Goal: Task Accomplishment & Management: Manage account settings

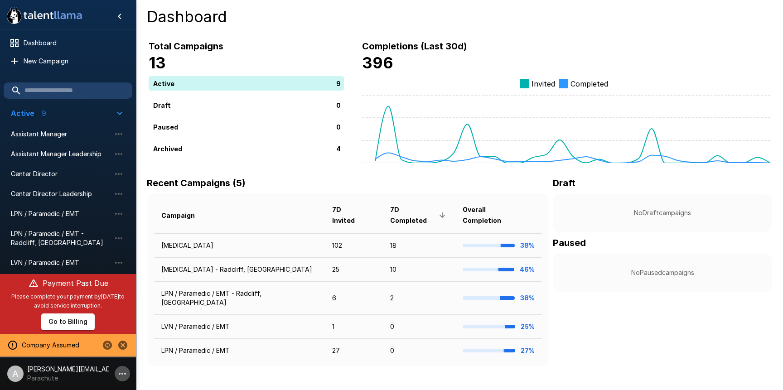
click at [122, 376] on icon "button" at bounding box center [122, 373] width 11 height 11
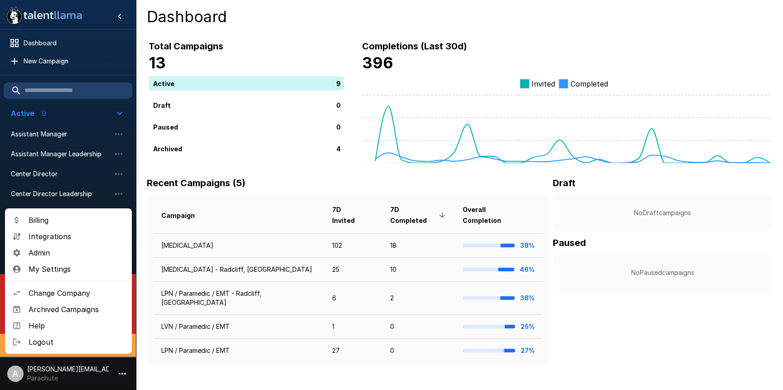
click at [57, 255] on span "Admin" at bounding box center [77, 252] width 96 height 11
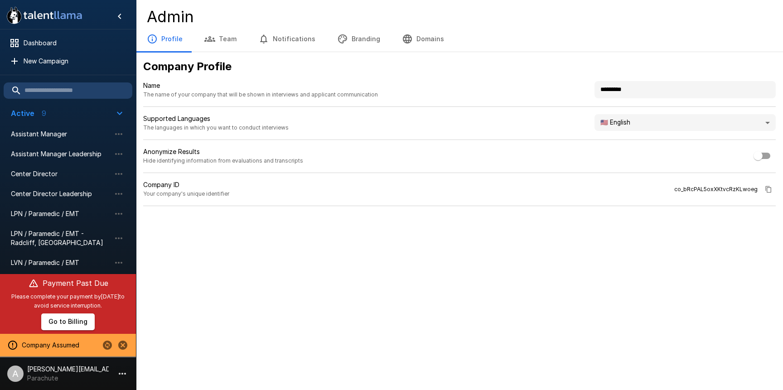
drag, startPoint x: 644, startPoint y: 88, endPoint x: 575, endPoint y: 81, distance: 69.2
click at [575, 81] on div "Name The name of your company that will be shown in interviews and applicant co…" at bounding box center [459, 94] width 633 height 26
click at [123, 346] on icon "Stop assuming this company" at bounding box center [122, 345] width 9 height 9
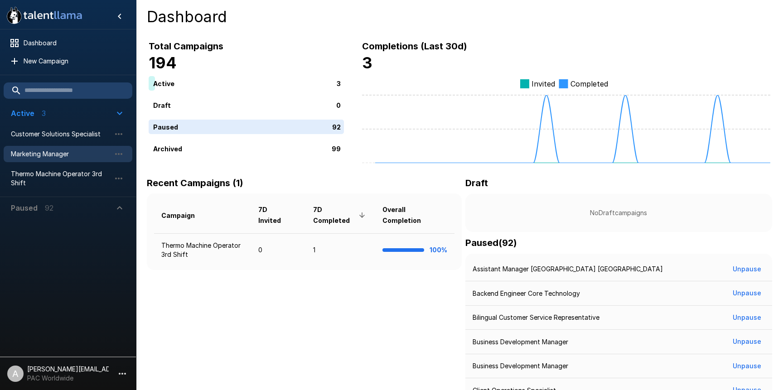
click at [57, 153] on span "Marketing Manager" at bounding box center [61, 154] width 100 height 9
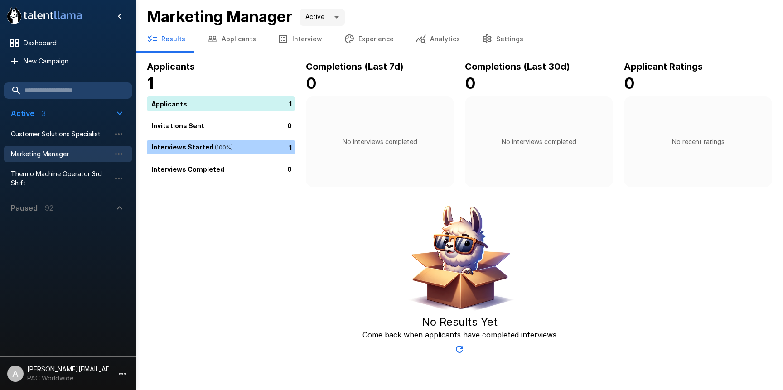
click at [249, 40] on button "Applicants" at bounding box center [231, 38] width 71 height 25
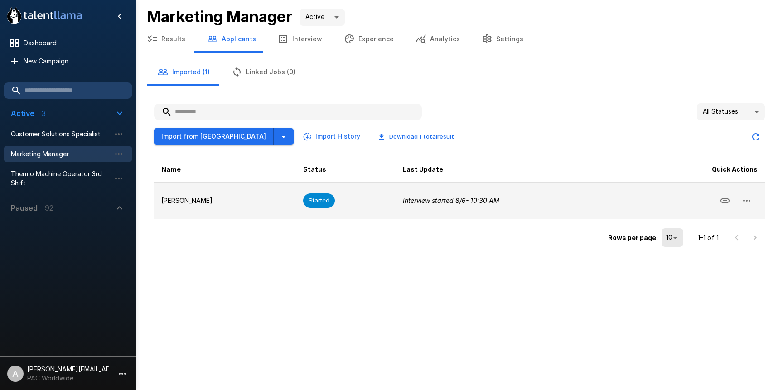
click at [751, 202] on icon "button" at bounding box center [747, 200] width 11 height 11
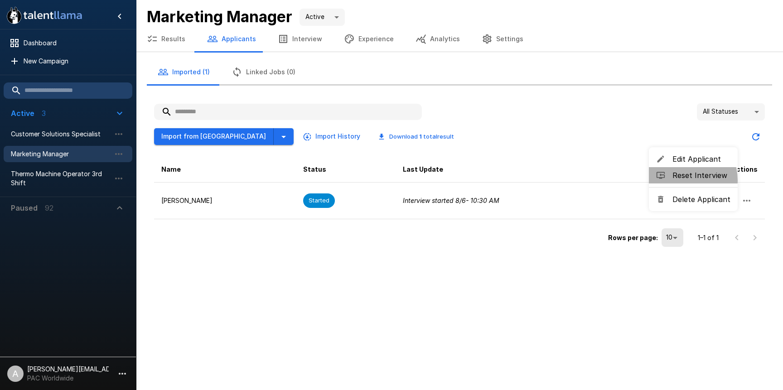
click at [677, 180] on span "Reset Interview" at bounding box center [702, 175] width 58 height 11
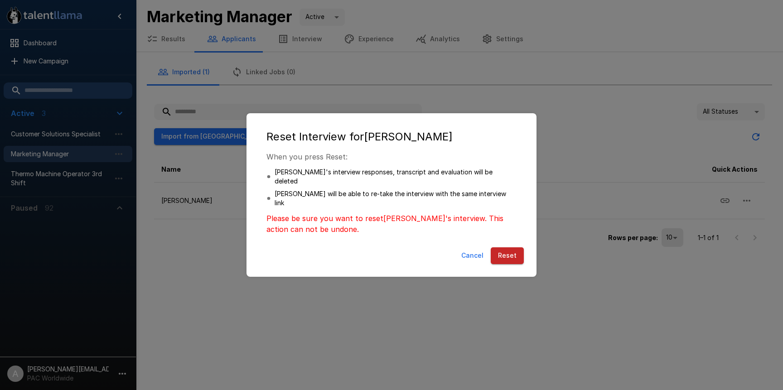
drag, startPoint x: 521, startPoint y: 247, endPoint x: 534, endPoint y: 246, distance: 12.8
click at [521, 247] on button "Reset" at bounding box center [507, 255] width 33 height 17
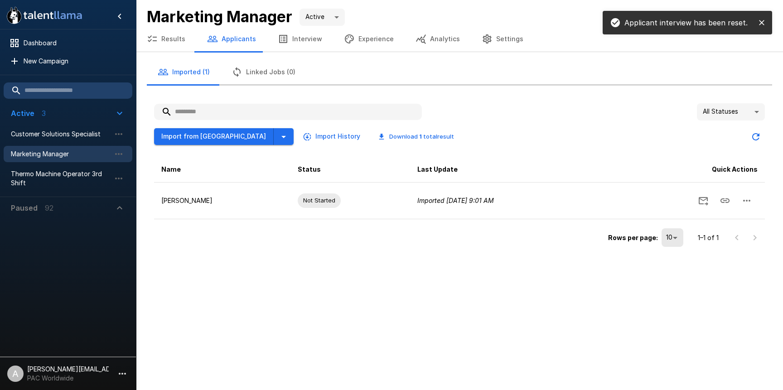
click at [761, 24] on icon "close" at bounding box center [761, 22] width 5 height 5
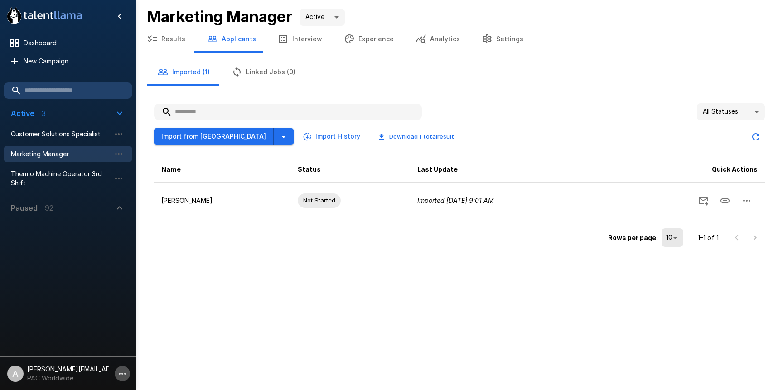
click at [121, 368] on icon "button" at bounding box center [122, 373] width 11 height 11
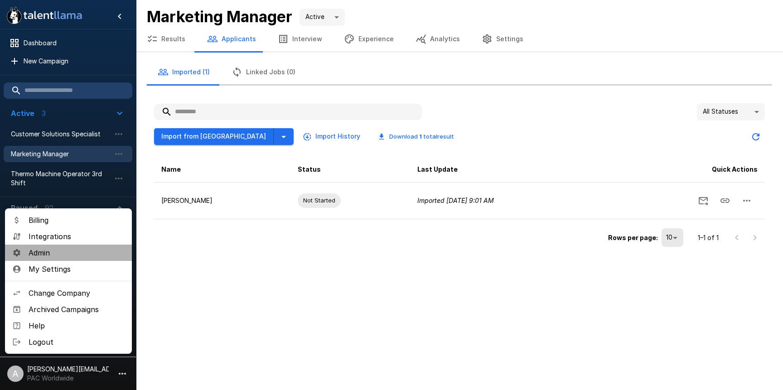
drag, startPoint x: 59, startPoint y: 254, endPoint x: 317, endPoint y: 119, distance: 291.7
click at [59, 254] on span "Admin" at bounding box center [77, 252] width 96 height 11
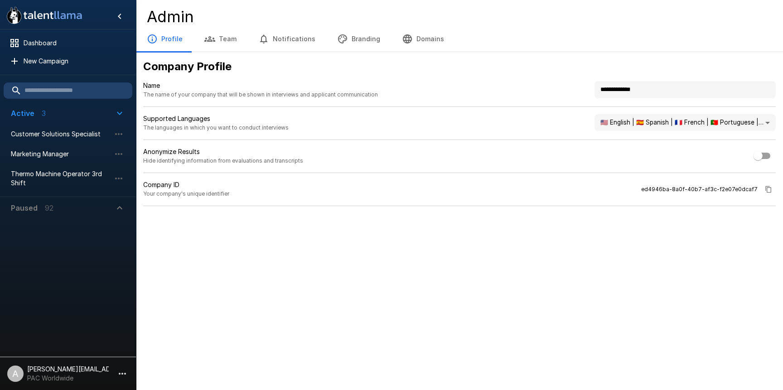
drag, startPoint x: 661, startPoint y: 90, endPoint x: 583, endPoint y: 84, distance: 78.6
click at [583, 84] on div "**********" at bounding box center [459, 94] width 633 height 26
type input "**********"
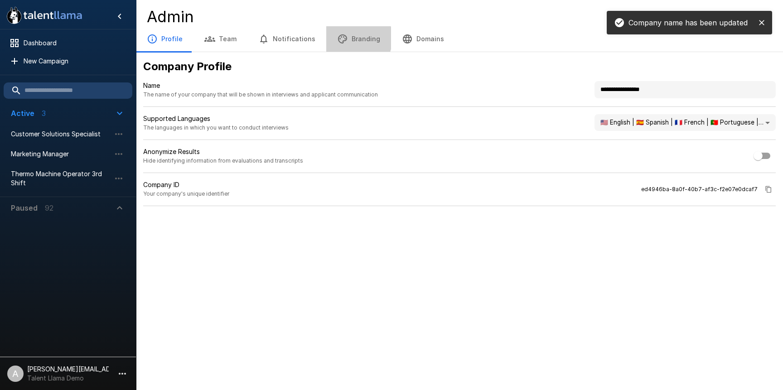
click at [341, 38] on icon "button" at bounding box center [342, 39] width 11 height 11
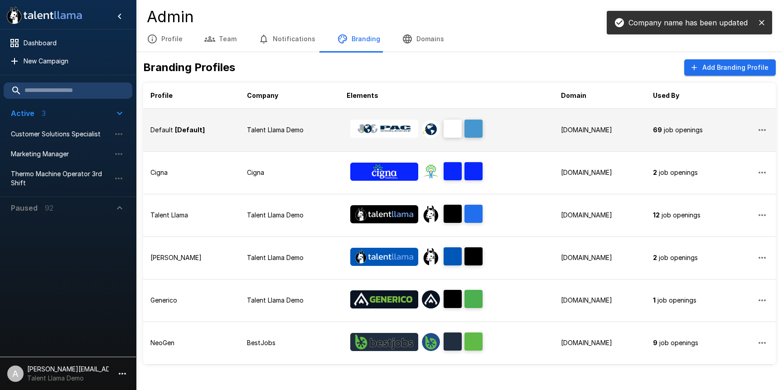
click at [247, 132] on p "Talent Llama Demo" at bounding box center [289, 130] width 85 height 9
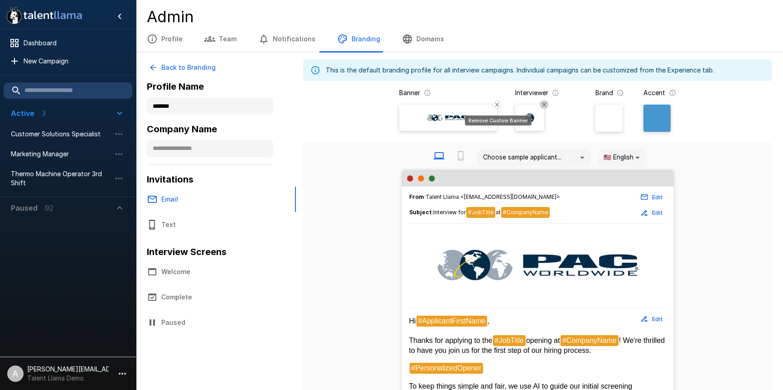
click at [494, 103] on icon "Remove Custom Banner" at bounding box center [497, 104] width 7 height 7
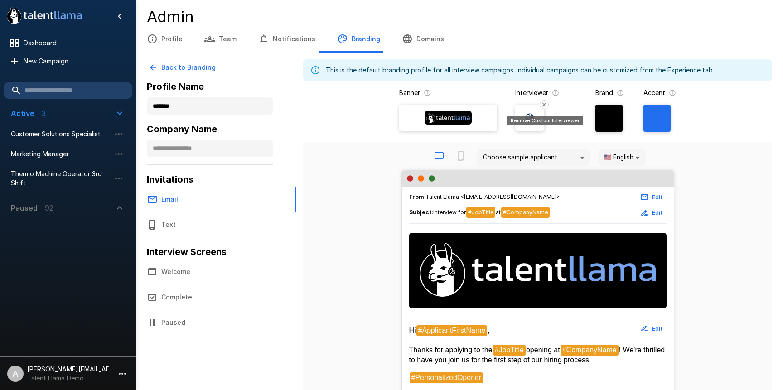
click at [546, 103] on icon "Remove Custom Interviewer" at bounding box center [544, 104] width 7 height 7
click at [177, 68] on button "Back to Branding" at bounding box center [183, 67] width 73 height 17
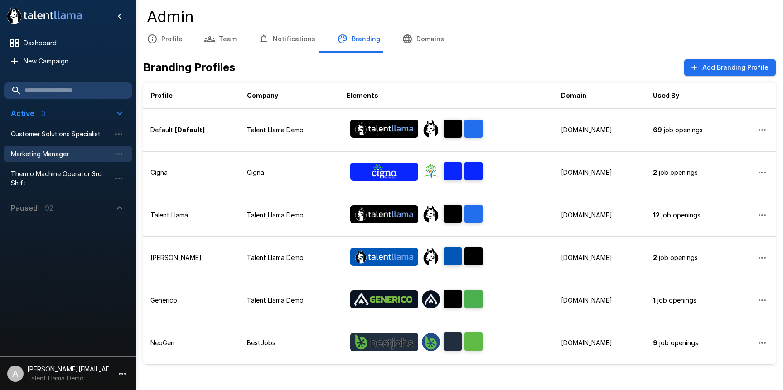
click at [46, 158] on div "Marketing Manager" at bounding box center [68, 154] width 129 height 16
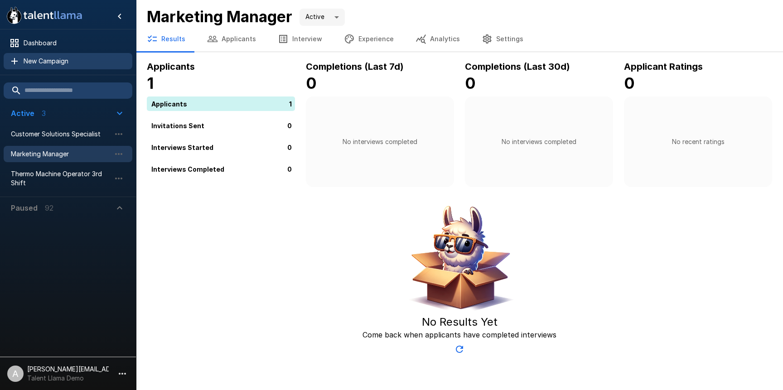
click at [64, 64] on span "New Campaign" at bounding box center [75, 61] width 102 height 9
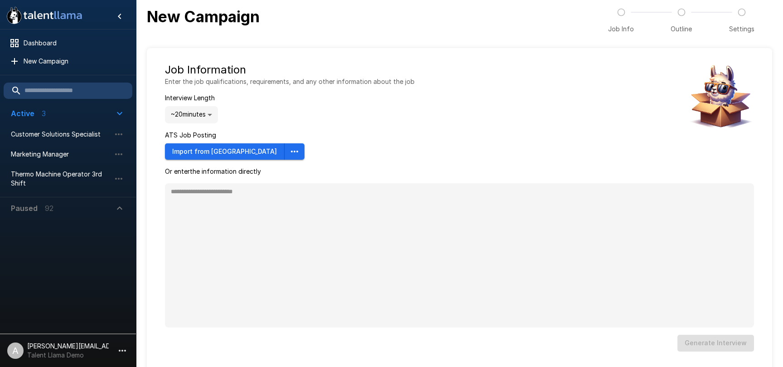
type textarea "*"
click at [223, 155] on button "Import from Ashby" at bounding box center [225, 151] width 120 height 17
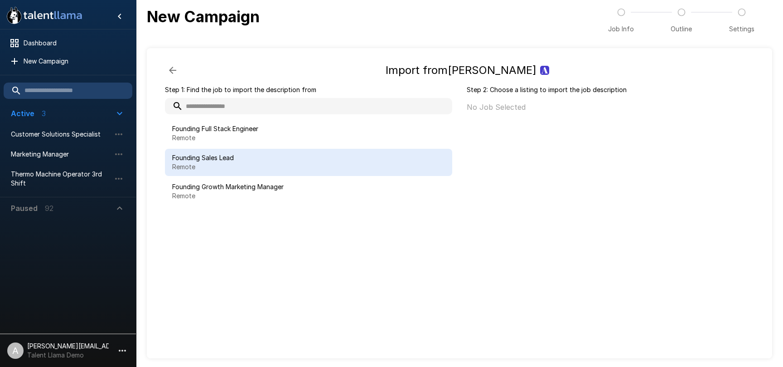
click at [291, 161] on span "Founding Sales Lead" at bounding box center [308, 157] width 273 height 9
click at [178, 73] on button "button" at bounding box center [172, 70] width 15 height 15
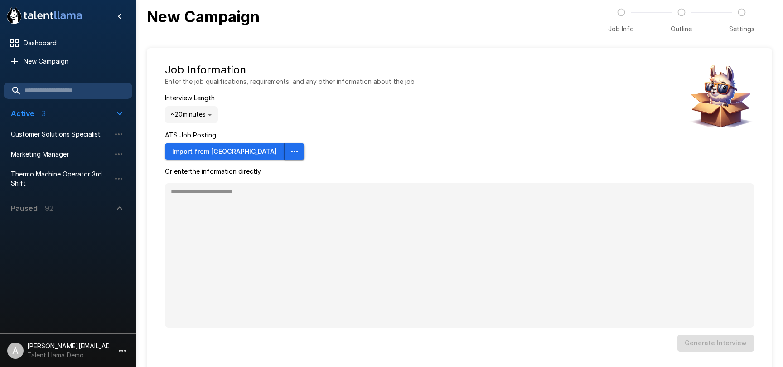
click at [289, 153] on icon "button" at bounding box center [294, 151] width 11 height 11
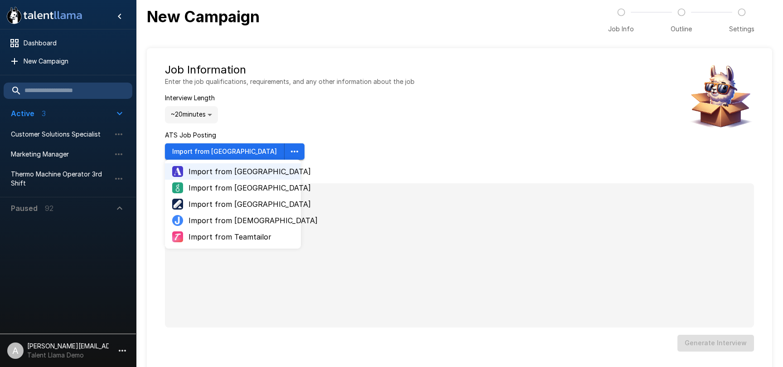
click at [462, 113] on div "Job Information Enter the job qualifications, requirements, and any other infor…" at bounding box center [459, 111] width 589 height 97
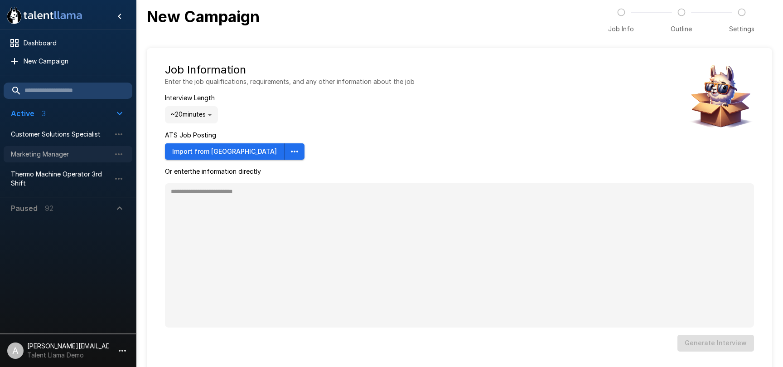
drag, startPoint x: 48, startPoint y: 150, endPoint x: 57, endPoint y: 150, distance: 8.6
click at [48, 150] on span "Marketing Manager" at bounding box center [61, 154] width 100 height 9
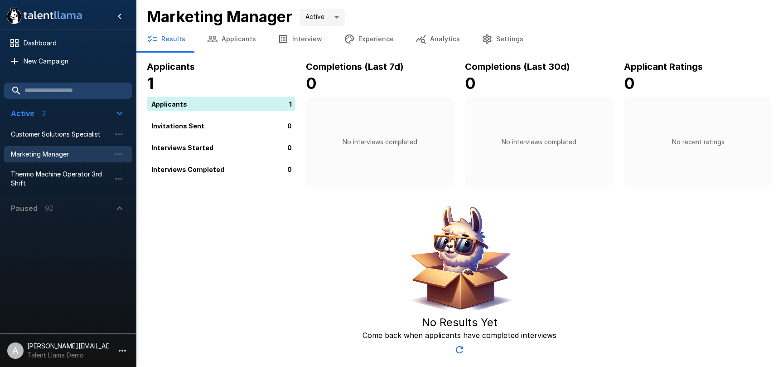
click at [308, 39] on button "Interview" at bounding box center [300, 38] width 66 height 25
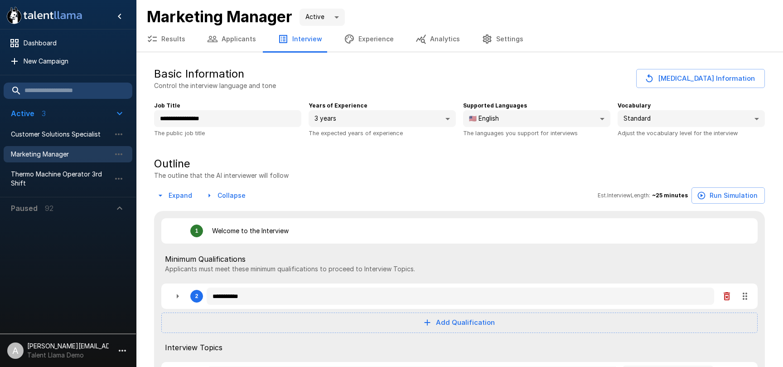
type textarea "*"
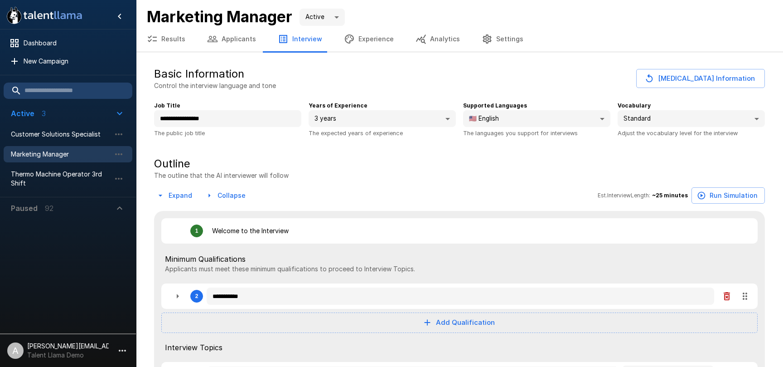
type textarea "*"
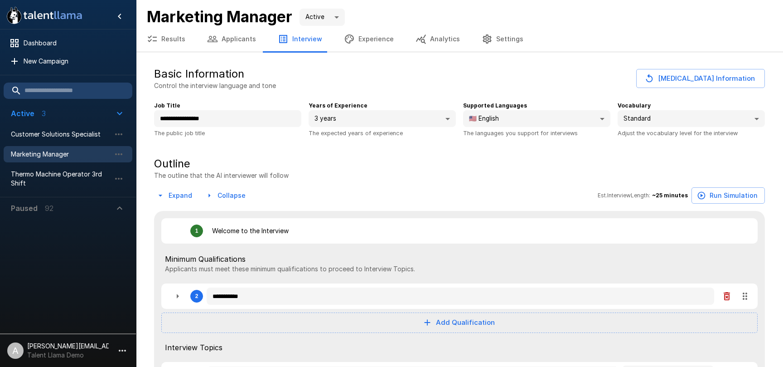
type textarea "*"
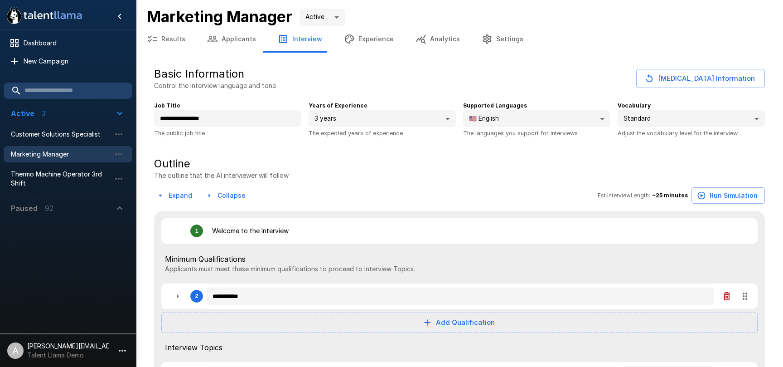
type textarea "*"
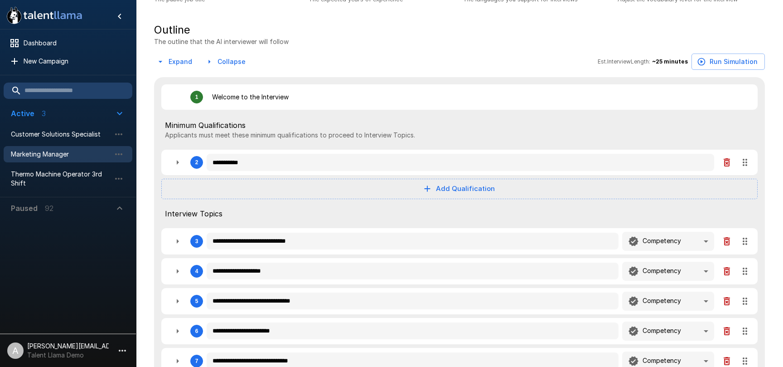
scroll to position [137, 0]
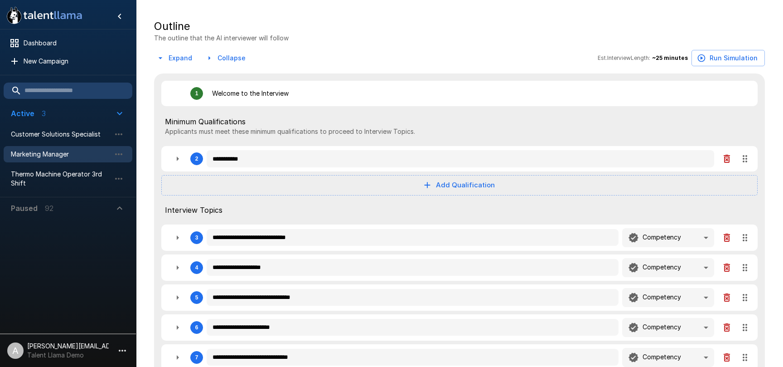
type textarea "*"
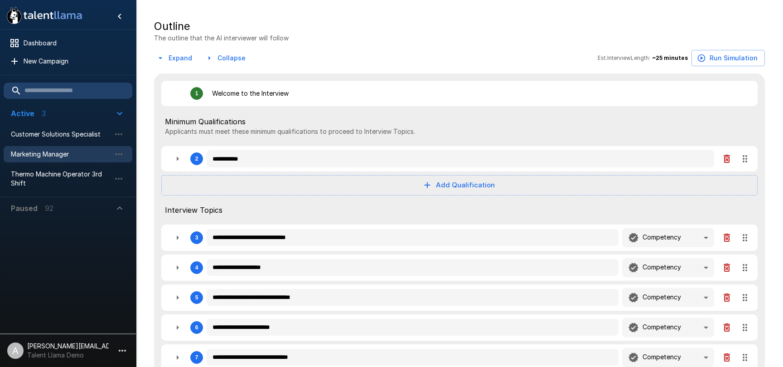
type textarea "*"
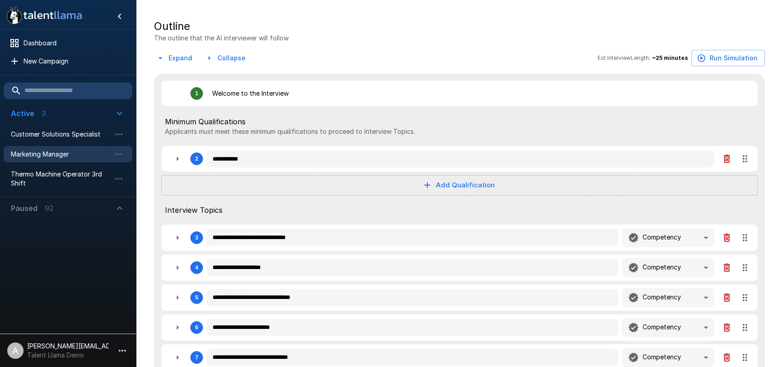
type textarea "*"
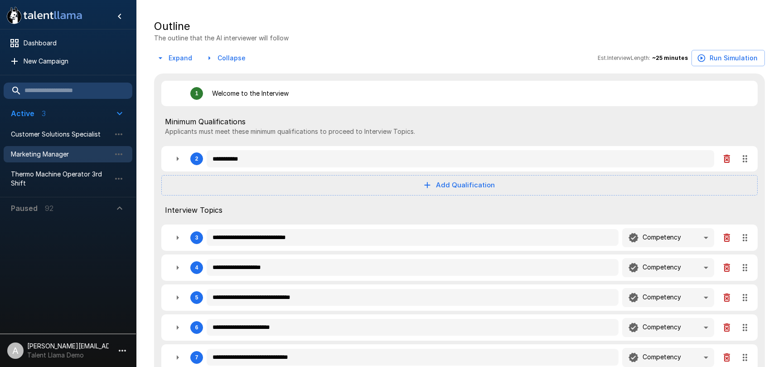
type textarea "*"
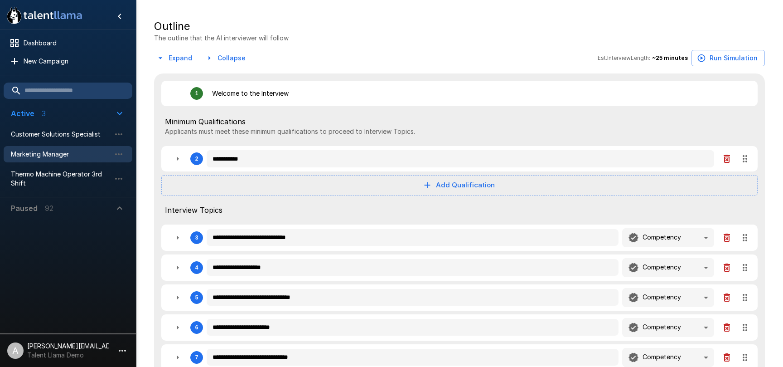
type textarea "*"
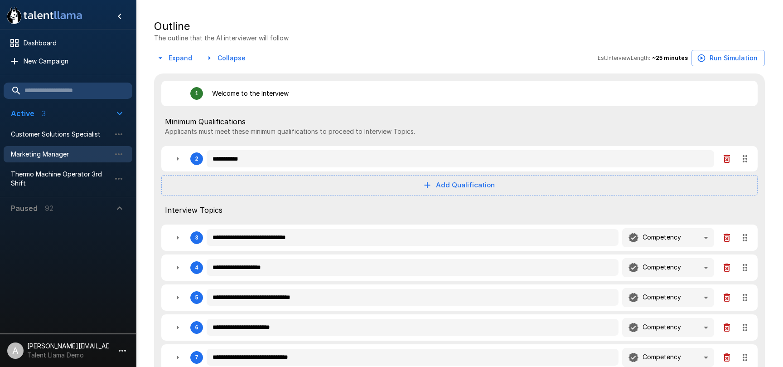
type textarea "*"
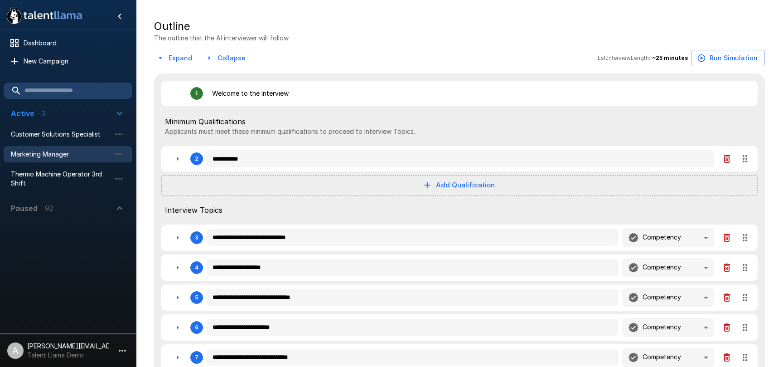
type textarea "*"
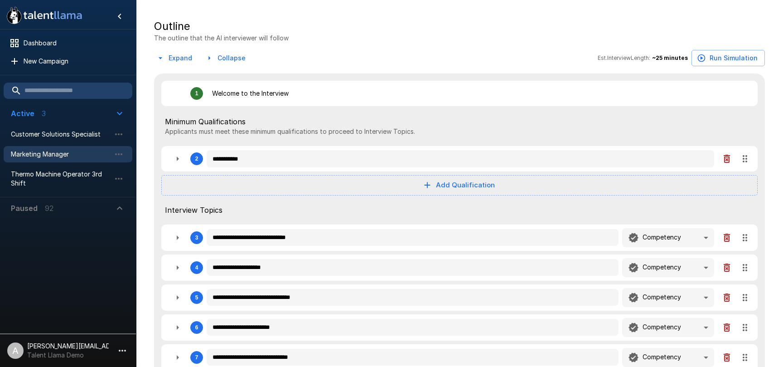
type textarea "*"
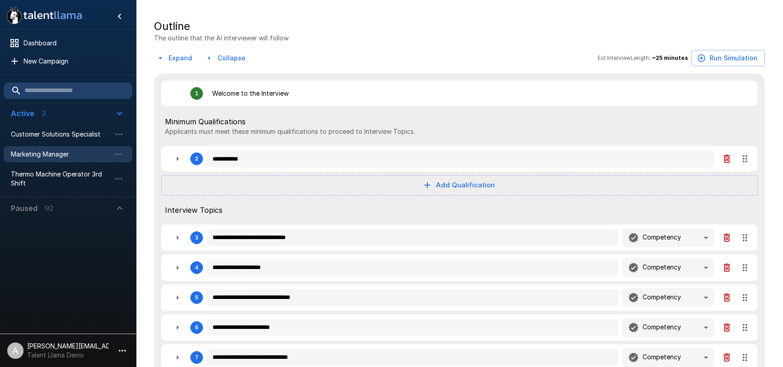
type textarea "*"
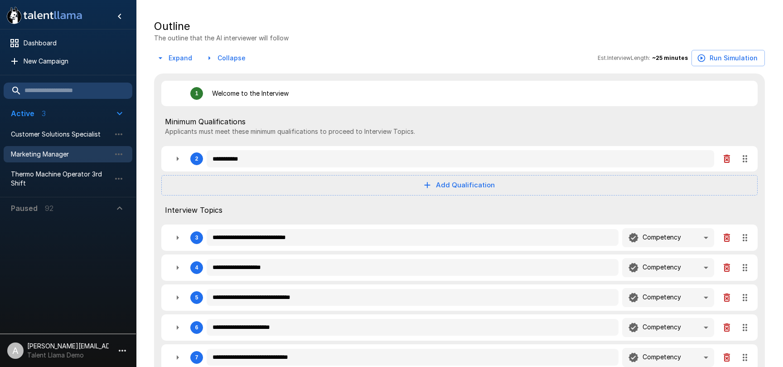
type textarea "*"
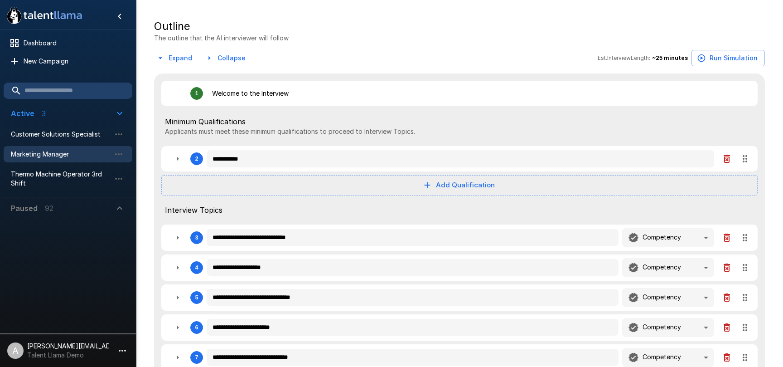
type textarea "*"
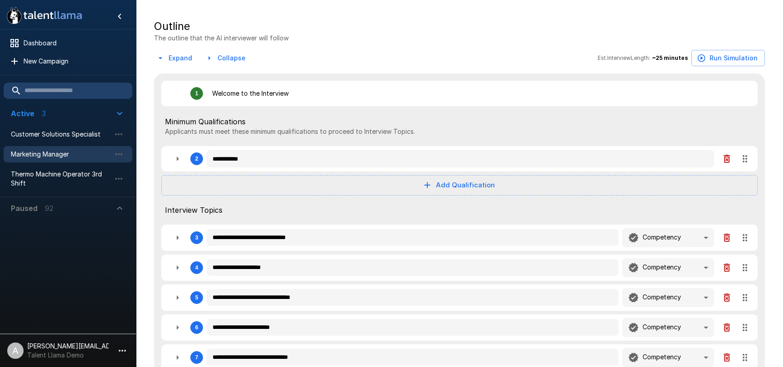
type textarea "*"
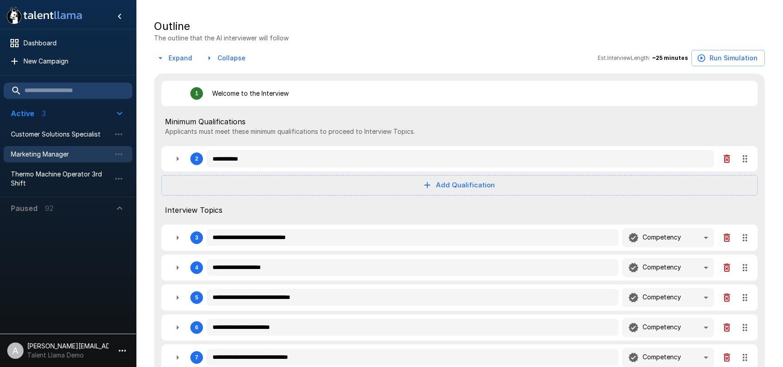
type textarea "*"
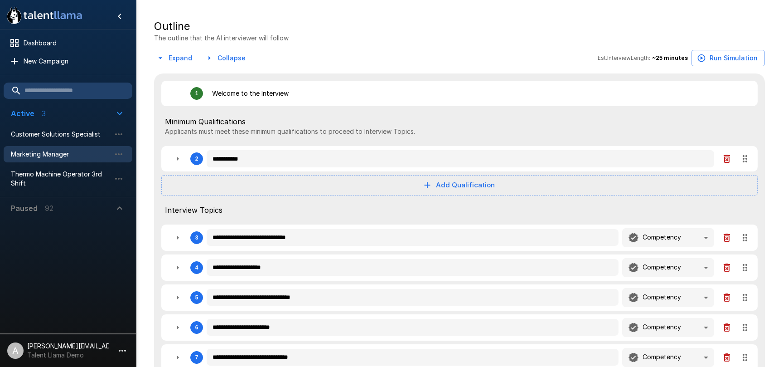
type textarea "*"
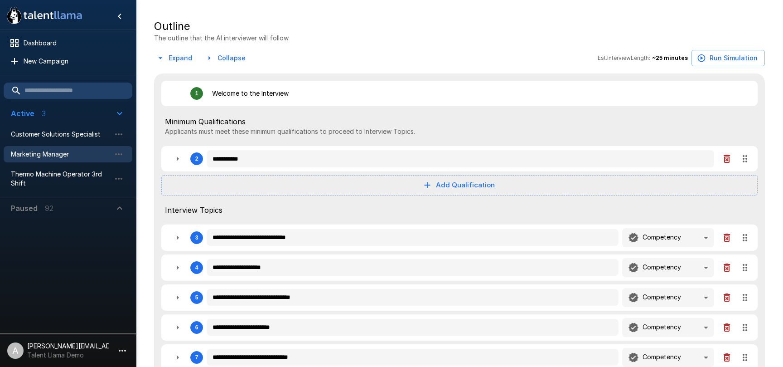
type textarea "*"
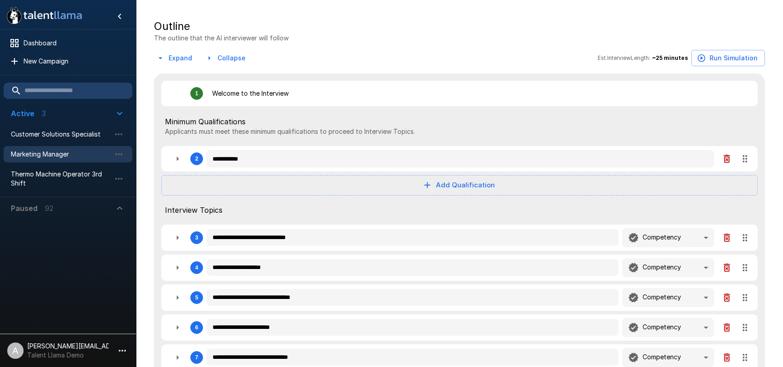
type textarea "*"
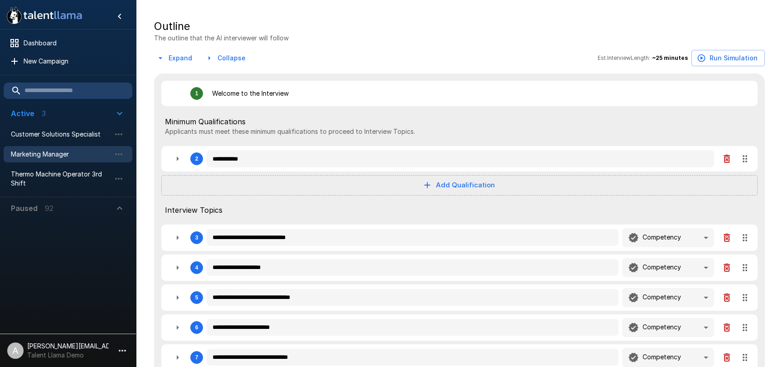
type textarea "*"
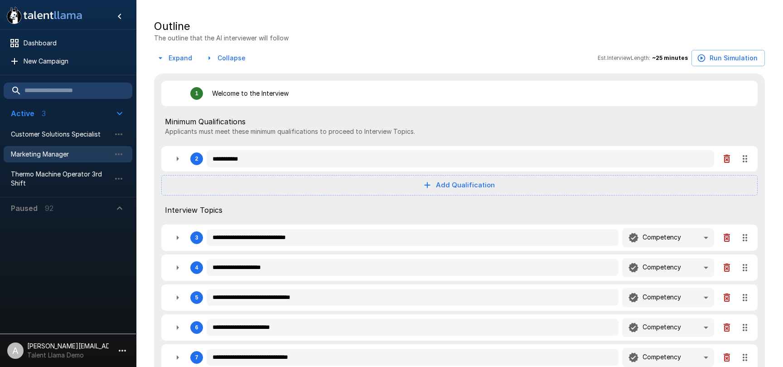
type textarea "*"
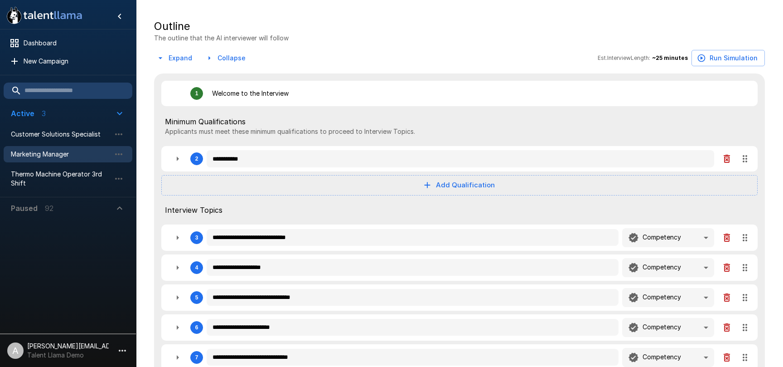
type textarea "*"
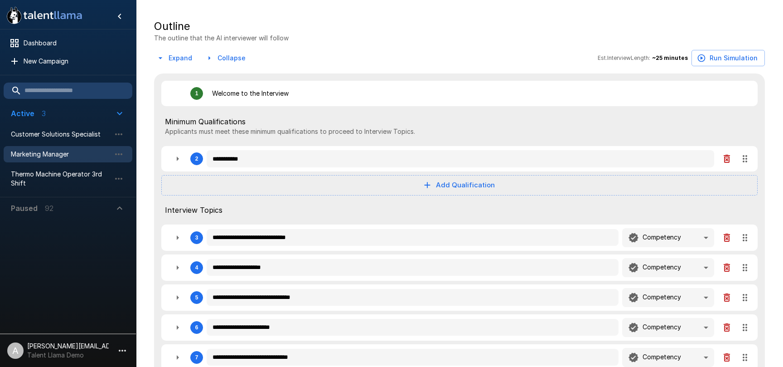
type textarea "*"
click at [180, 158] on icon "button" at bounding box center [177, 158] width 11 height 11
type textarea "*"
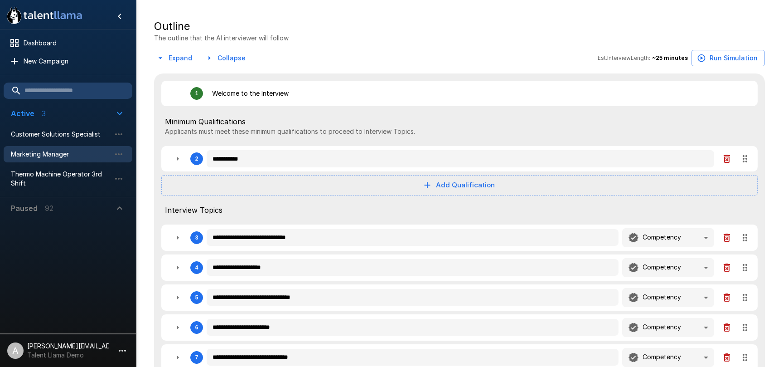
type textarea "*"
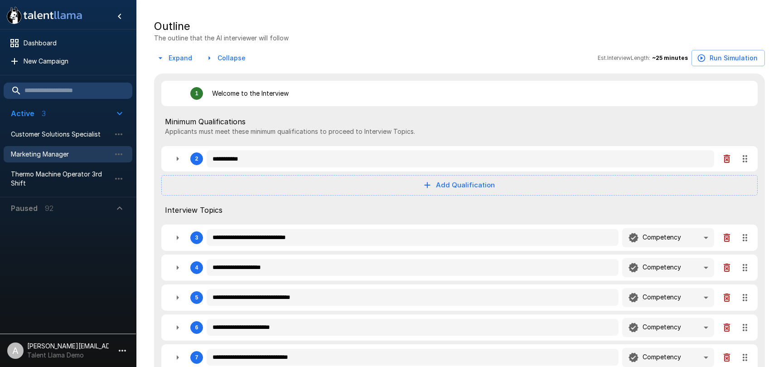
type textarea "*"
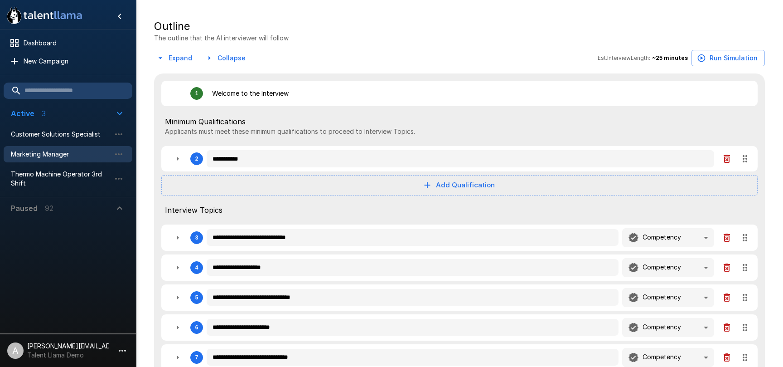
type textarea "*"
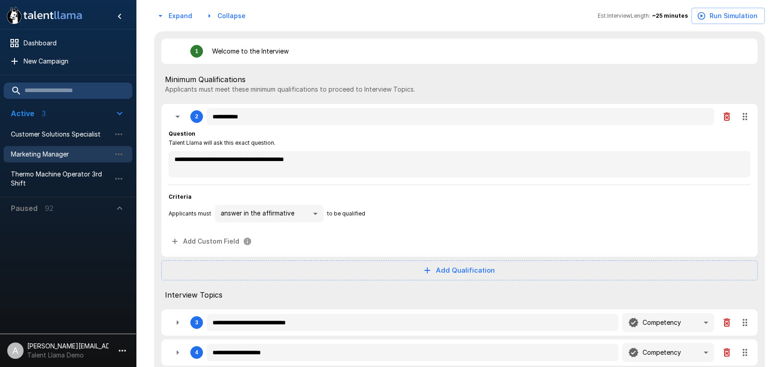
scroll to position [194, 0]
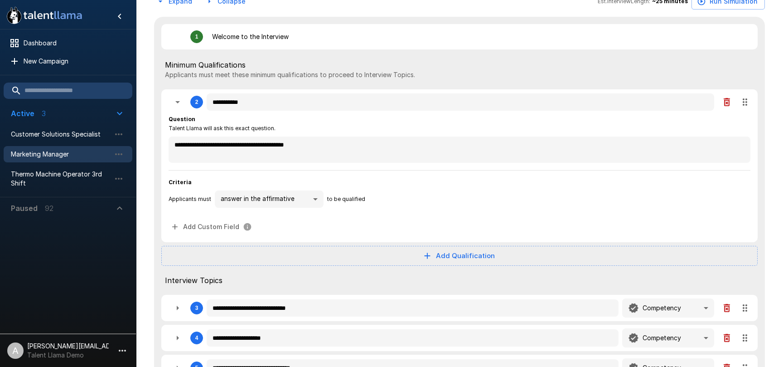
type textarea "*"
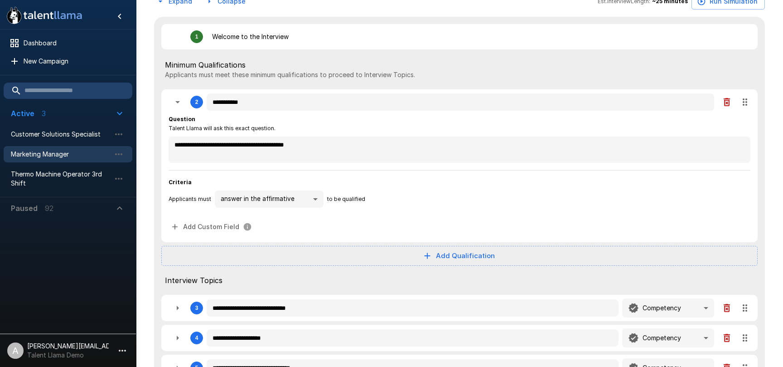
type textarea "*"
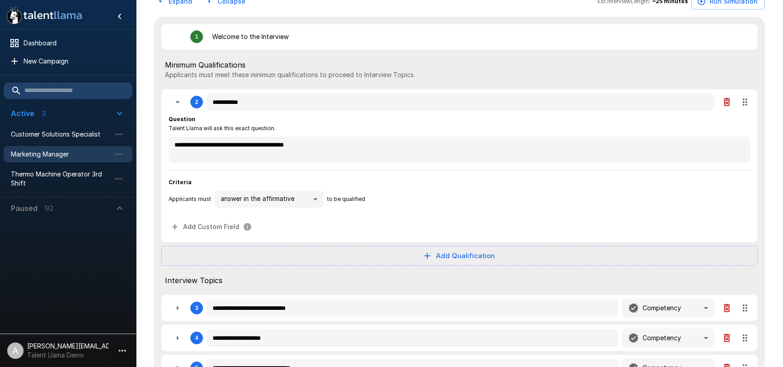
type textarea "*"
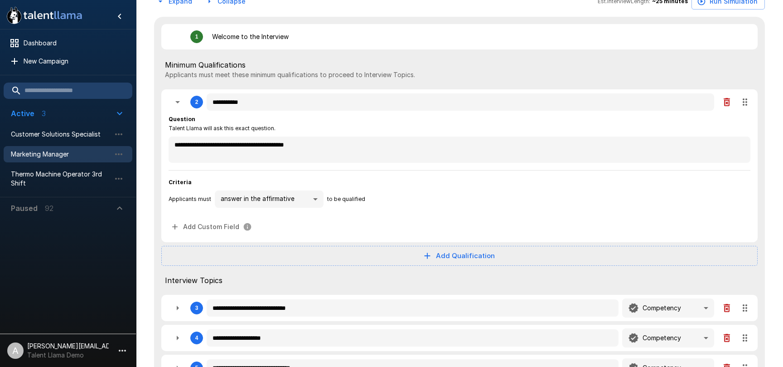
type textarea "*"
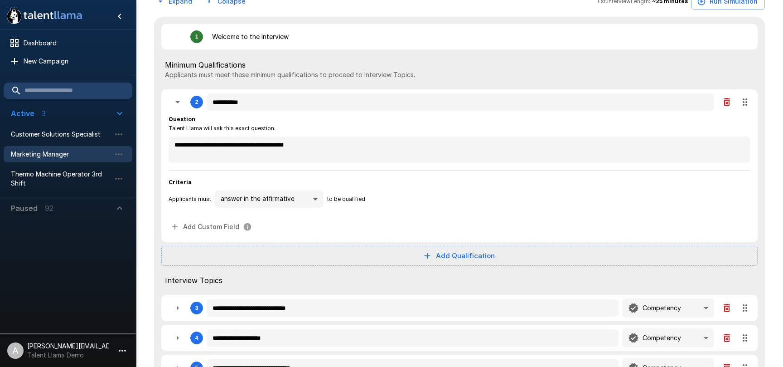
type textarea "*"
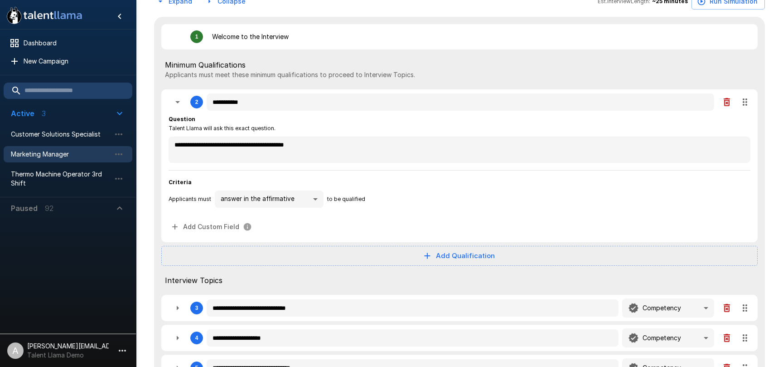
type textarea "*"
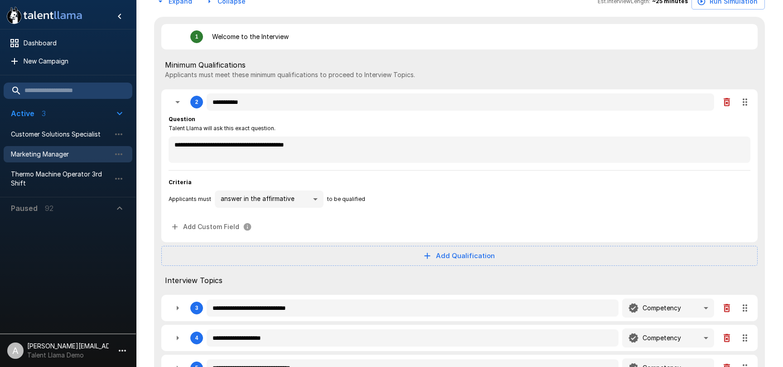
type textarea "*"
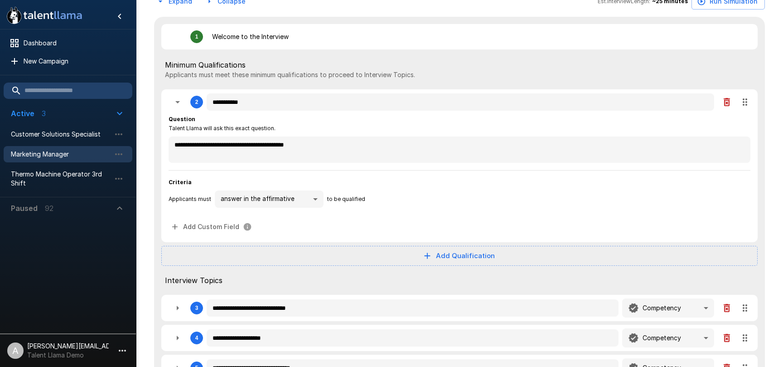
type textarea "*"
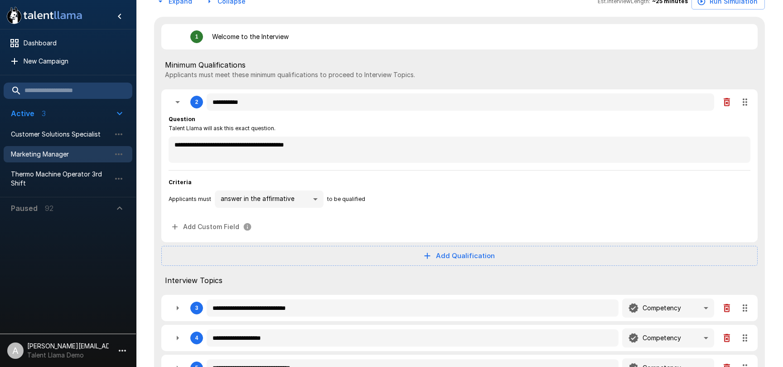
type textarea "*"
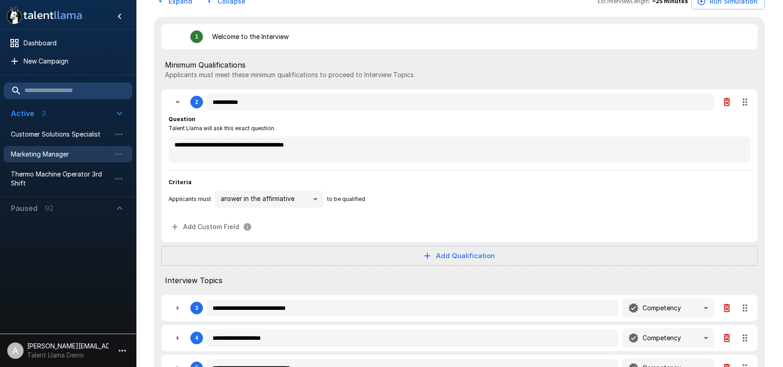
type textarea "*"
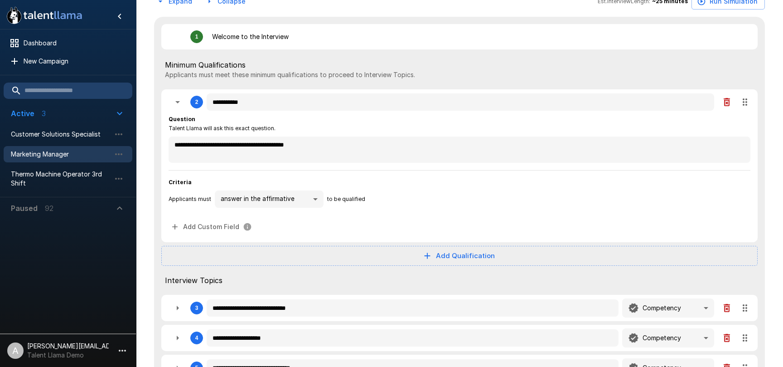
type textarea "*"
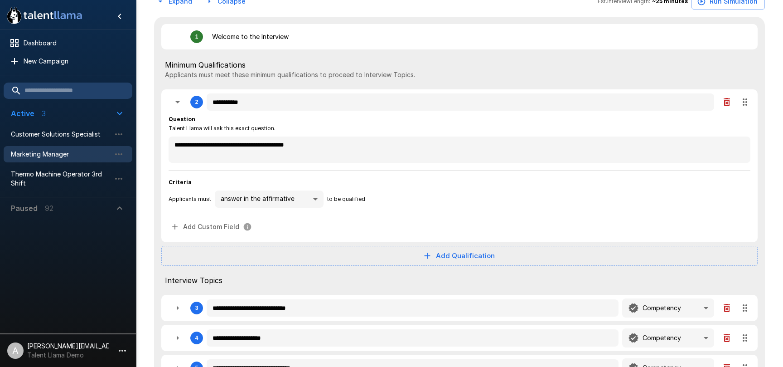
type textarea "*"
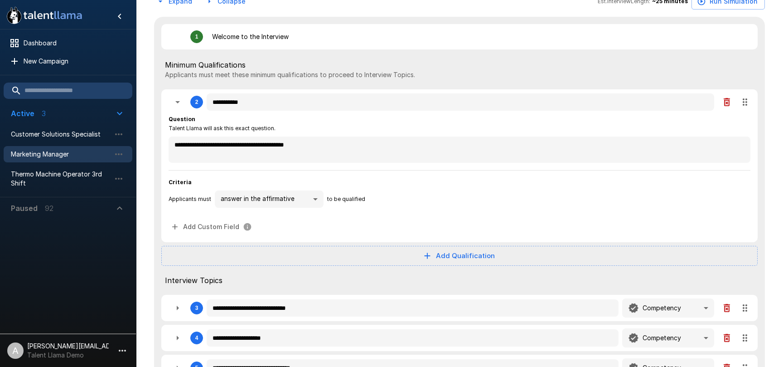
type textarea "*"
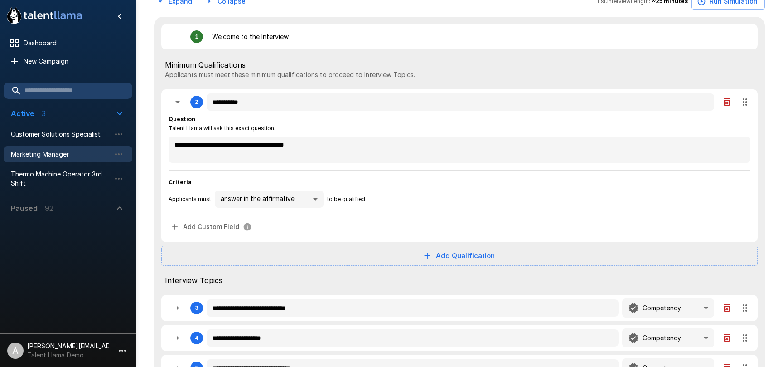
type textarea "*"
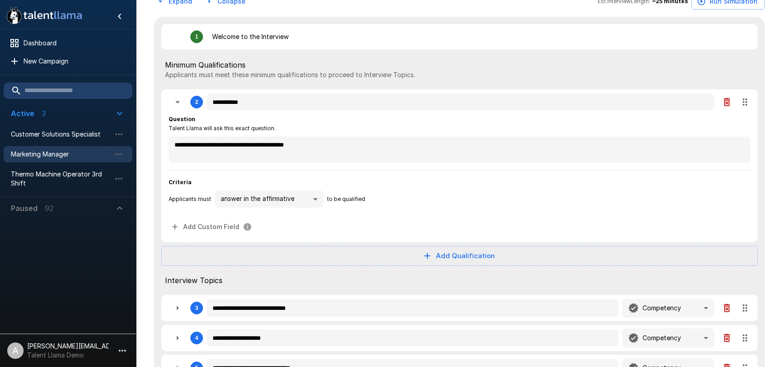
type textarea "*"
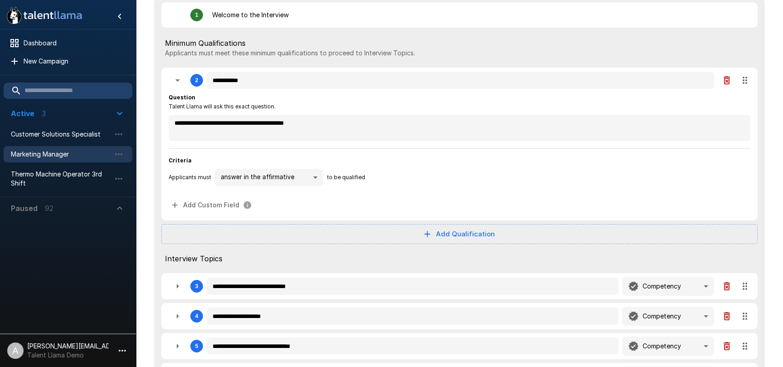
scroll to position [218, 0]
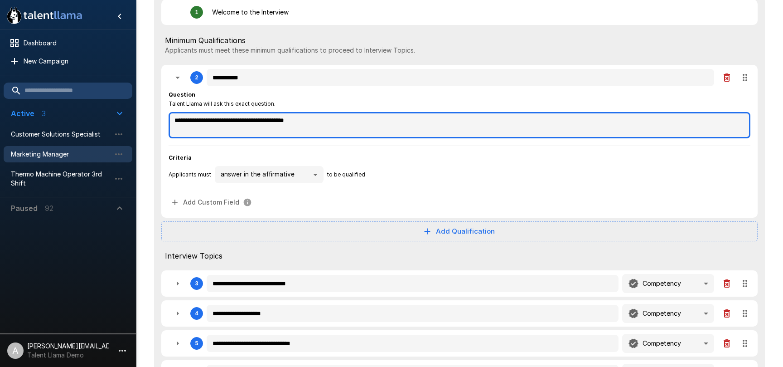
click at [260, 122] on textarea "**********" at bounding box center [460, 125] width 582 height 26
drag, startPoint x: 323, startPoint y: 121, endPoint x: 237, endPoint y: 122, distance: 86.6
click at [237, 122] on textarea "**********" at bounding box center [460, 125] width 582 height 26
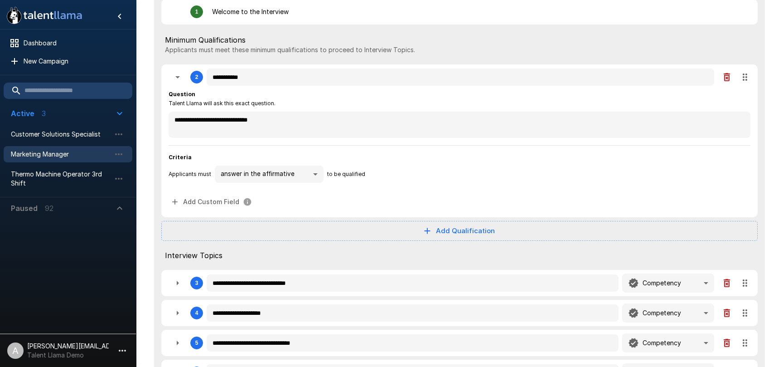
click at [448, 154] on span "Criteria" at bounding box center [460, 157] width 582 height 9
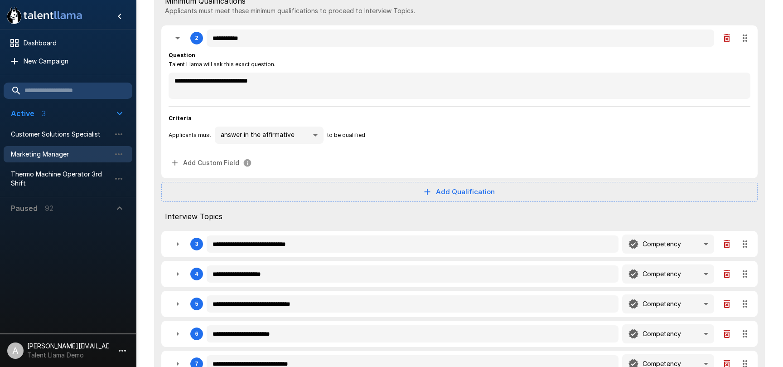
scroll to position [259, 0]
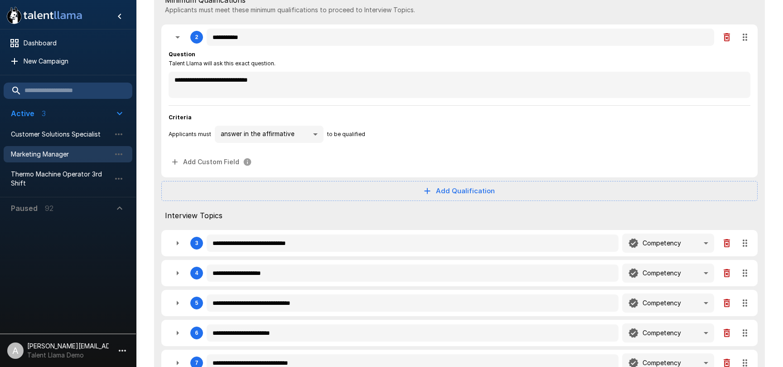
click at [176, 40] on icon "button" at bounding box center [177, 37] width 11 height 11
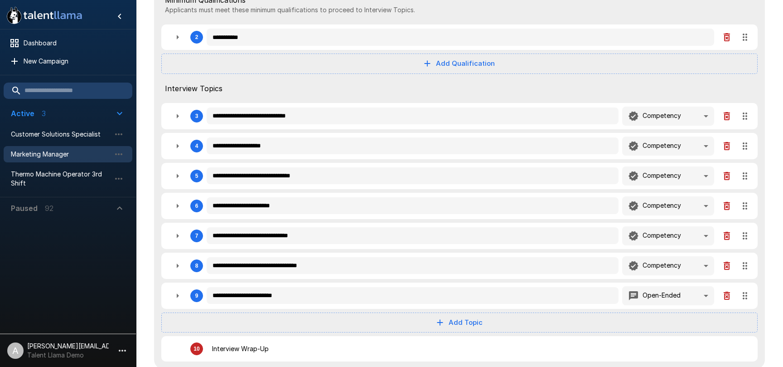
click at [174, 40] on icon "button" at bounding box center [177, 37] width 11 height 11
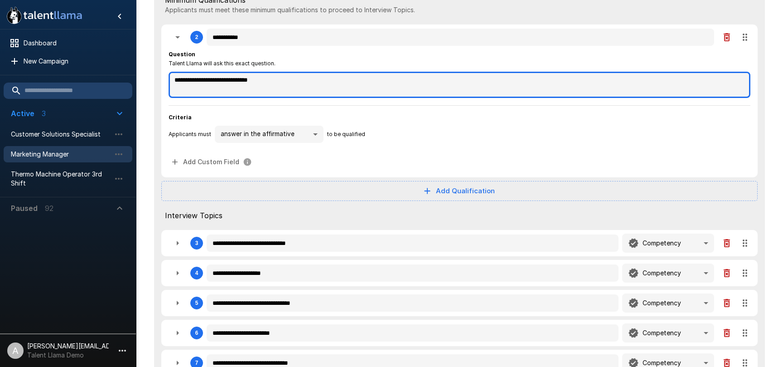
drag, startPoint x: 234, startPoint y: 82, endPoint x: 239, endPoint y: 78, distance: 6.4
click at [237, 80] on textarea "**********" at bounding box center [460, 85] width 582 height 26
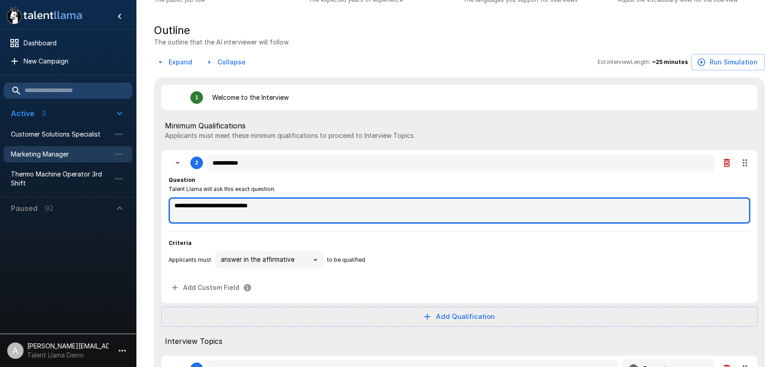
scroll to position [0, 0]
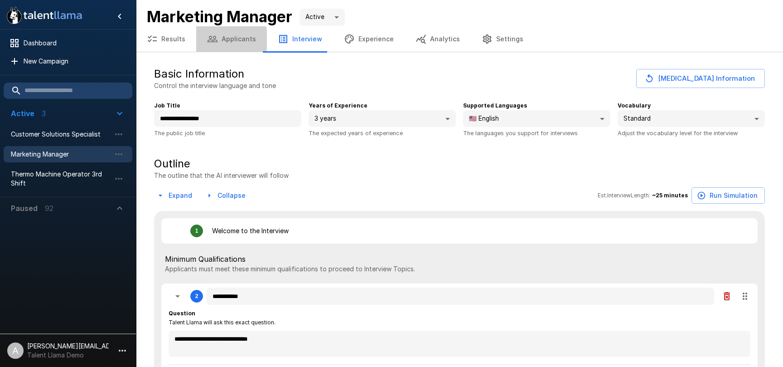
click at [228, 39] on button "Applicants" at bounding box center [231, 38] width 71 height 25
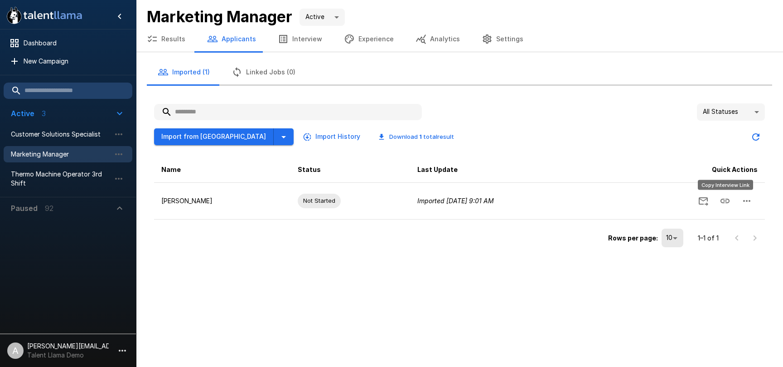
click at [730, 194] on div "Copy Interview Link" at bounding box center [725, 187] width 57 height 17
drag, startPoint x: 726, startPoint y: 199, endPoint x: 594, endPoint y: 126, distance: 151.4
click at [726, 199] on icon "Copy Interview Link" at bounding box center [725, 200] width 11 height 11
click at [278, 37] on icon "button" at bounding box center [283, 39] width 11 height 11
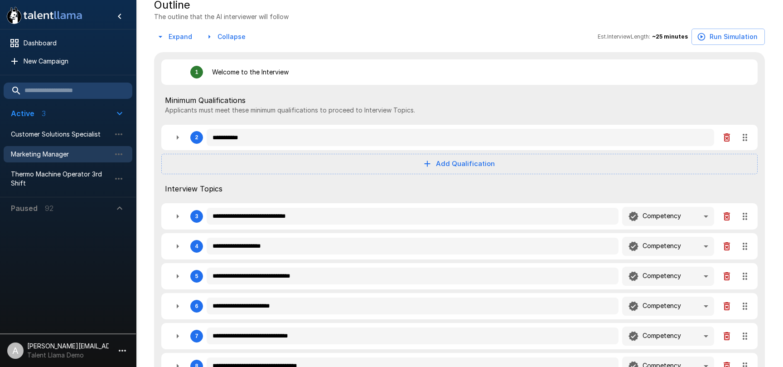
scroll to position [142, 0]
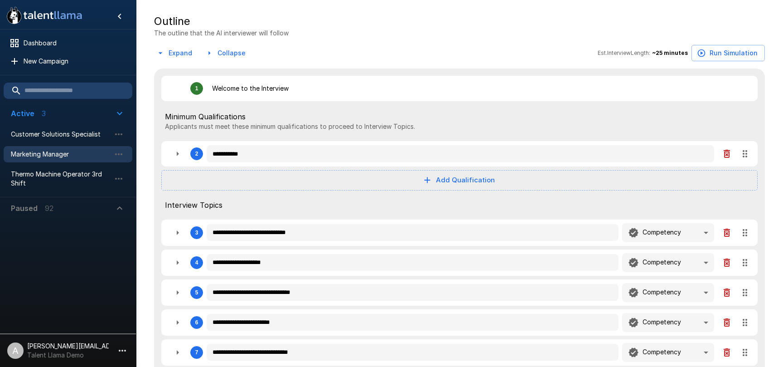
click at [175, 60] on button "Expand" at bounding box center [175, 53] width 42 height 17
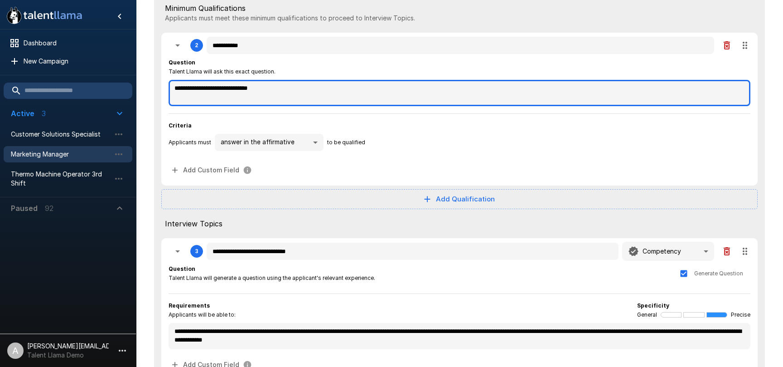
scroll to position [250, 0]
drag, startPoint x: 295, startPoint y: 92, endPoint x: 186, endPoint y: 78, distance: 110.1
click at [181, 78] on div "**********" at bounding box center [460, 82] width 582 height 48
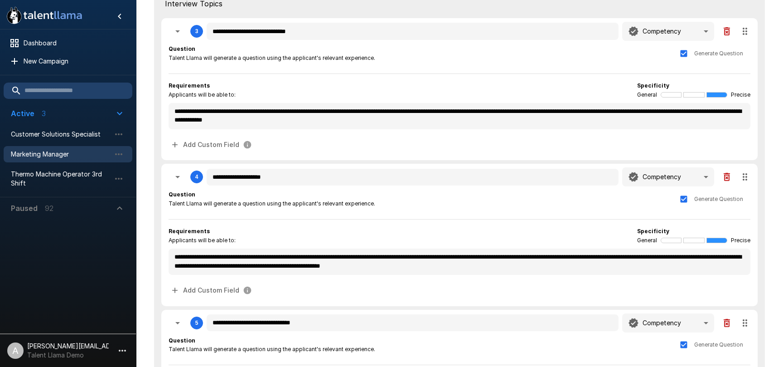
scroll to position [470, 0]
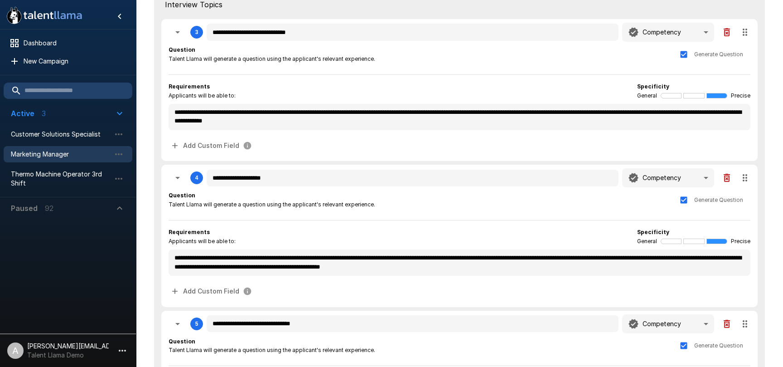
click at [588, 58] on div at bounding box center [391, 183] width 783 height 367
click at [557, 90] on div at bounding box center [391, 183] width 783 height 367
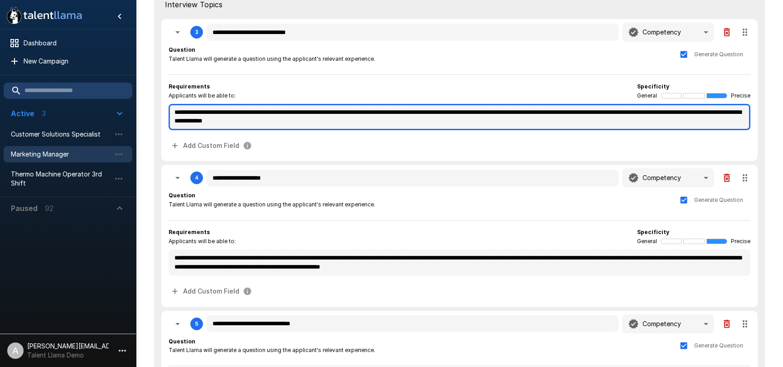
drag, startPoint x: 400, startPoint y: 126, endPoint x: 153, endPoint y: 114, distance: 246.9
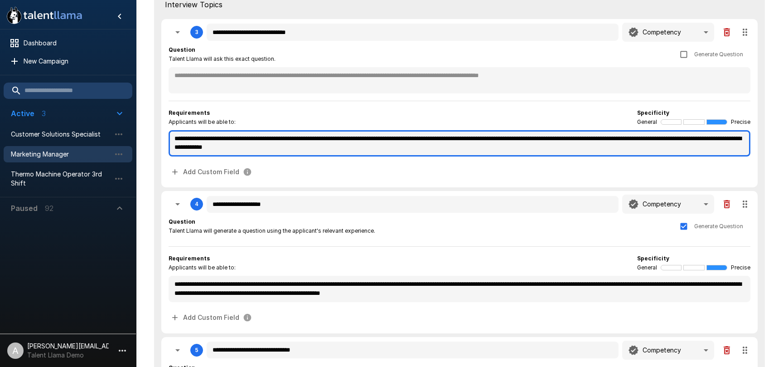
drag, startPoint x: 390, startPoint y: 151, endPoint x: 165, endPoint y: 137, distance: 225.3
click at [168, 138] on div "**********" at bounding box center [459, 103] width 596 height 168
click at [461, 151] on textarea "**********" at bounding box center [460, 143] width 582 height 26
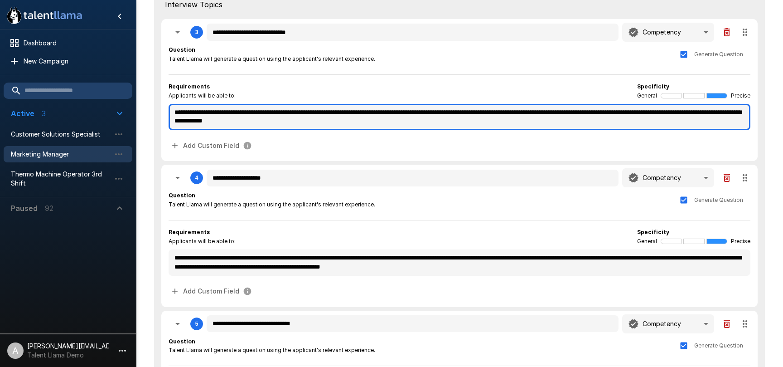
drag, startPoint x: 333, startPoint y: 121, endPoint x: 207, endPoint y: 112, distance: 126.3
click at [210, 113] on textarea "**********" at bounding box center [460, 117] width 582 height 26
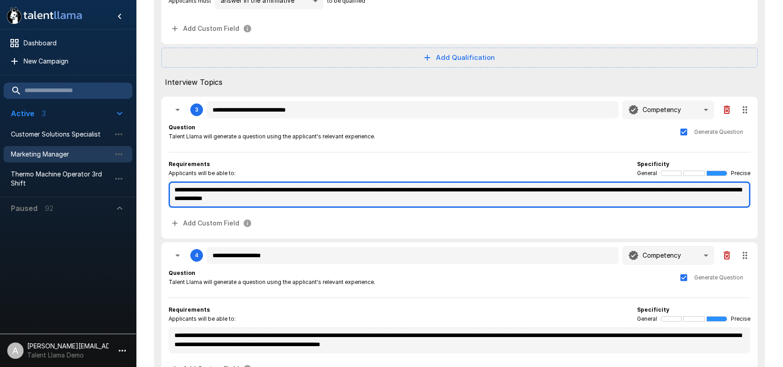
scroll to position [422, 0]
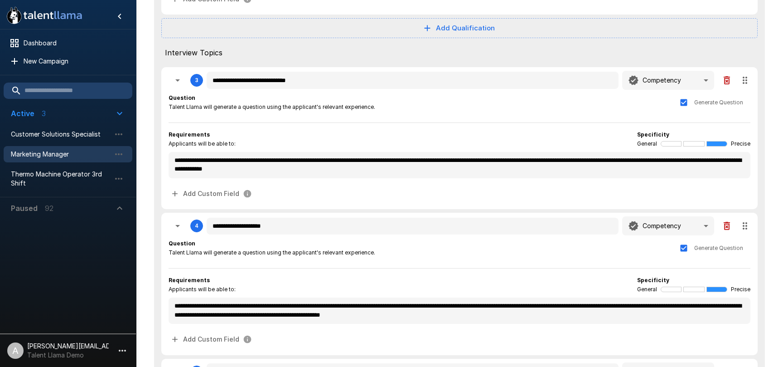
click at [597, 106] on div at bounding box center [391, 183] width 783 height 367
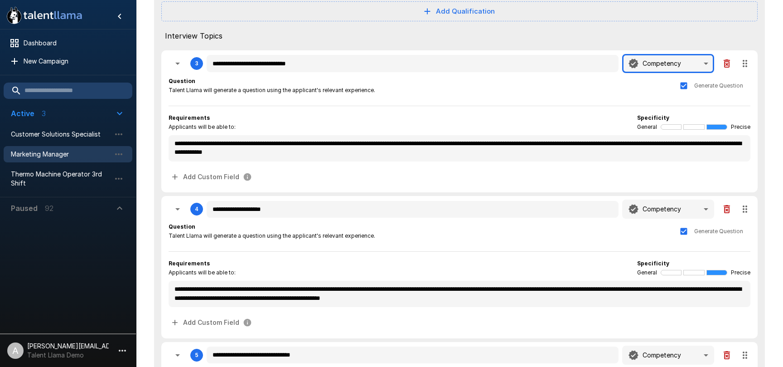
scroll to position [441, 0]
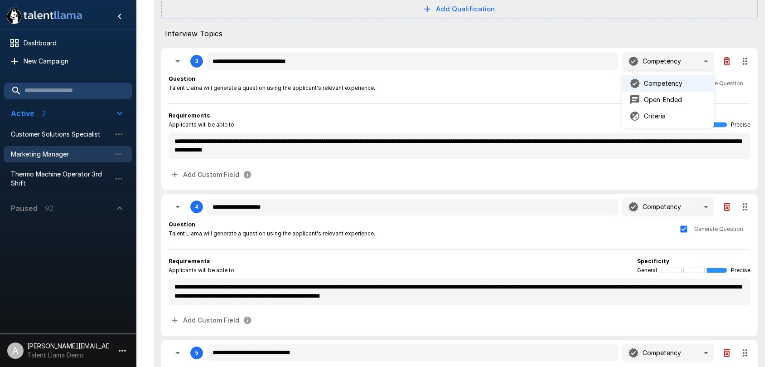
click at [572, 102] on div at bounding box center [391, 183] width 783 height 367
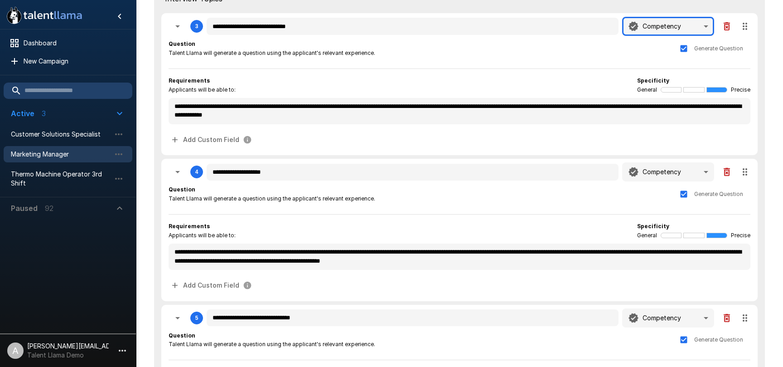
scroll to position [478, 0]
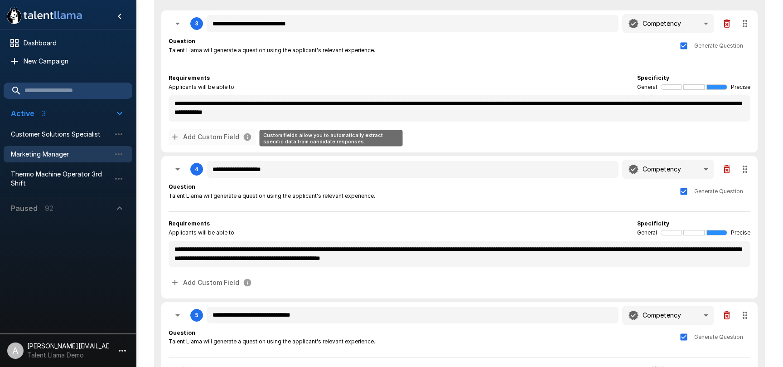
click at [224, 140] on button "Add Custom Field" at bounding box center [212, 137] width 87 height 17
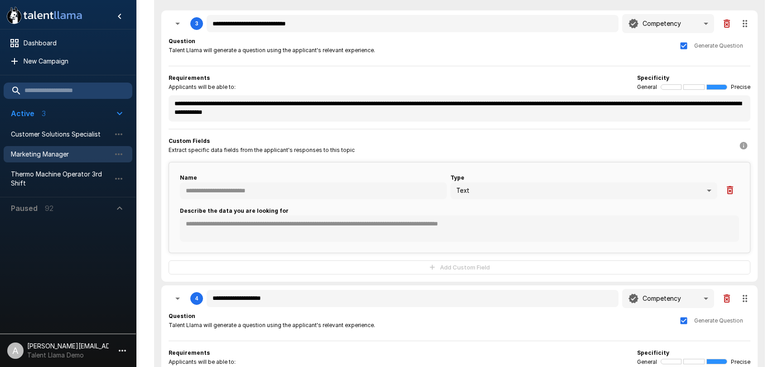
click at [107, 347] on p "[PERSON_NAME][EMAIL_ADDRESS][DOMAIN_NAME]" at bounding box center [68, 345] width 82 height 9
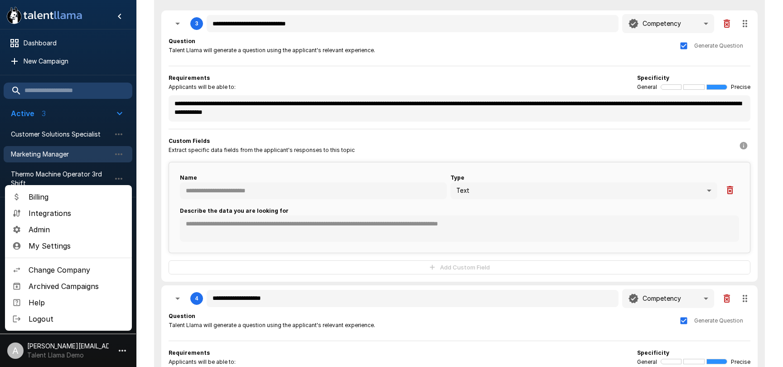
click at [53, 231] on span "Admin" at bounding box center [77, 229] width 96 height 11
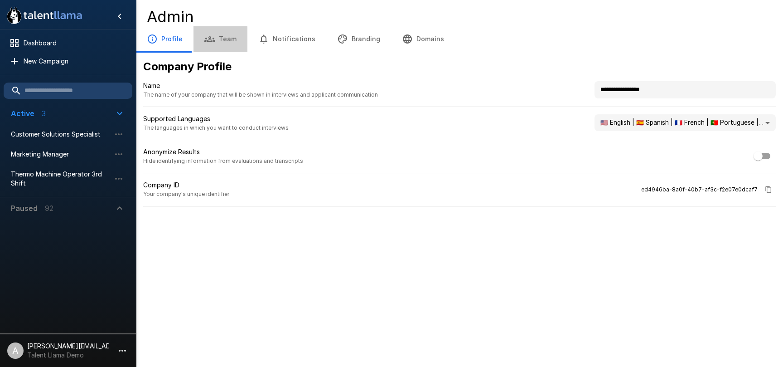
click at [213, 44] on button "Team" at bounding box center [221, 38] width 54 height 25
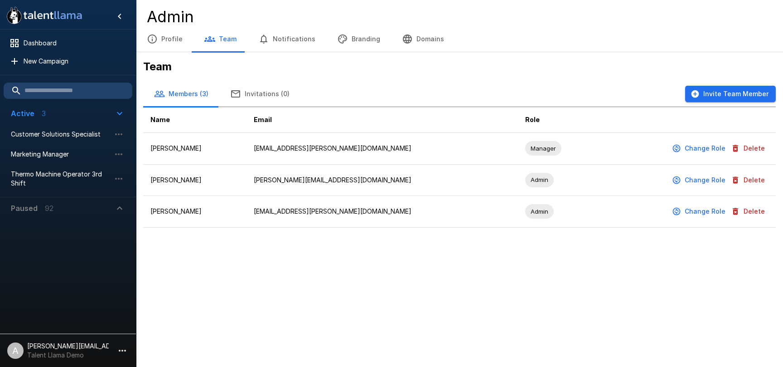
click at [718, 94] on button "Invite Team Member" at bounding box center [730, 94] width 91 height 17
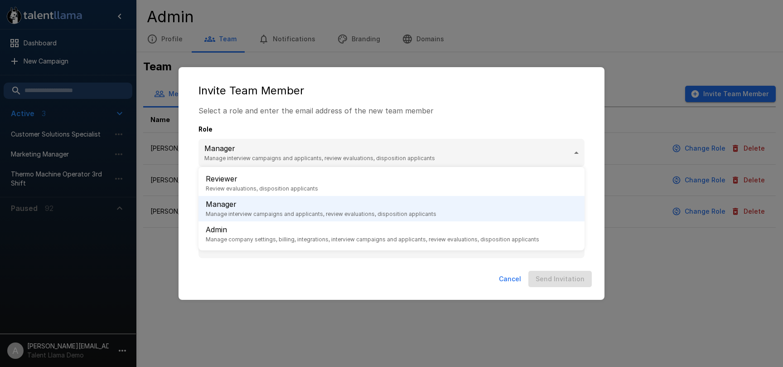
click at [565, 148] on body ".st0{fill:#FFFFFF;} .st1{fill:#76a4ed;} Dashboard New Campaign Active 3 Custome…" at bounding box center [391, 183] width 783 height 367
click at [180, 158] on div at bounding box center [391, 183] width 783 height 367
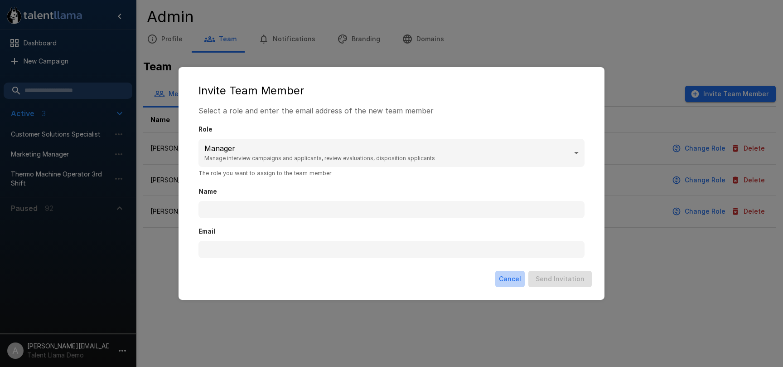
click at [515, 280] on button "Cancel" at bounding box center [509, 279] width 29 height 17
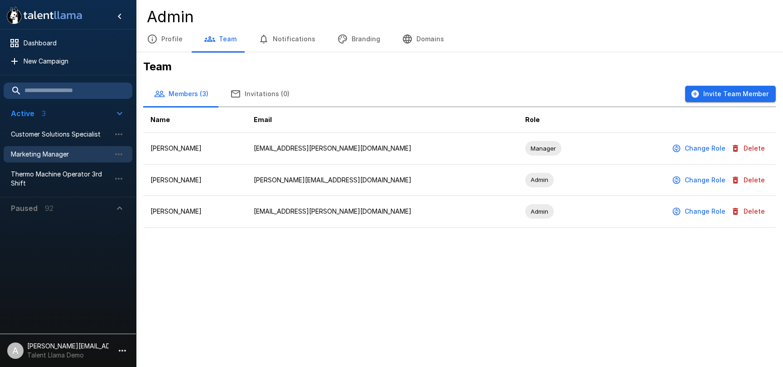
click at [56, 156] on span "Marketing Manager" at bounding box center [61, 154] width 100 height 9
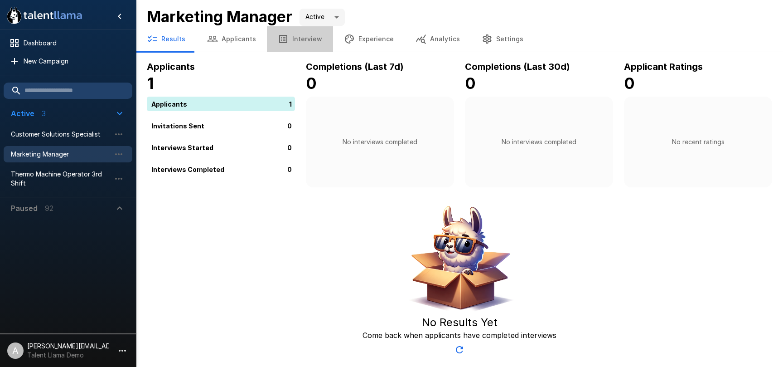
click at [296, 40] on button "Interview" at bounding box center [300, 38] width 66 height 25
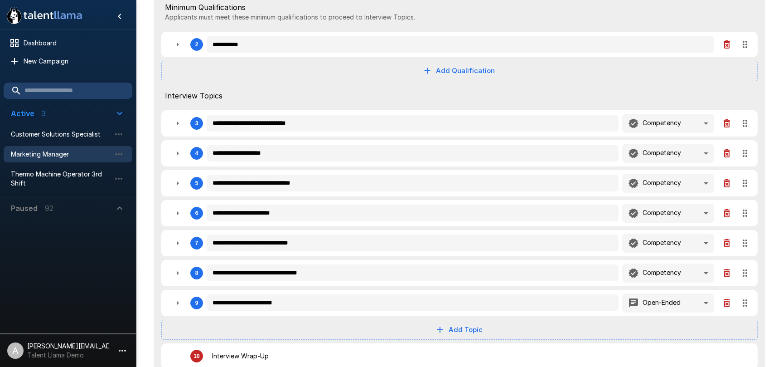
scroll to position [255, 0]
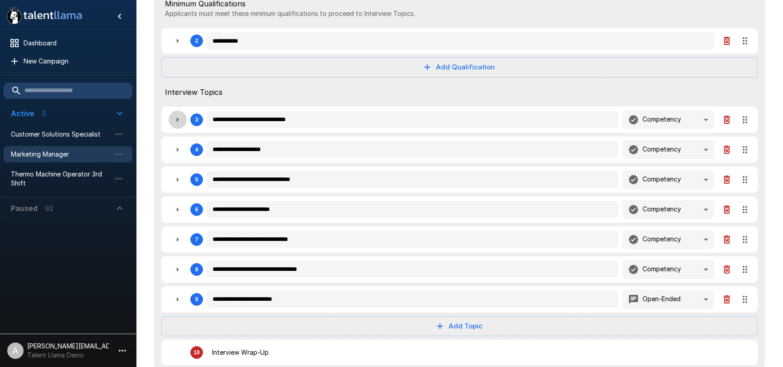
click at [178, 118] on icon "button" at bounding box center [177, 119] width 11 height 11
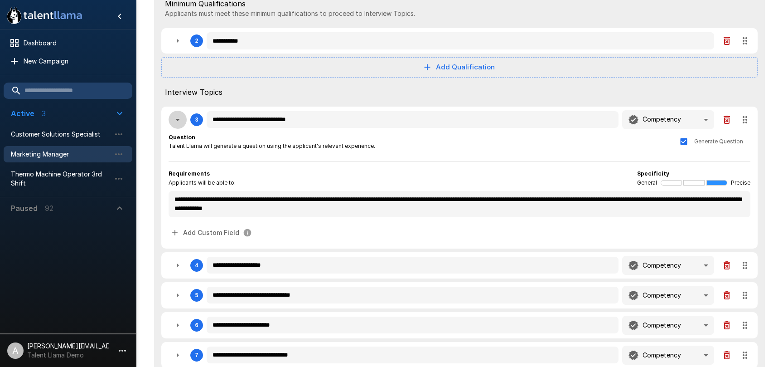
click at [178, 118] on icon "button" at bounding box center [177, 119] width 11 height 11
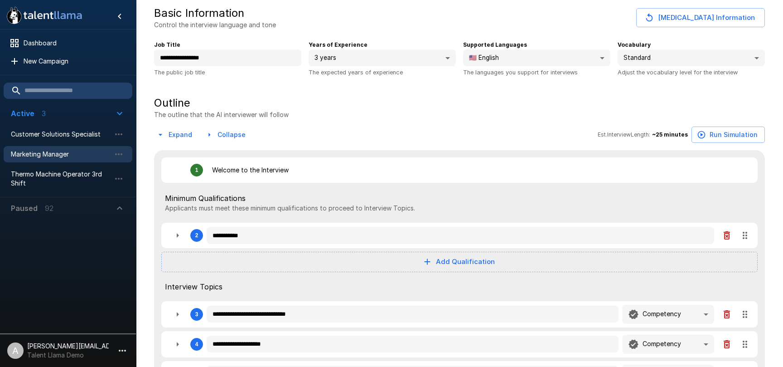
scroll to position [0, 0]
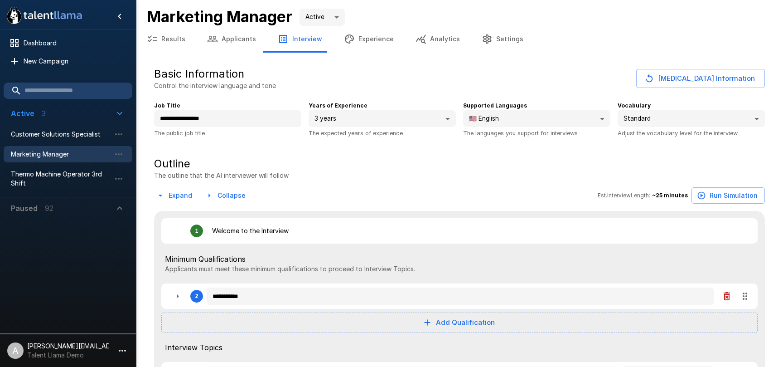
click at [377, 44] on button "Experience" at bounding box center [369, 38] width 72 height 25
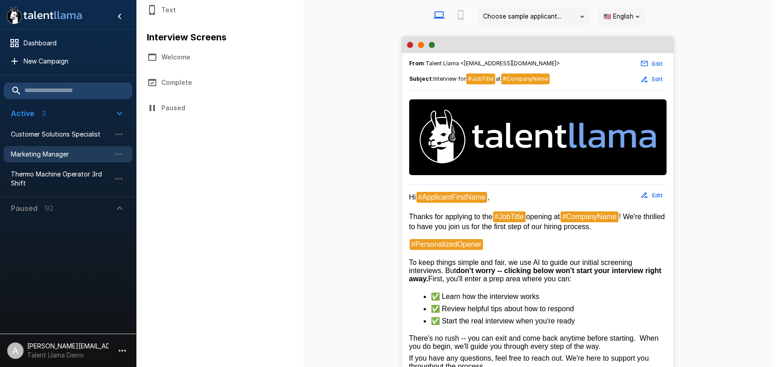
scroll to position [149, 0]
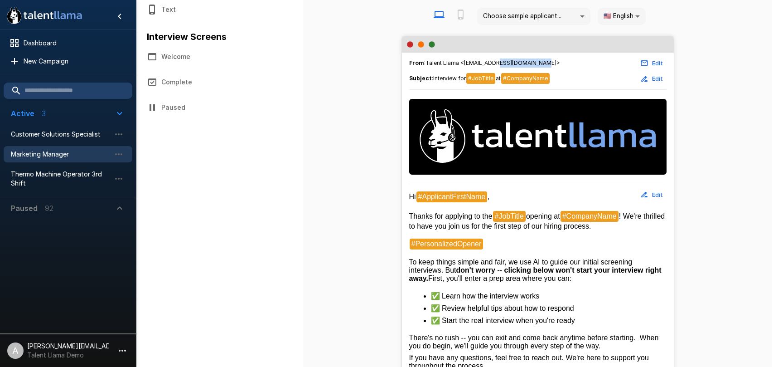
drag, startPoint x: 495, startPoint y: 61, endPoint x: 535, endPoint y: 63, distance: 39.5
click at [535, 63] on span "From : Talent Llama <interviews@talentllama.com>" at bounding box center [484, 62] width 151 height 9
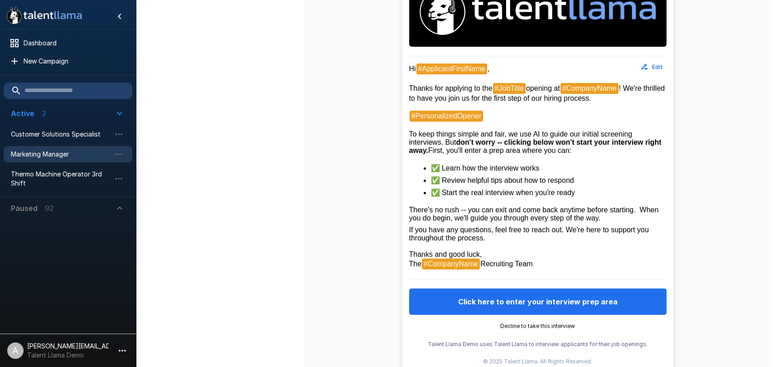
scroll to position [285, 0]
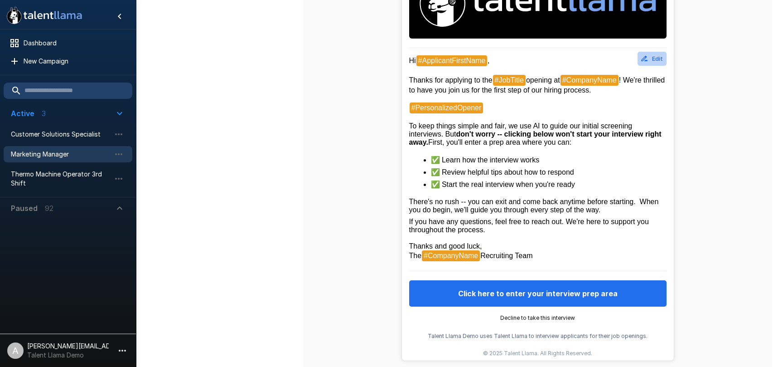
click at [655, 63] on button "Edit" at bounding box center [652, 59] width 29 height 14
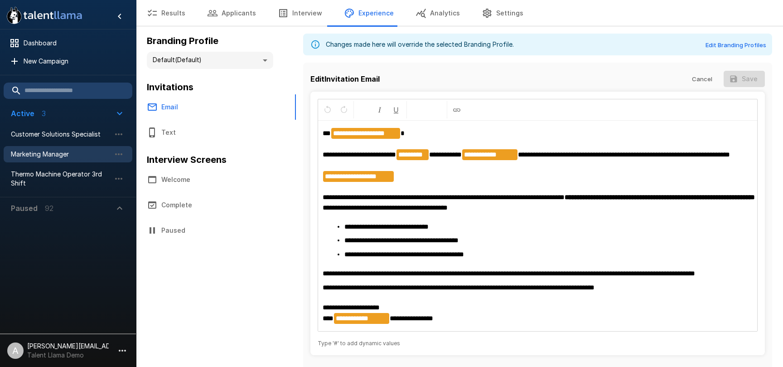
scroll to position [46, 0]
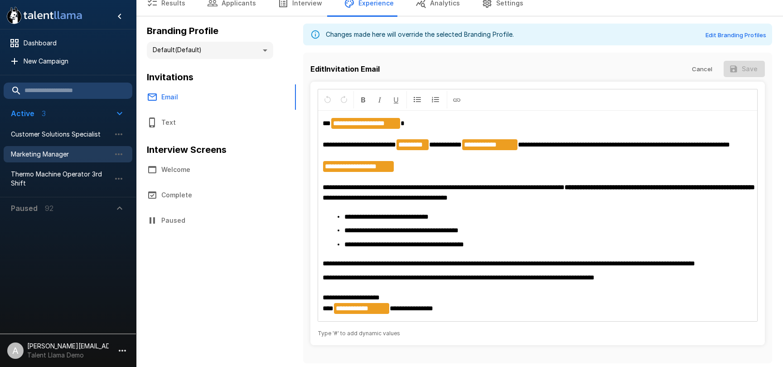
click at [519, 227] on li "**********" at bounding box center [541, 230] width 394 height 10
click at [709, 61] on button "Cancel" at bounding box center [702, 69] width 29 height 17
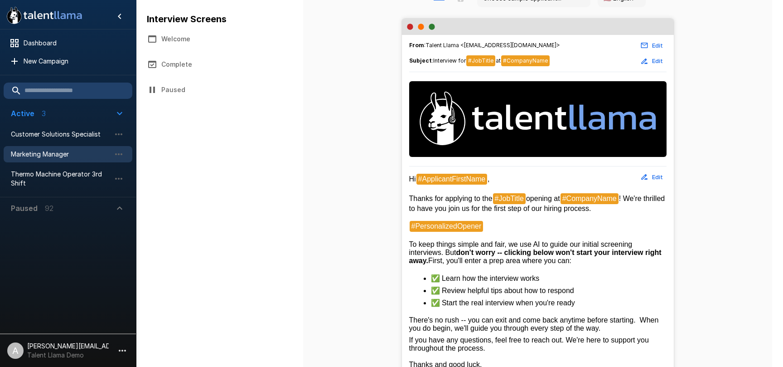
scroll to position [165, 0]
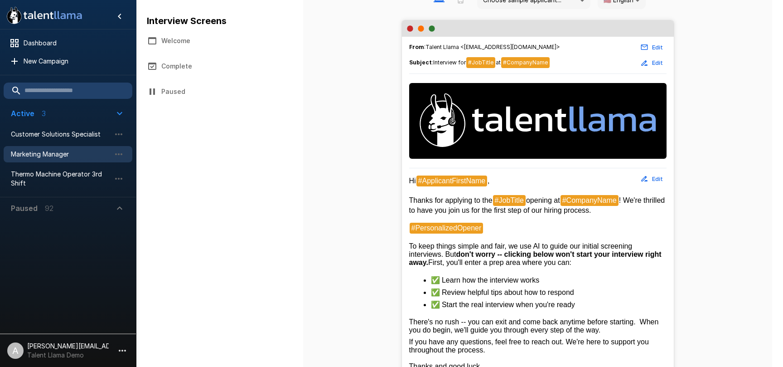
click at [179, 44] on button "Welcome" at bounding box center [216, 40] width 160 height 25
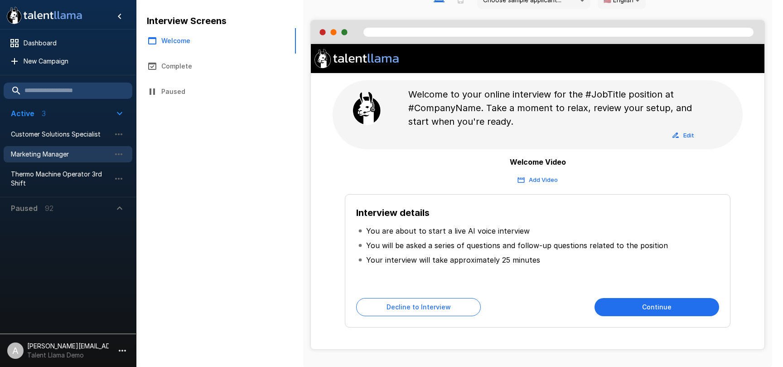
scroll to position [169, 0]
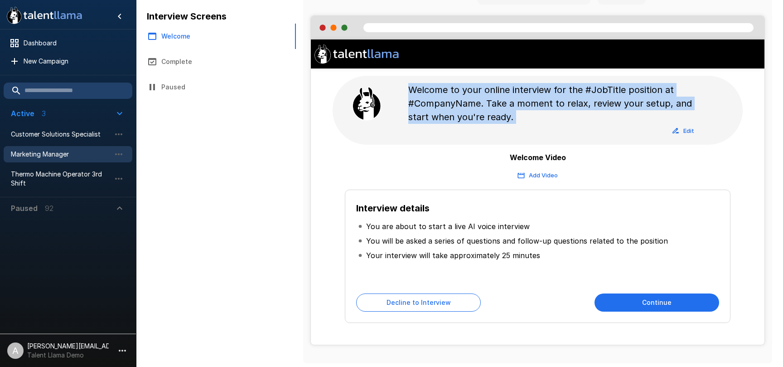
drag, startPoint x: 404, startPoint y: 86, endPoint x: 525, endPoint y: 131, distance: 128.6
click at [525, 131] on div "Welcome to your online interview for the #JobTitle position at #CompanyName. Ta…" at bounding box center [555, 110] width 308 height 55
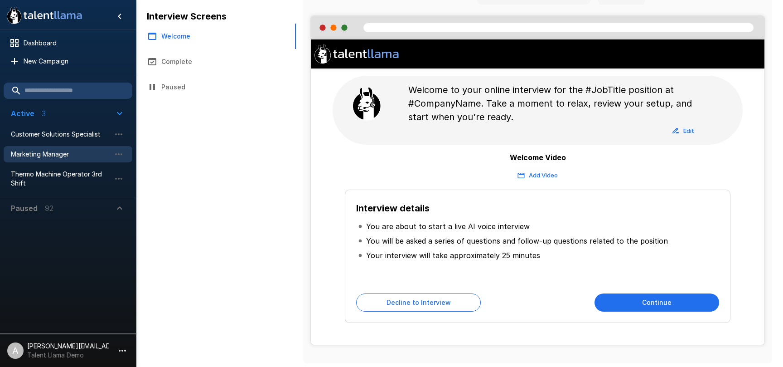
click at [523, 131] on div "Edit" at bounding box center [554, 131] width 293 height 14
click at [532, 175] on button "Add Video" at bounding box center [538, 175] width 44 height 14
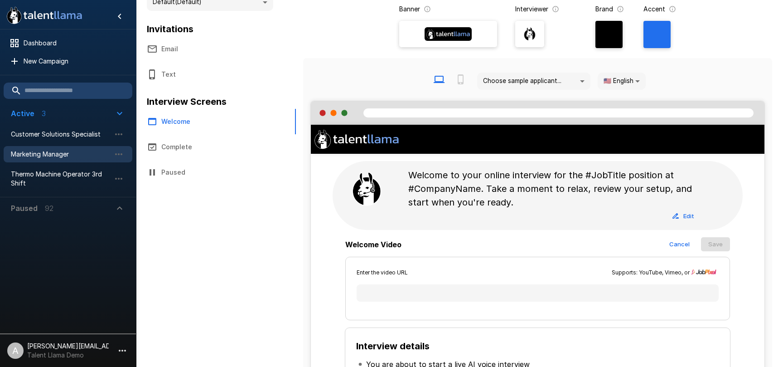
scroll to position [0, 0]
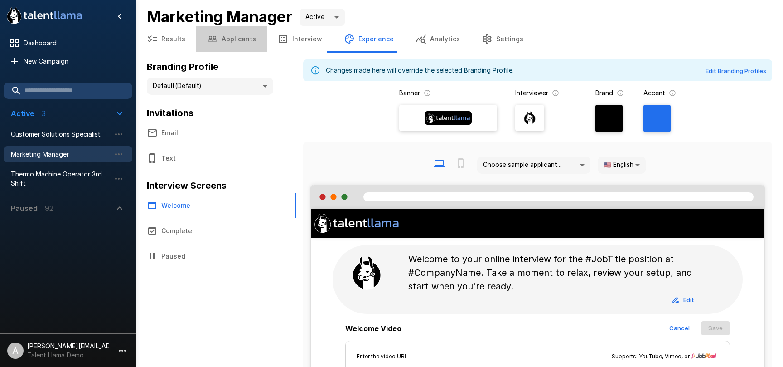
drag, startPoint x: 233, startPoint y: 44, endPoint x: 273, endPoint y: 43, distance: 40.3
click at [233, 44] on button "Applicants" at bounding box center [231, 38] width 71 height 25
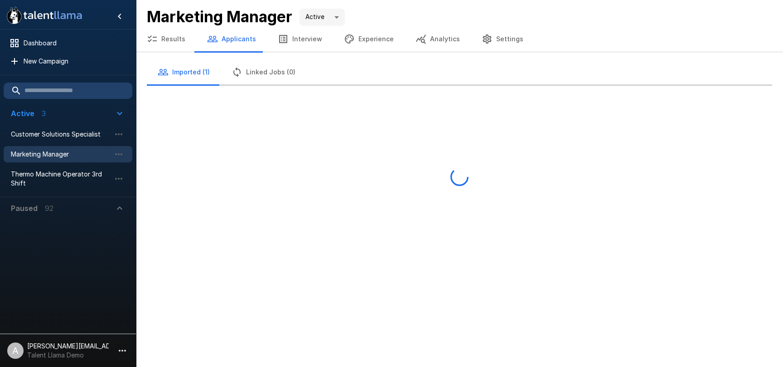
click at [290, 44] on button "Interview" at bounding box center [300, 38] width 66 height 25
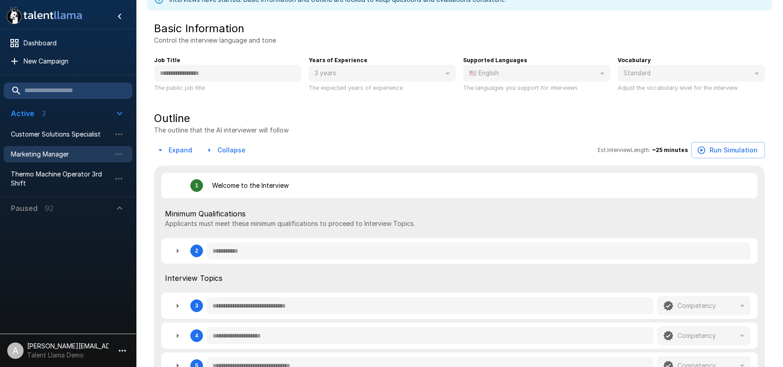
scroll to position [376, 0]
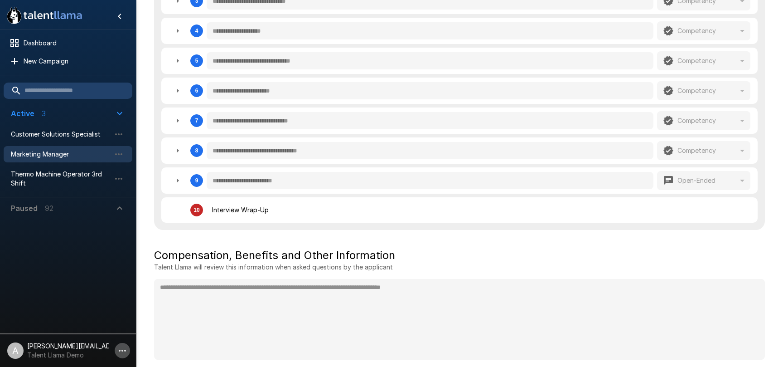
click at [116, 348] on button "button" at bounding box center [122, 350] width 15 height 15
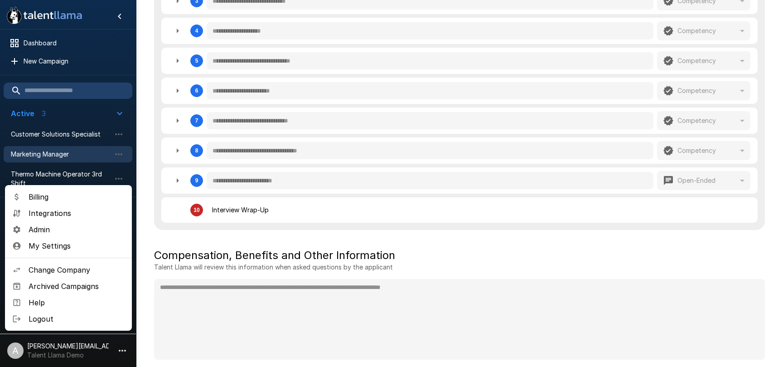
click at [57, 269] on span "Change Company" at bounding box center [77, 269] width 96 height 11
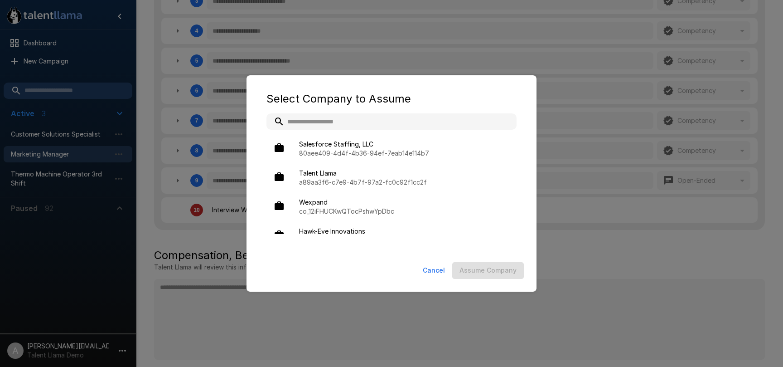
click at [369, 121] on input "text" at bounding box center [392, 121] width 250 height 16
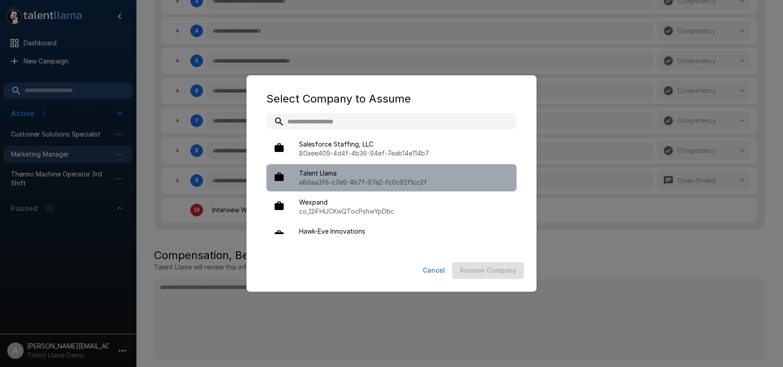
click at [368, 186] on p "a89aa3f6-c7e9-4b7f-97a2-fc0c92f1cc2f" at bounding box center [404, 182] width 210 height 9
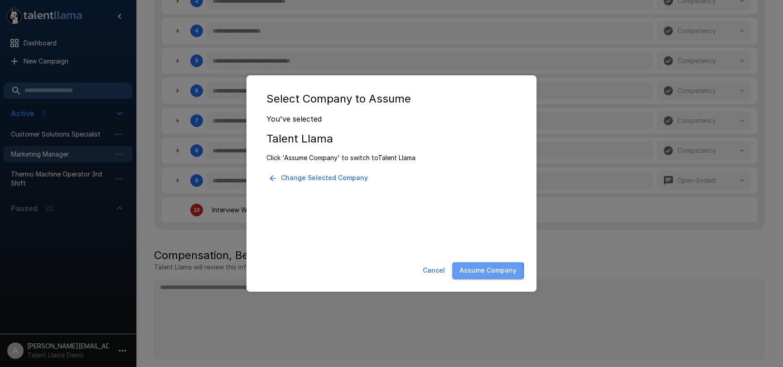
click at [481, 271] on button "Assume Company" at bounding box center [488, 270] width 72 height 17
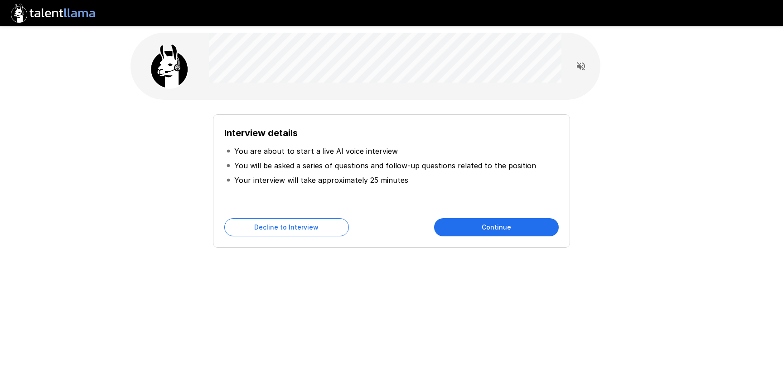
drag, startPoint x: 496, startPoint y: 254, endPoint x: 485, endPoint y: 250, distance: 11.9
click at [496, 254] on div "Interview details You are about to start a live AI voice interview You will be …" at bounding box center [392, 162] width 544 height 324
click at [495, 228] on button "Continue" at bounding box center [496, 227] width 125 height 18
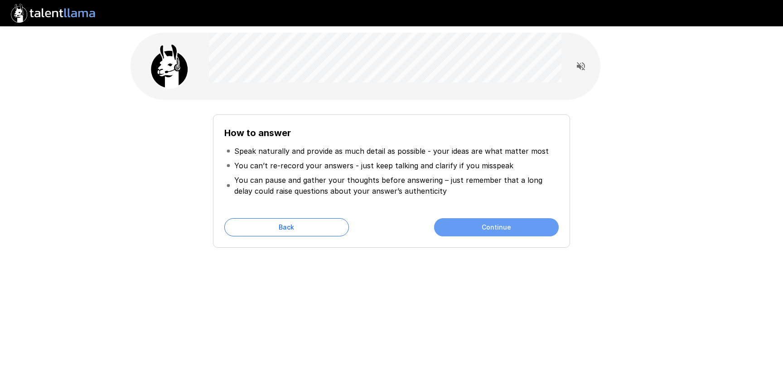
click at [496, 226] on button "Continue" at bounding box center [496, 227] width 125 height 18
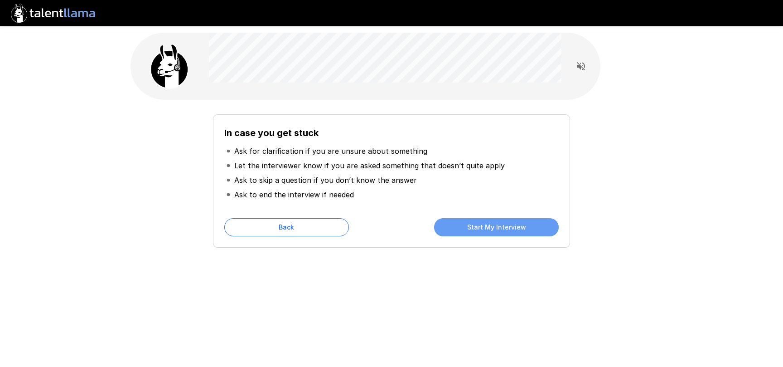
click at [480, 226] on button "Start My Interview" at bounding box center [496, 227] width 125 height 18
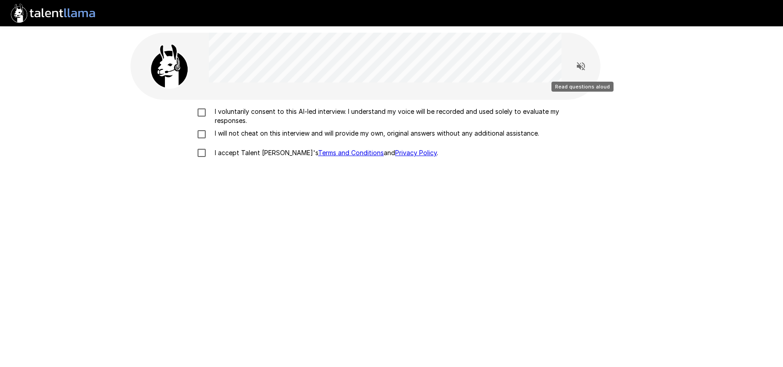
click at [580, 67] on icon "Read questions aloud" at bounding box center [581, 66] width 8 height 8
click at [236, 124] on p "I voluntarily consent to this AI-led interview. I understand my voice will be r…" at bounding box center [401, 116] width 380 height 18
click at [240, 134] on p "I will not cheat on this interview and will provide my own, original answers wi…" at bounding box center [375, 133] width 328 height 9
click at [587, 65] on button "Stop reading questions aloud" at bounding box center [581, 66] width 18 height 18
click at [249, 156] on p "I accept Talent Llama's Terms and Conditions and Privacy Policy ." at bounding box center [324, 152] width 227 height 9
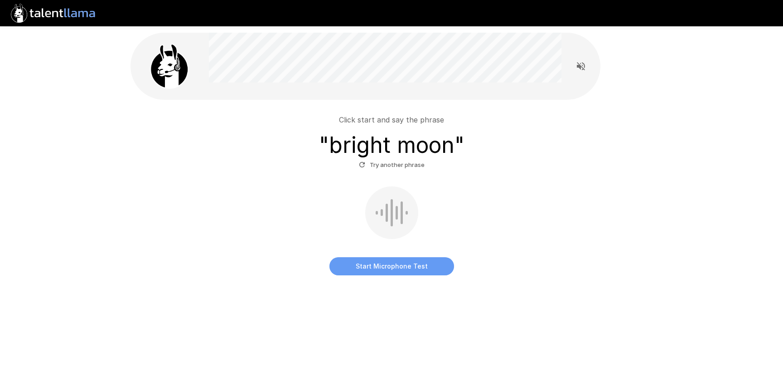
click at [398, 272] on button "Start Microphone Test" at bounding box center [392, 266] width 125 height 18
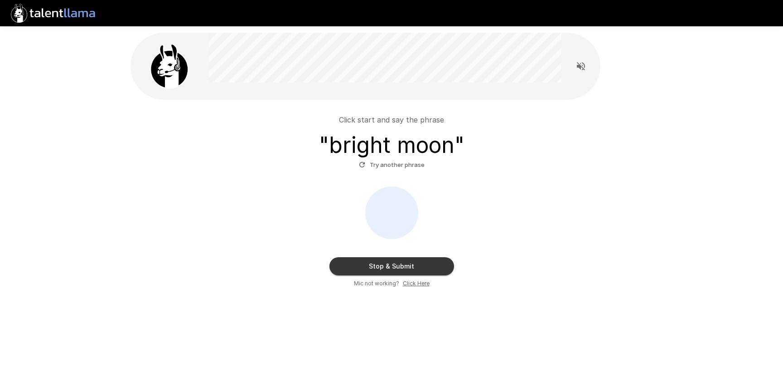
click at [411, 269] on button "Stop & Submit" at bounding box center [392, 266] width 125 height 18
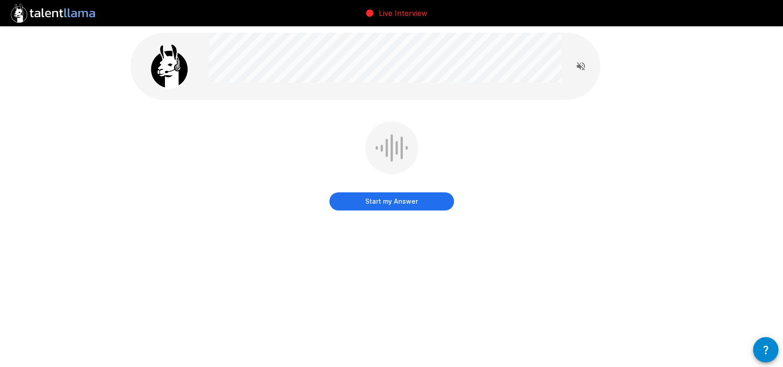
drag, startPoint x: 441, startPoint y: 262, endPoint x: 415, endPoint y: 233, distance: 38.5
click at [433, 258] on div "Start my Answer" at bounding box center [392, 148] width 544 height 296
click at [410, 210] on button "Start my Answer" at bounding box center [392, 201] width 125 height 18
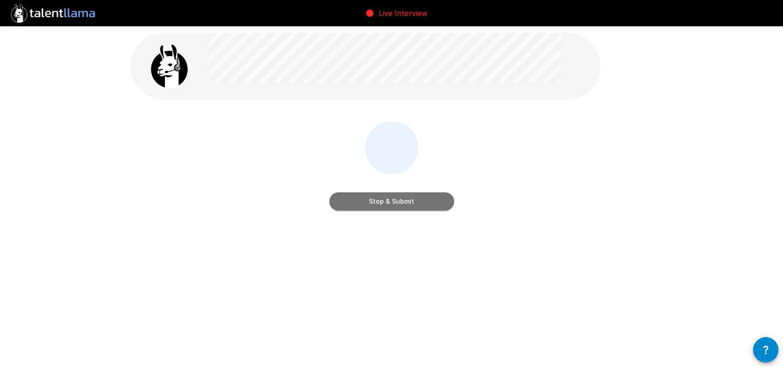
click at [410, 209] on button "Stop & Submit" at bounding box center [392, 201] width 125 height 18
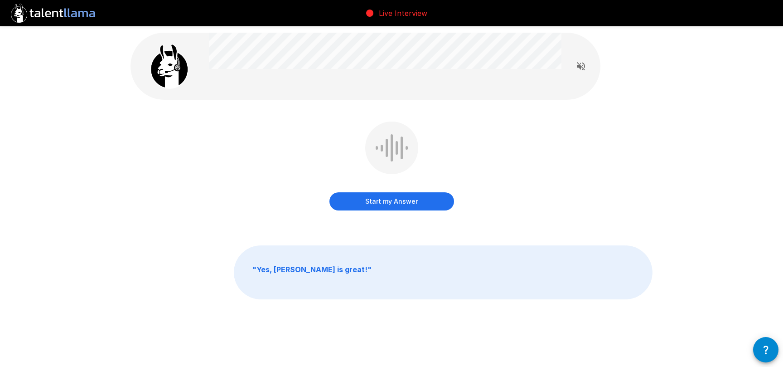
click at [541, 217] on div "Start my Answer" at bounding box center [392, 172] width 522 height 102
click at [389, 209] on button "Start my Answer" at bounding box center [392, 201] width 125 height 18
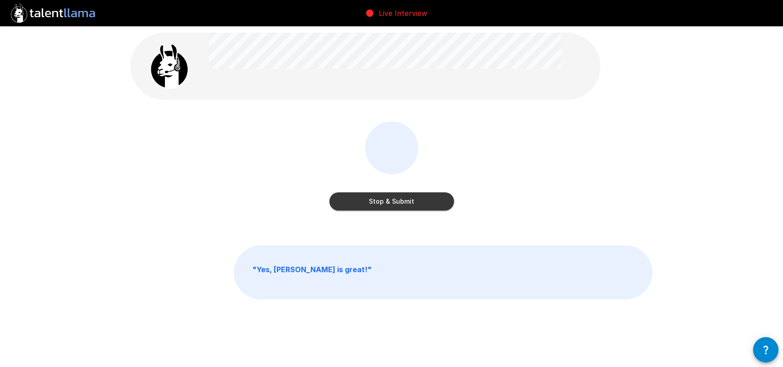
drag, startPoint x: 411, startPoint y: 204, endPoint x: 461, endPoint y: 196, distance: 50.4
click at [411, 204] on button "Stop & Submit" at bounding box center [392, 201] width 125 height 18
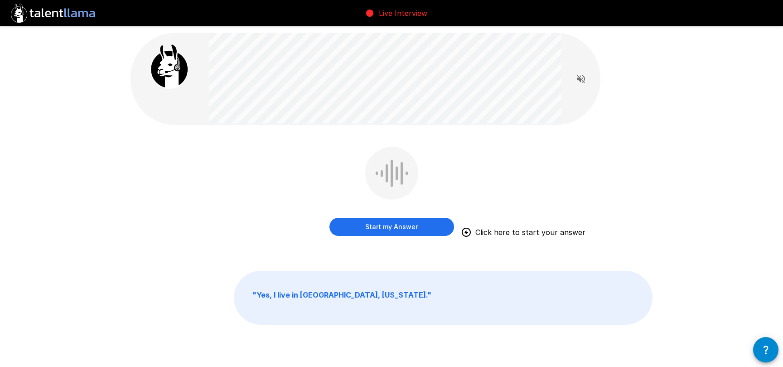
click at [379, 226] on button "Start my Answer" at bounding box center [392, 227] width 125 height 18
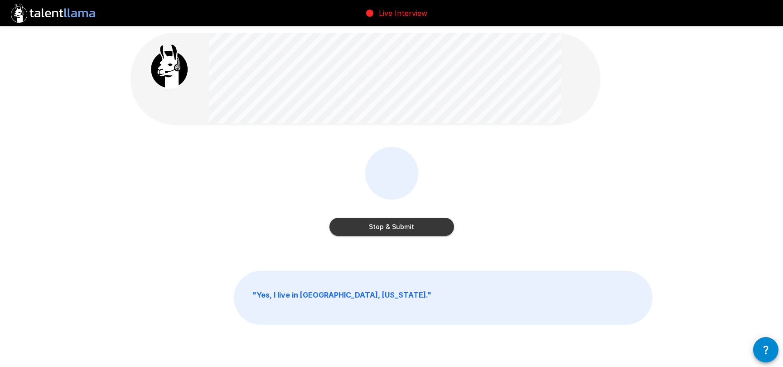
click at [437, 233] on button "Stop & Submit" at bounding box center [392, 227] width 125 height 18
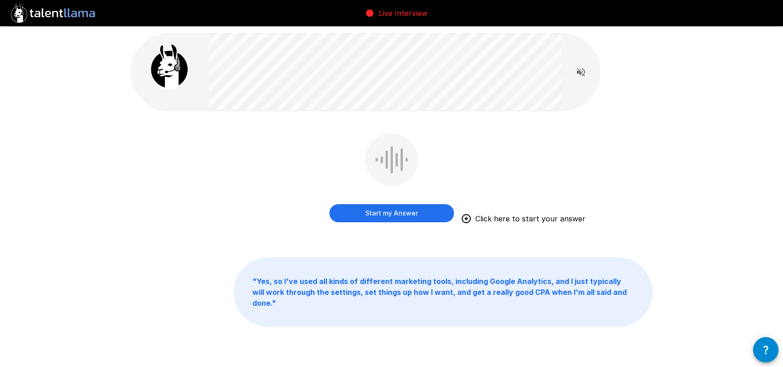
click at [476, 138] on div "Start my Answer Click here to start your answer" at bounding box center [392, 184] width 522 height 102
click at [390, 213] on button "Start my Answer" at bounding box center [392, 213] width 125 height 18
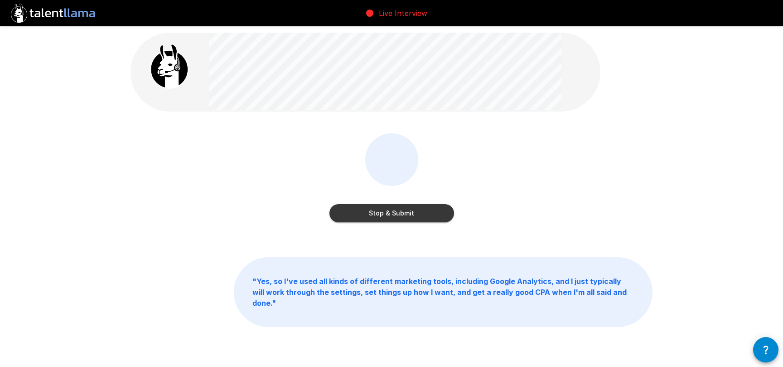
click at [430, 218] on button "Stop & Submit" at bounding box center [392, 213] width 125 height 18
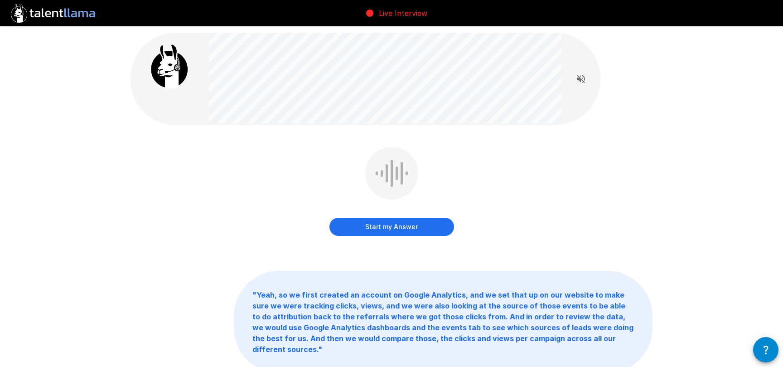
click at [531, 182] on div "Start my Answer" at bounding box center [392, 198] width 522 height 102
drag, startPoint x: 483, startPoint y: 206, endPoint x: 414, endPoint y: 196, distance: 70.1
click at [480, 206] on div "Start my Answer" at bounding box center [392, 198] width 522 height 102
drag, startPoint x: 499, startPoint y: 201, endPoint x: 484, endPoint y: 200, distance: 15.0
click at [499, 201] on div "Start my Answer Click here to start your answer" at bounding box center [392, 198] width 522 height 102
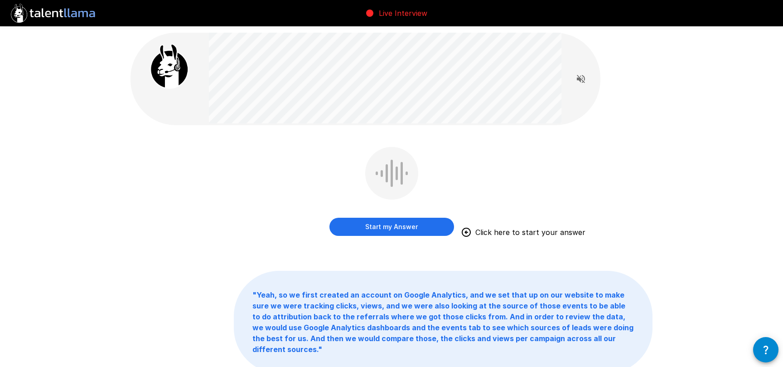
click at [410, 229] on button "Start my Answer" at bounding box center [392, 227] width 125 height 18
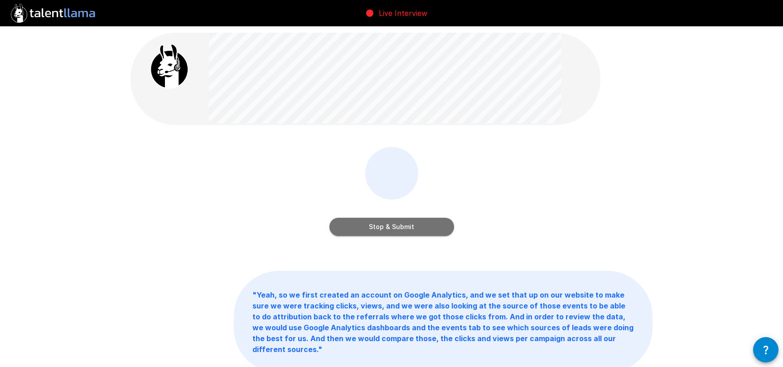
click at [400, 228] on button "Stop & Submit" at bounding box center [392, 227] width 125 height 18
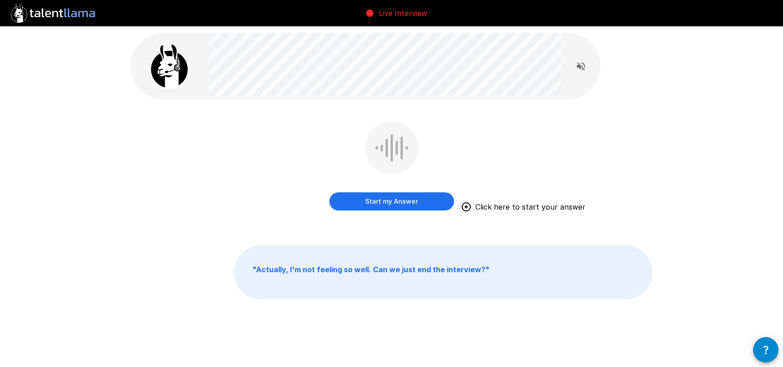
click at [440, 204] on button "Start my Answer" at bounding box center [392, 201] width 125 height 18
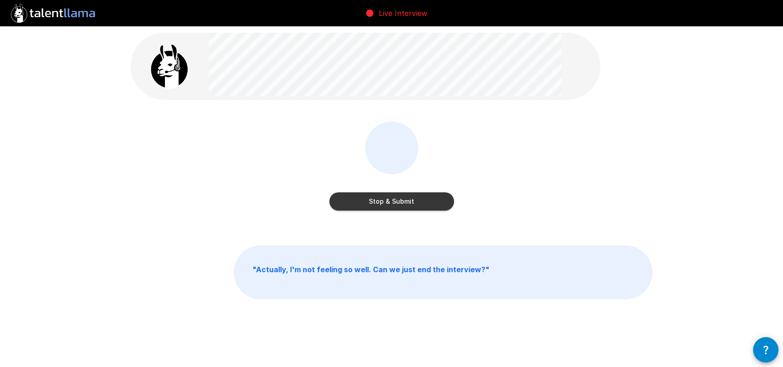
click at [443, 206] on button "Stop & Submit" at bounding box center [392, 201] width 125 height 18
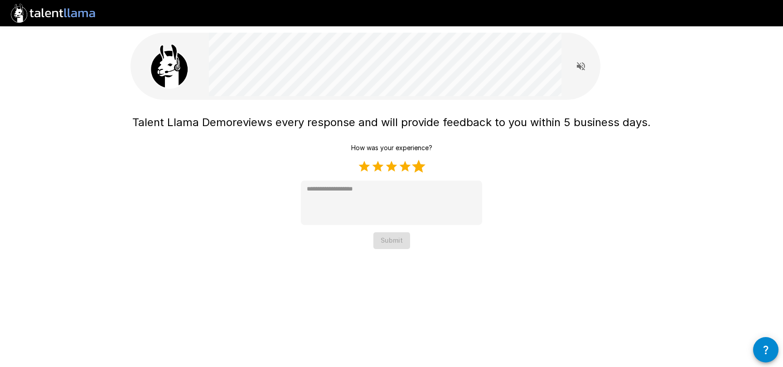
click at [417, 168] on label "5 Stars" at bounding box center [419, 167] width 14 height 14
type textarea "*"
click at [403, 245] on button "Submit" at bounding box center [391, 240] width 37 height 17
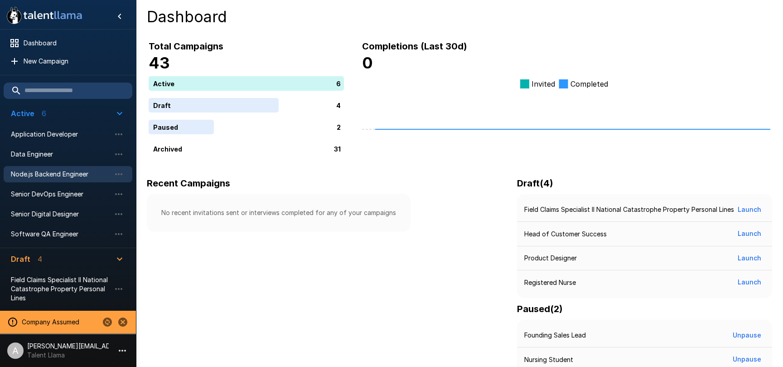
scroll to position [86, 0]
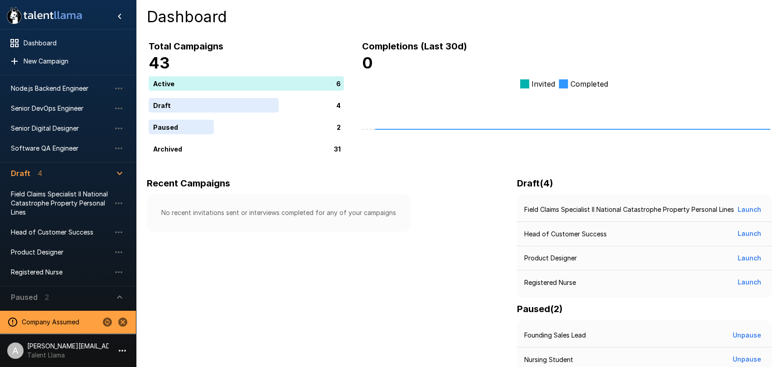
click at [64, 289] on button "Paused 2" at bounding box center [68, 297] width 129 height 22
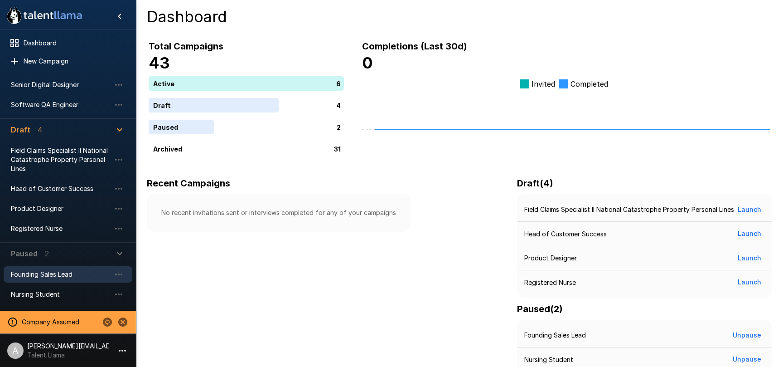
click at [66, 276] on span "Founding Sales Lead" at bounding box center [61, 274] width 100 height 9
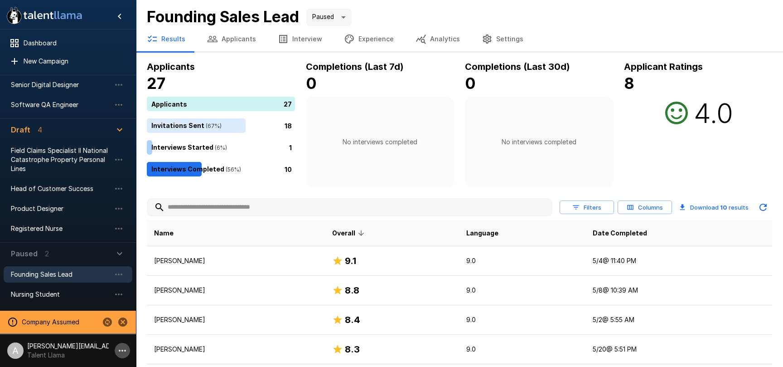
click at [121, 354] on icon "button" at bounding box center [122, 350] width 11 height 11
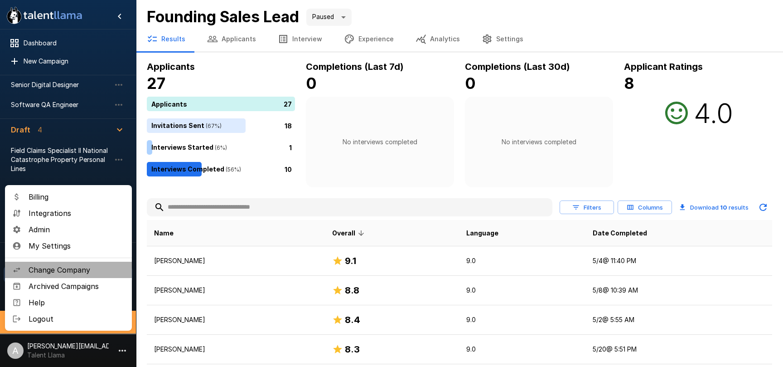
drag, startPoint x: 87, startPoint y: 267, endPoint x: 92, endPoint y: 266, distance: 4.7
click at [92, 266] on span "Change Company" at bounding box center [77, 269] width 96 height 11
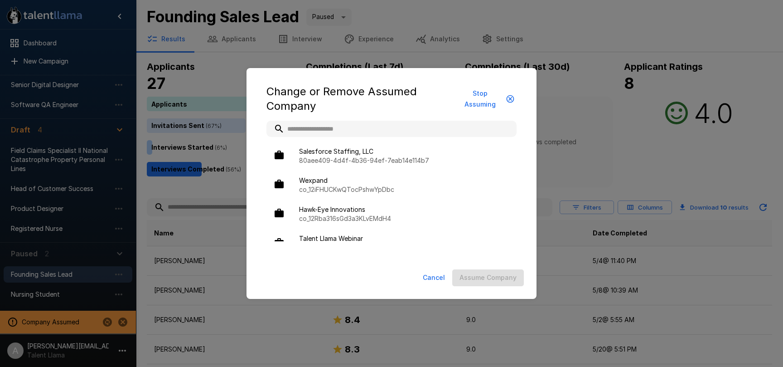
click at [351, 125] on input "text" at bounding box center [392, 129] width 250 height 16
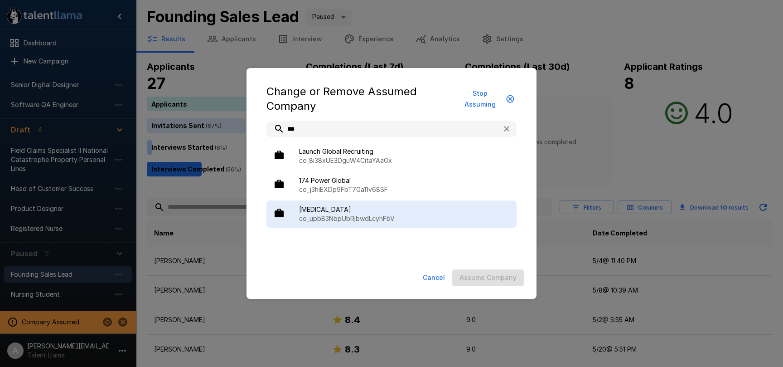
type input "***"
click at [383, 212] on span "BAL" at bounding box center [404, 209] width 210 height 9
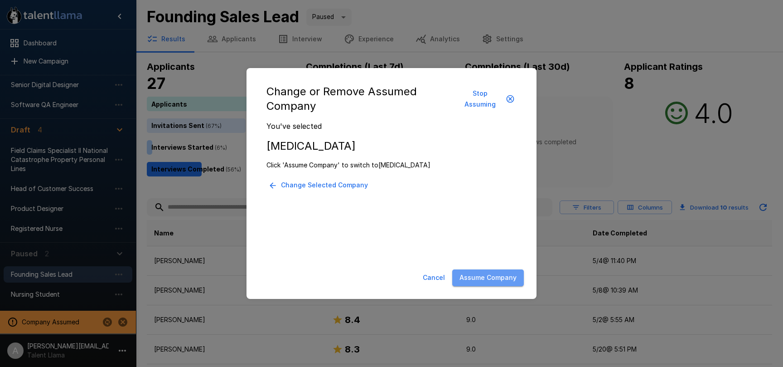
click at [509, 279] on button "Assume Company" at bounding box center [488, 277] width 72 height 17
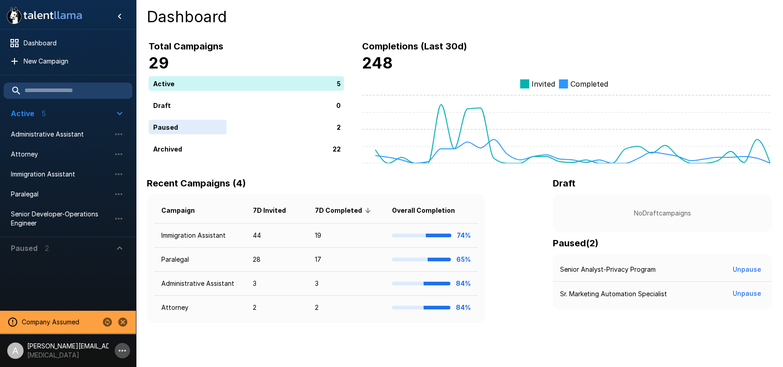
click at [124, 350] on icon "button" at bounding box center [122, 350] width 11 height 11
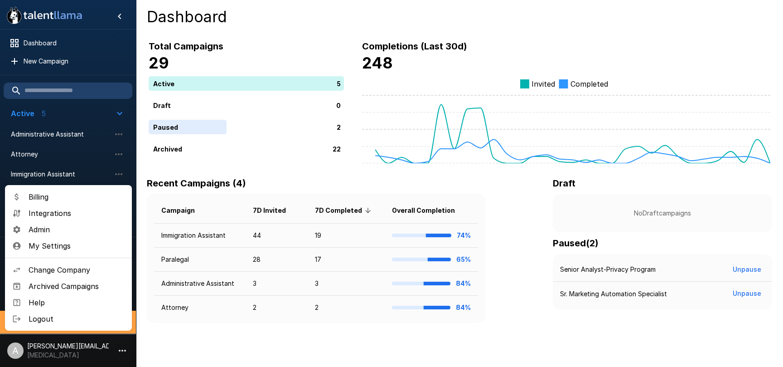
click at [89, 267] on span "Change Company" at bounding box center [77, 269] width 96 height 11
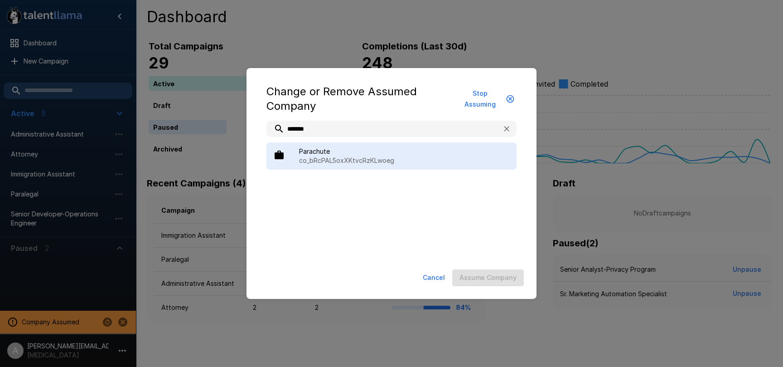
type input "*******"
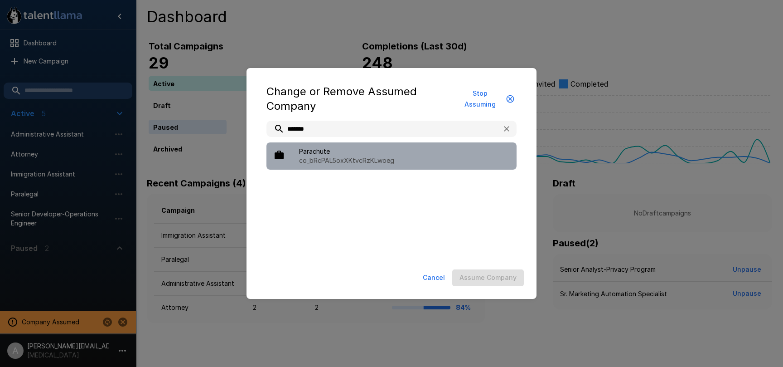
click at [383, 155] on span "Parachute" at bounding box center [404, 151] width 210 height 9
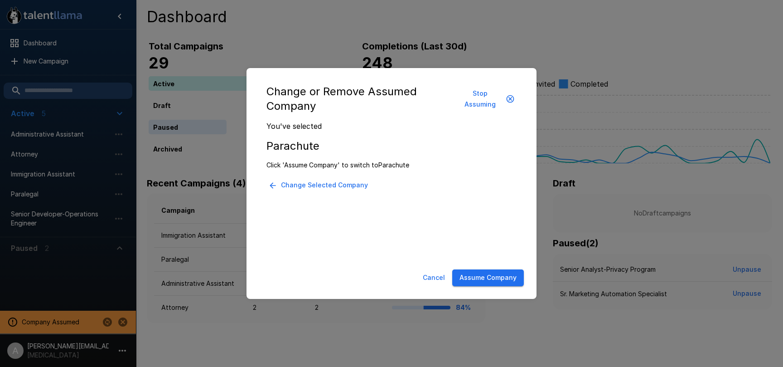
click at [429, 277] on button "Cancel" at bounding box center [433, 277] width 29 height 17
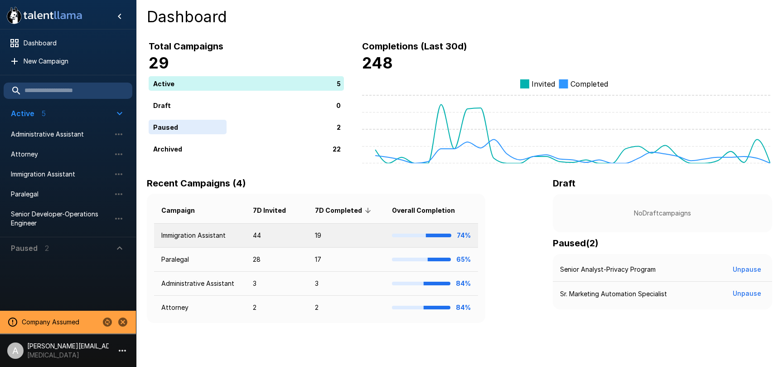
click at [285, 236] on td "44" at bounding box center [277, 235] width 62 height 24
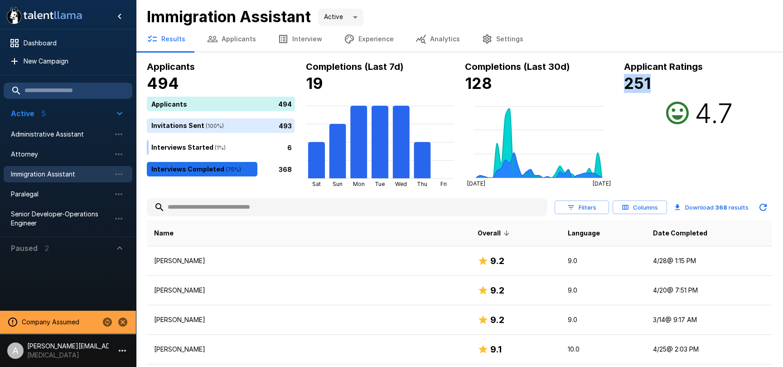
drag, startPoint x: 625, startPoint y: 83, endPoint x: 672, endPoint y: 83, distance: 46.7
click at [672, 83] on h4 "251" at bounding box center [698, 83] width 148 height 19
click at [105, 322] on icon "Change to another company" at bounding box center [107, 321] width 11 height 11
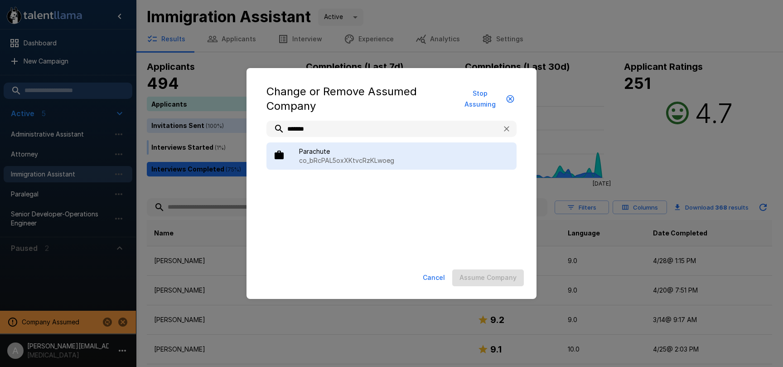
type input "*******"
click at [349, 152] on span "Parachute" at bounding box center [404, 151] width 210 height 9
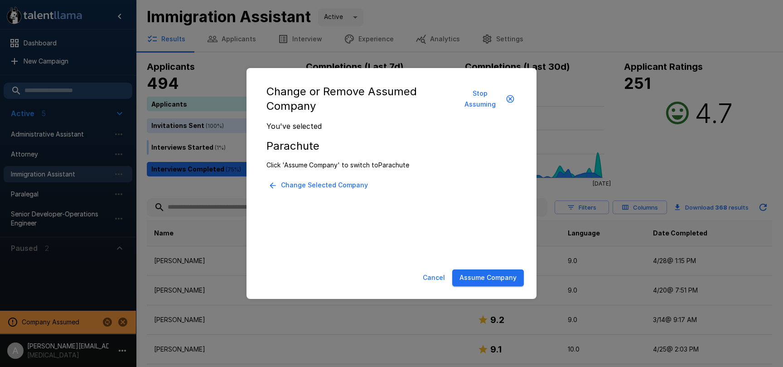
click at [470, 275] on button "Assume Company" at bounding box center [488, 277] width 72 height 17
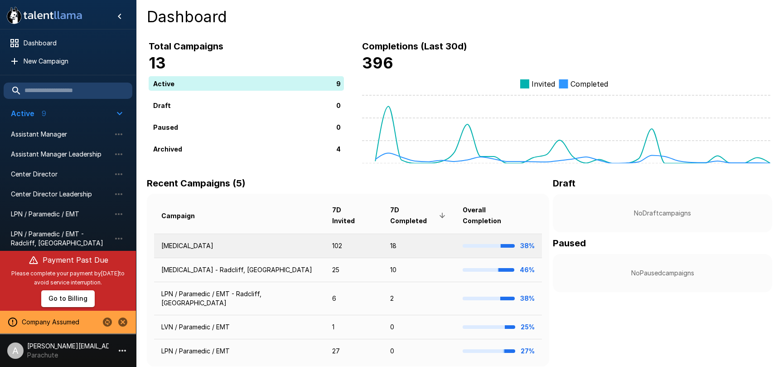
click at [235, 237] on td "[MEDICAL_DATA]" at bounding box center [239, 245] width 171 height 24
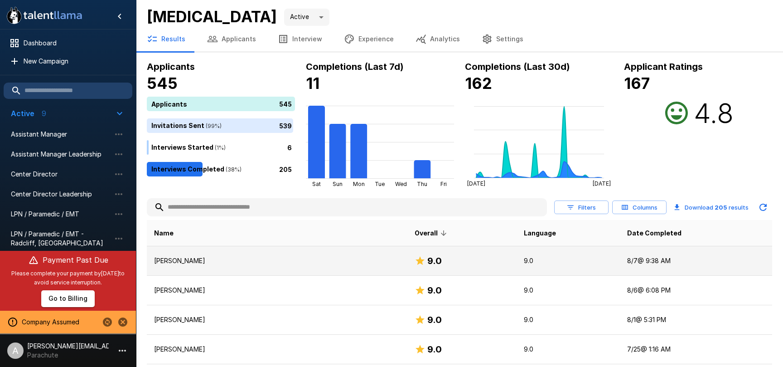
scroll to position [4, 0]
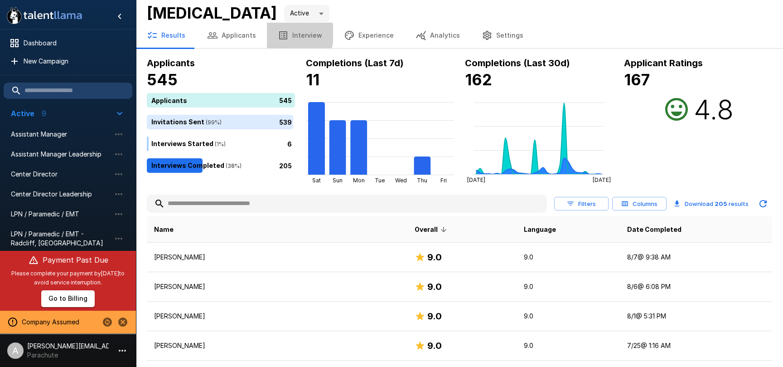
click at [283, 34] on icon "button" at bounding box center [283, 35] width 11 height 11
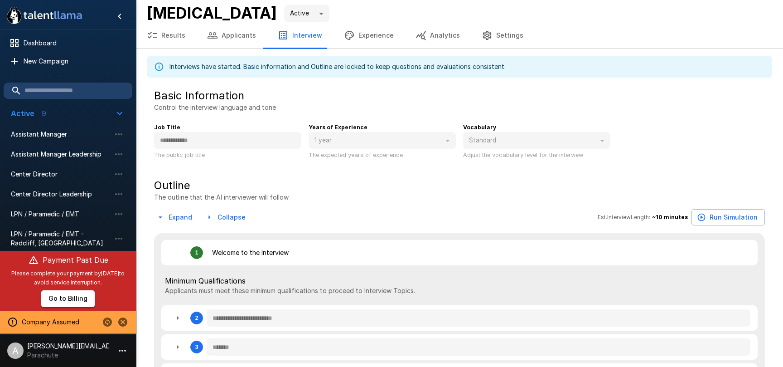
type textarea "*"
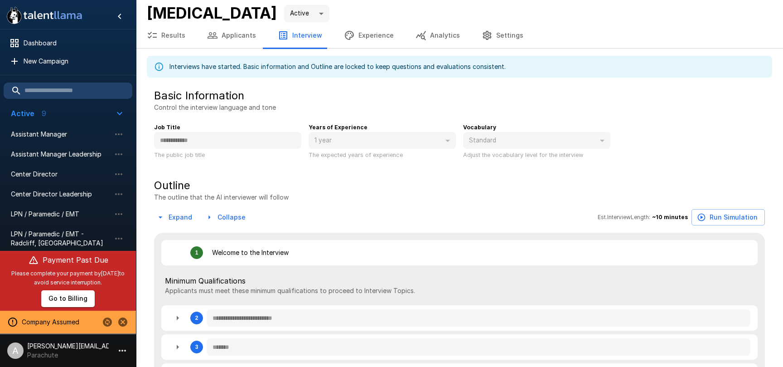
type textarea "*"
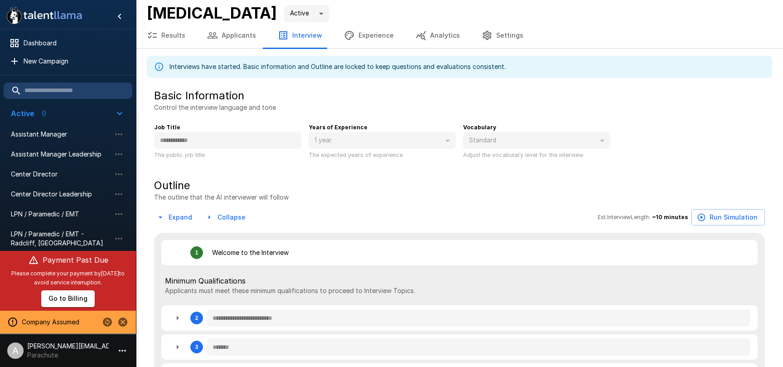
type textarea "*"
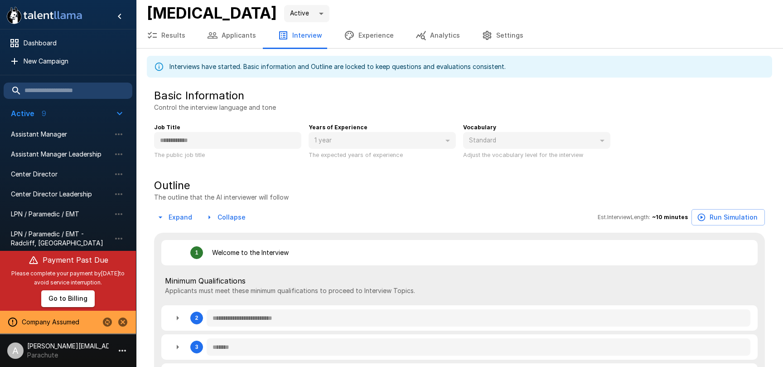
type textarea "*"
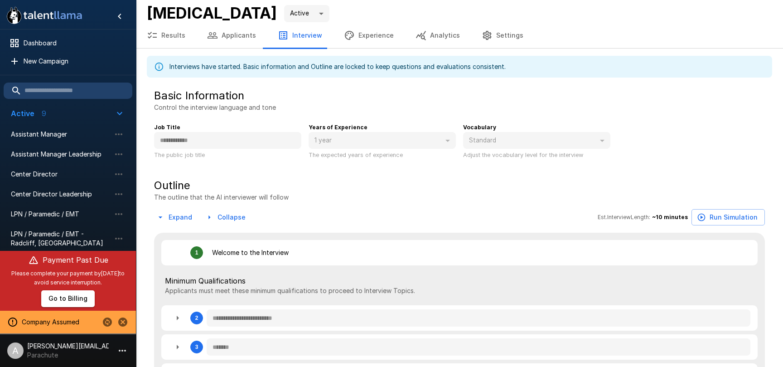
type textarea "*"
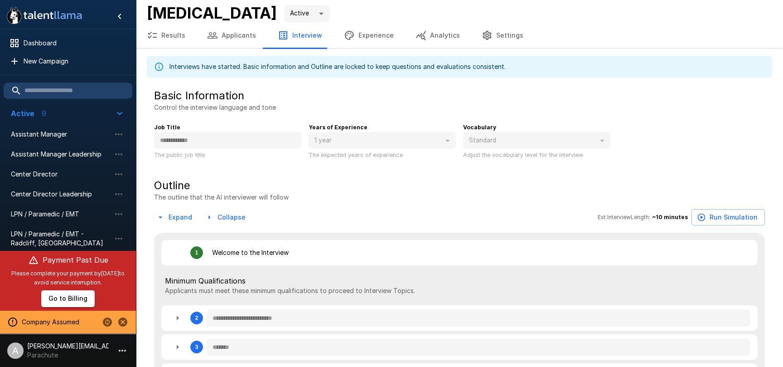
type textarea "*"
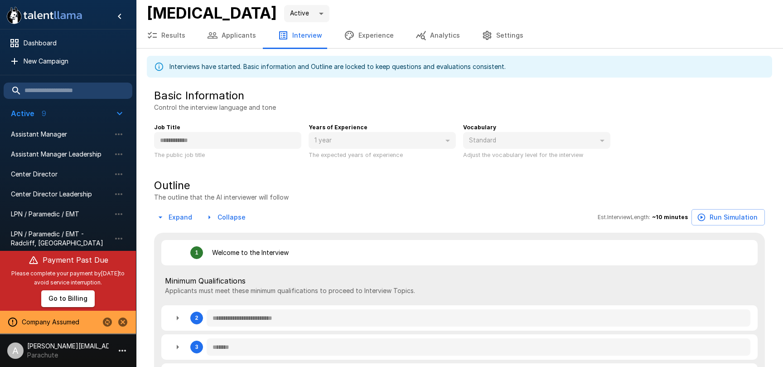
type textarea "*"
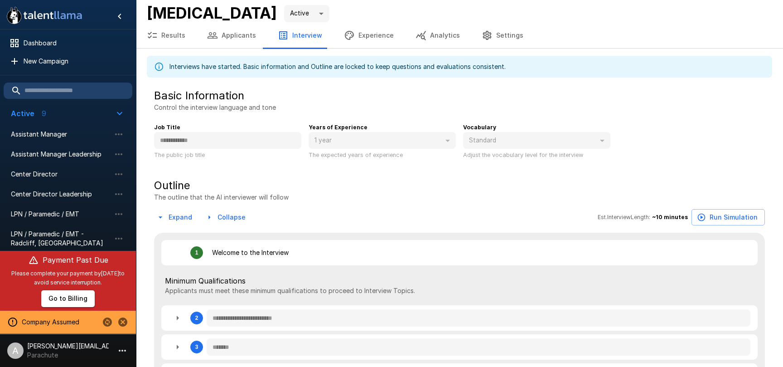
type textarea "*"
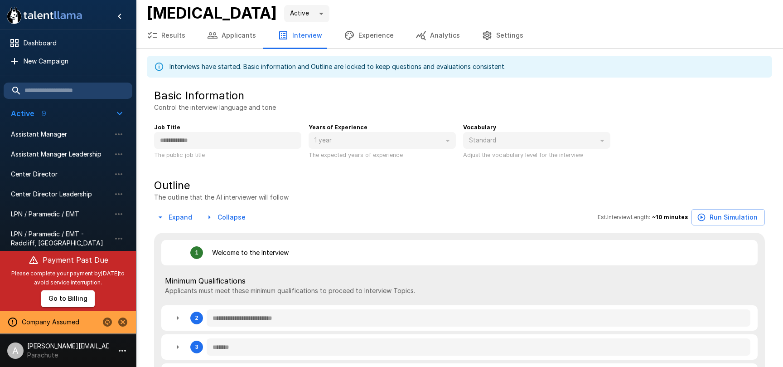
type textarea "*"
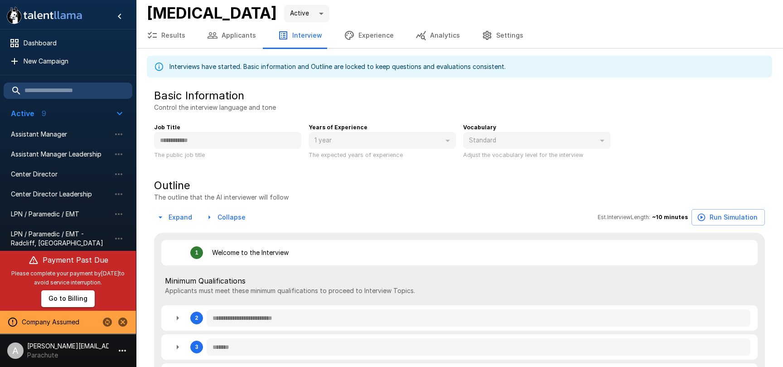
type textarea "*"
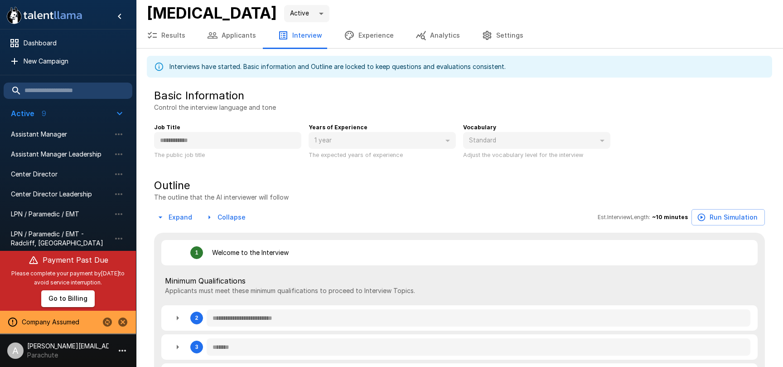
type textarea "*"
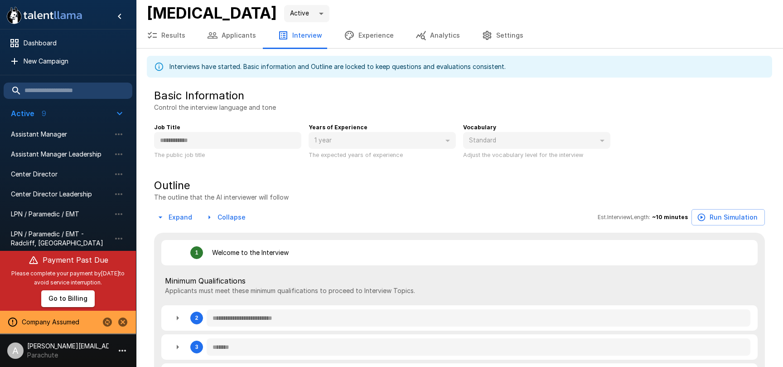
type textarea "*"
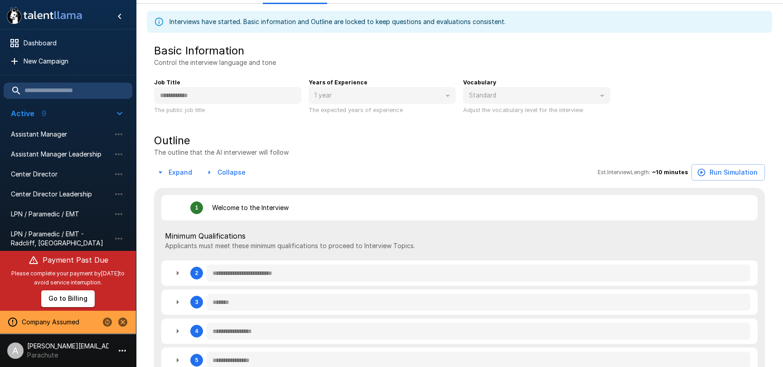
scroll to position [59, 0]
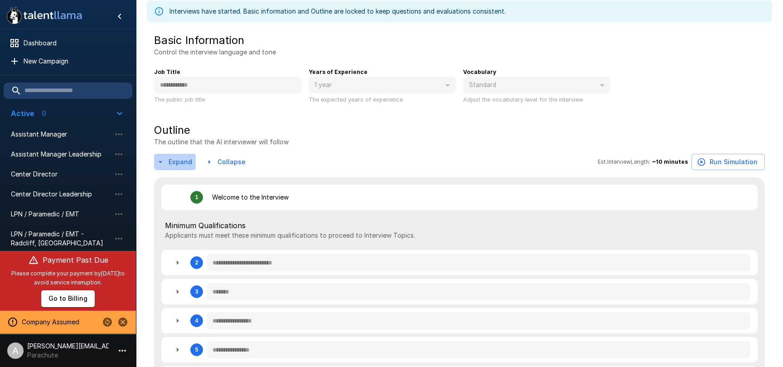
click at [183, 166] on button "Expand" at bounding box center [175, 162] width 42 height 17
type textarea "*"
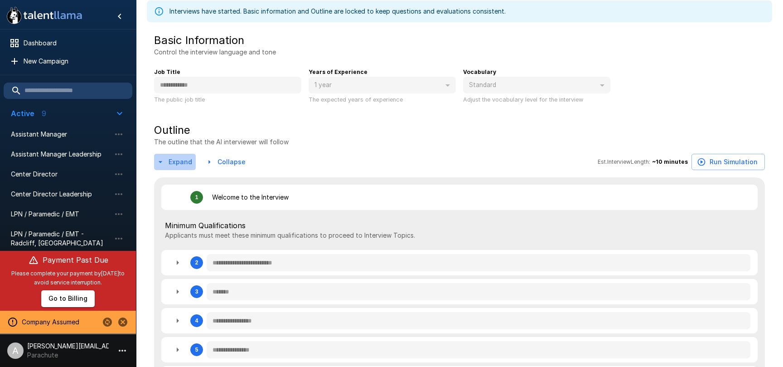
type textarea "*"
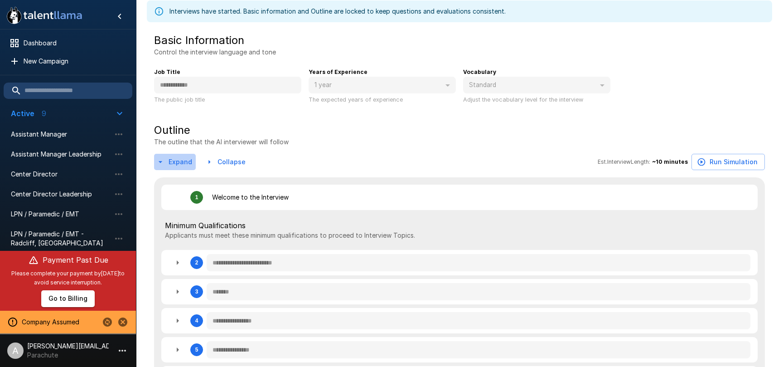
type textarea "*"
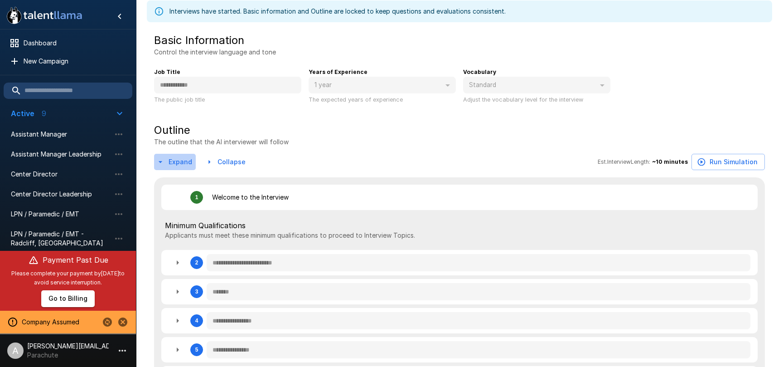
type textarea "*"
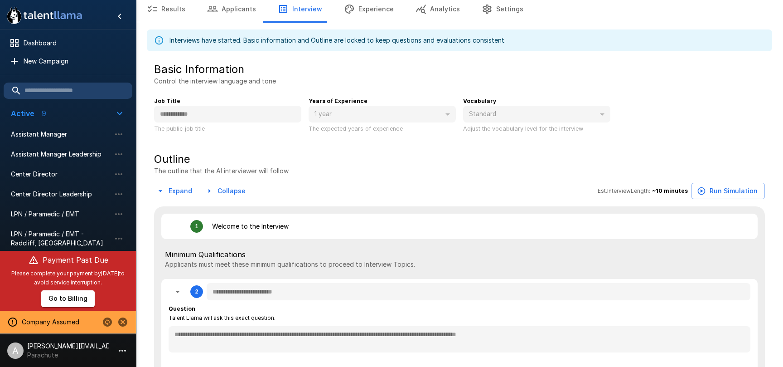
scroll to position [0, 0]
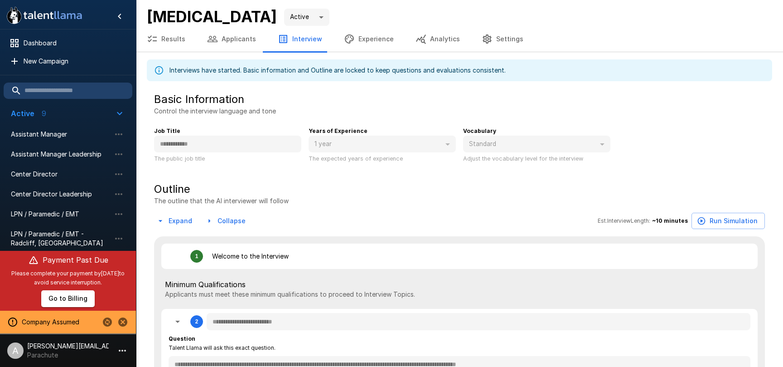
click at [443, 38] on button "Analytics" at bounding box center [438, 38] width 66 height 25
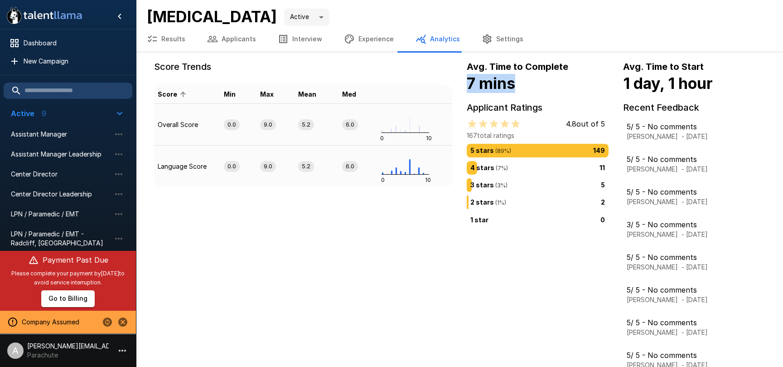
drag, startPoint x: 468, startPoint y: 82, endPoint x: 512, endPoint y: 84, distance: 44.0
click at [512, 84] on b "7 mins" at bounding box center [491, 83] width 48 height 19
drag, startPoint x: 520, startPoint y: 80, endPoint x: 476, endPoint y: 80, distance: 44.0
click at [475, 78] on h4 "7 mins" at bounding box center [538, 83] width 142 height 19
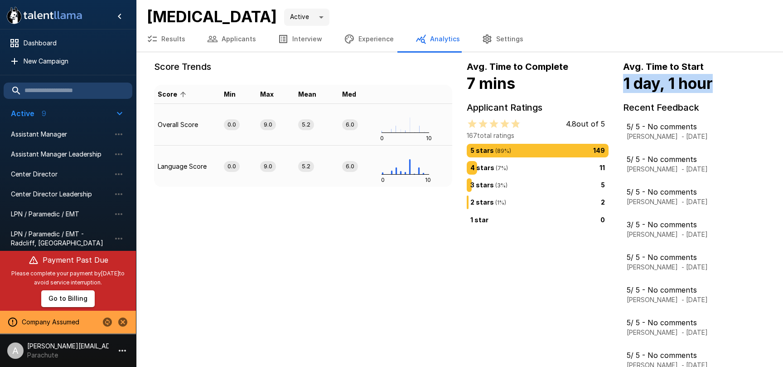
drag, startPoint x: 622, startPoint y: 86, endPoint x: 729, endPoint y: 89, distance: 107.5
click at [729, 89] on div "Avg. Time to Start 1 day, 1 hour" at bounding box center [687, 76] width 156 height 34
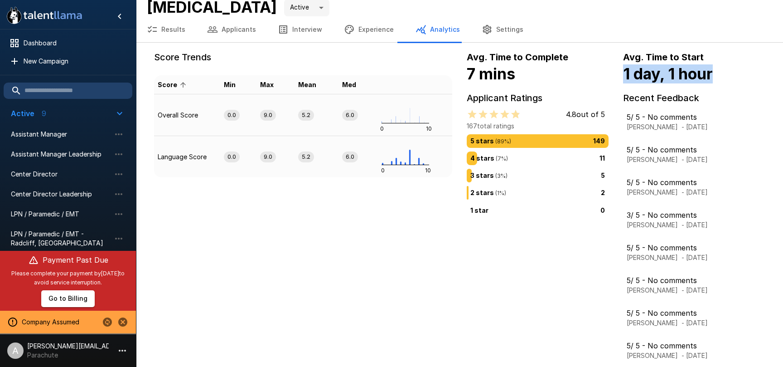
scroll to position [13, 0]
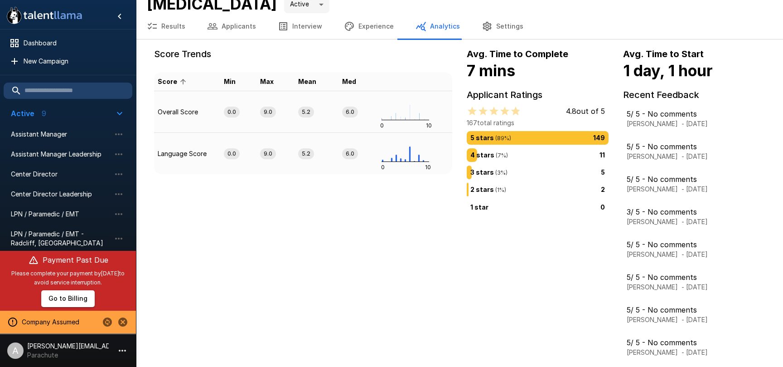
click at [523, 189] on div "2 stars ( 1 %) 2" at bounding box center [537, 189] width 135 height 10
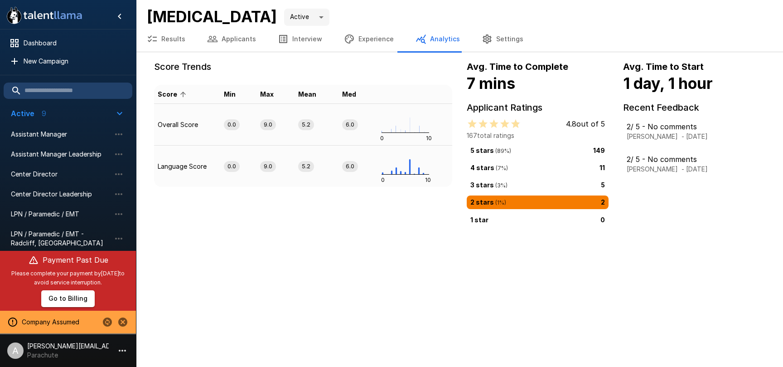
click at [490, 183] on p "3 stars ( 3 %)" at bounding box center [488, 185] width 37 height 10
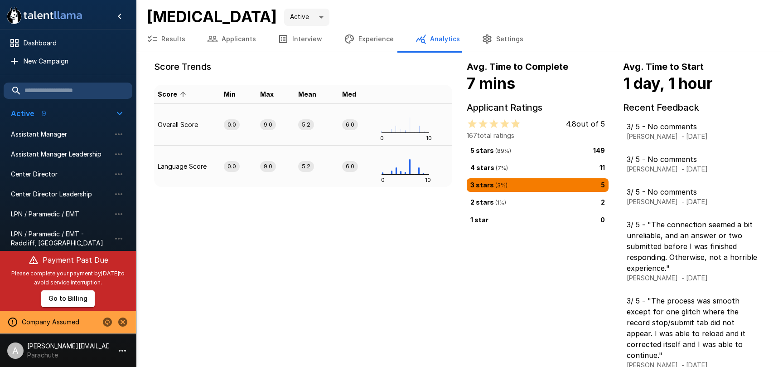
scroll to position [2, 0]
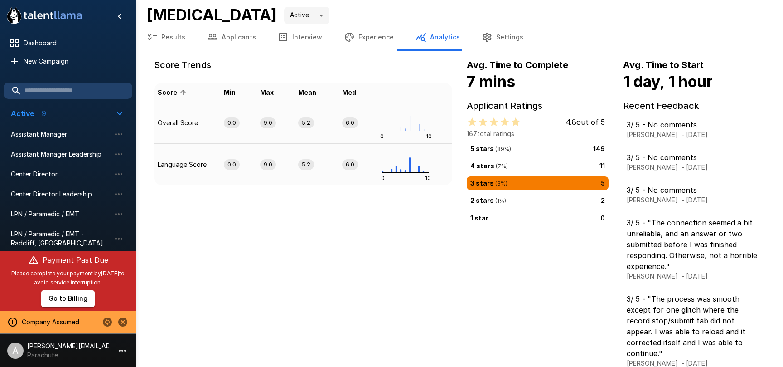
click at [530, 165] on div "4 stars ( 7 %) 11" at bounding box center [537, 166] width 135 height 10
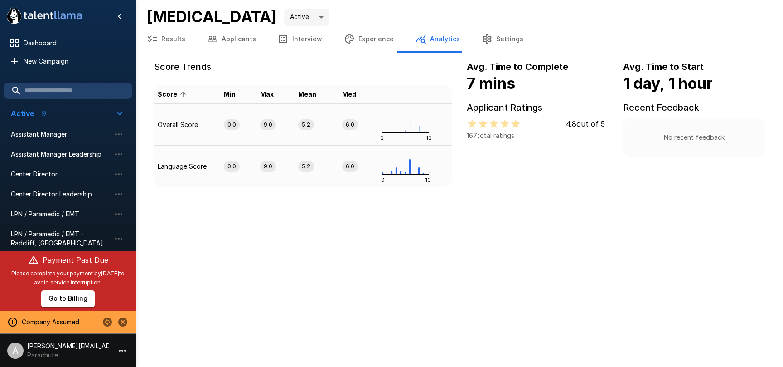
scroll to position [0, 0]
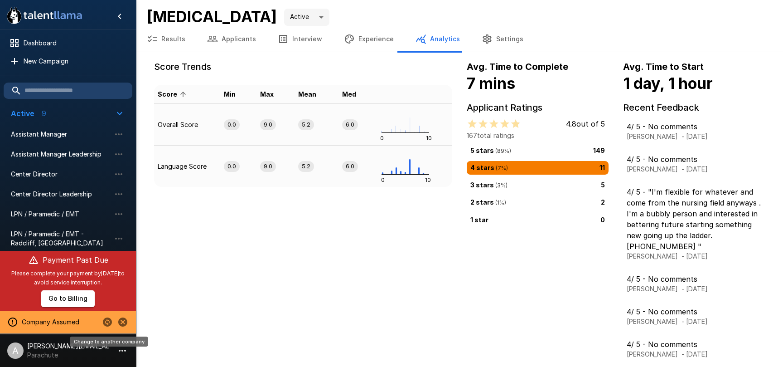
click at [102, 323] on icon "Change to another company" at bounding box center [107, 321] width 11 height 11
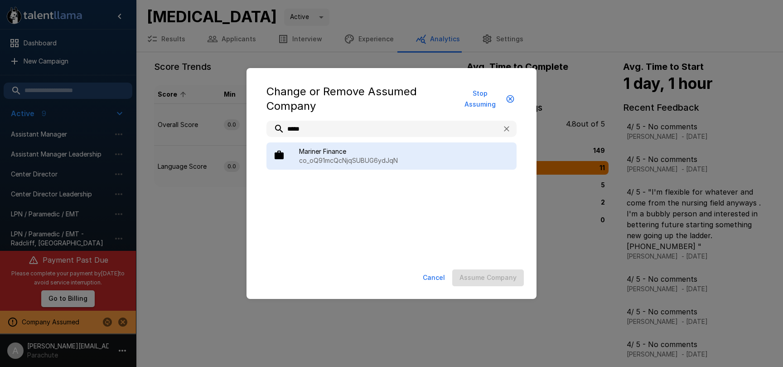
type input "*****"
click at [391, 155] on span "Mariner Finance" at bounding box center [404, 151] width 210 height 9
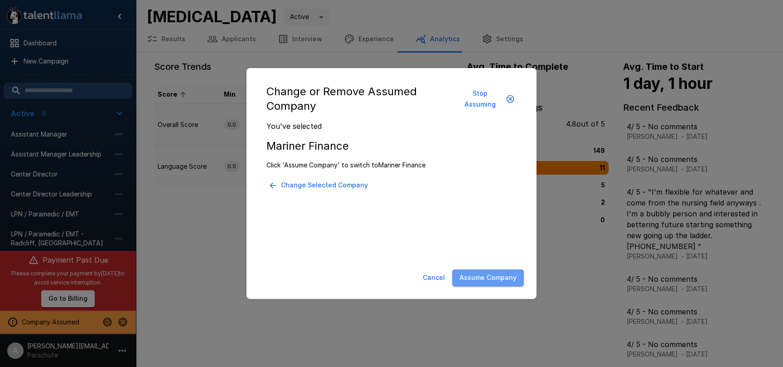
click at [496, 281] on button "Assume Company" at bounding box center [488, 277] width 72 height 17
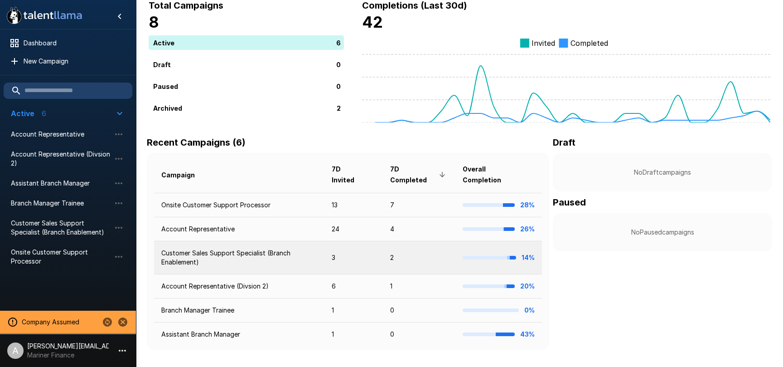
scroll to position [56, 0]
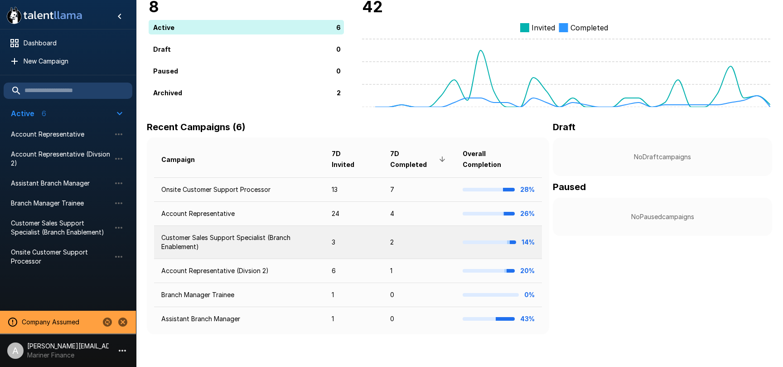
click at [262, 246] on td "Customer Sales Support Specialist (Branch Enablement)" at bounding box center [239, 242] width 170 height 33
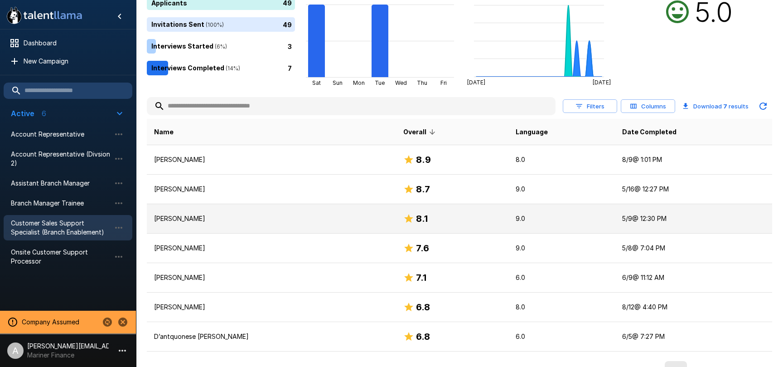
scroll to position [102, 0]
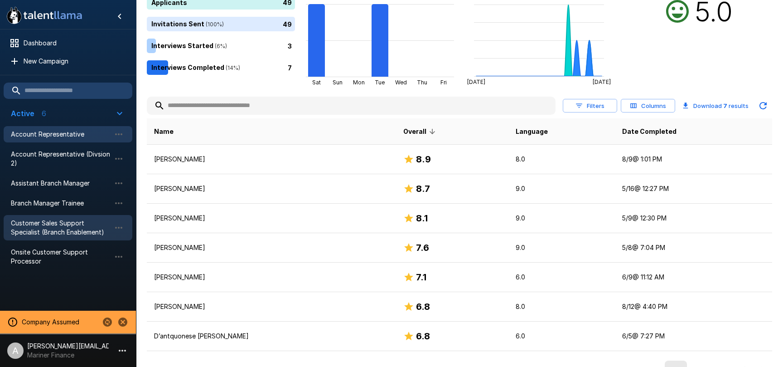
click at [60, 131] on span "Account Representative" at bounding box center [61, 134] width 100 height 9
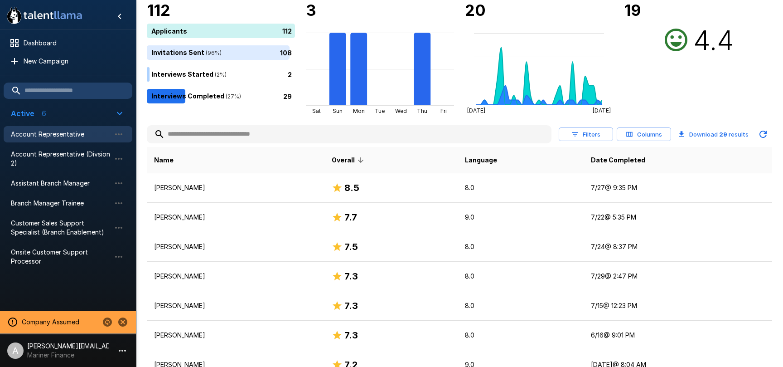
scroll to position [97, 0]
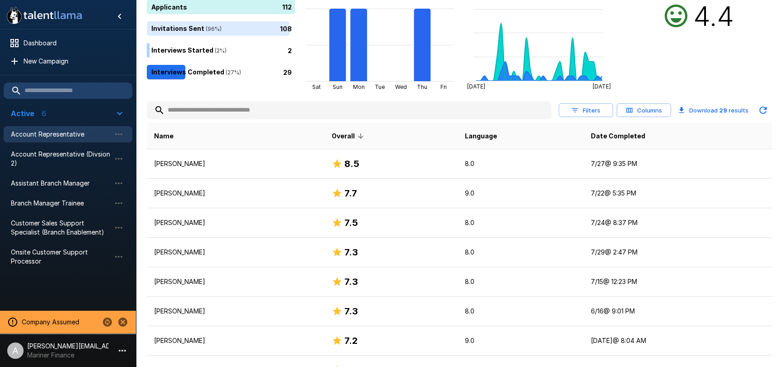
click at [626, 112] on button "Columns" at bounding box center [644, 110] width 54 height 14
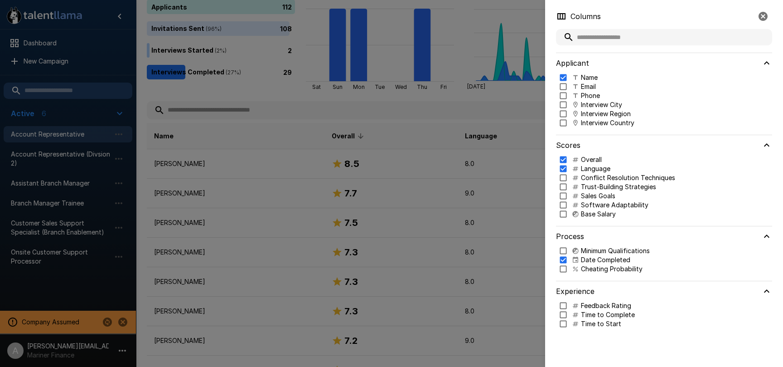
click at [598, 106] on p "Interview City" at bounding box center [601, 104] width 41 height 9
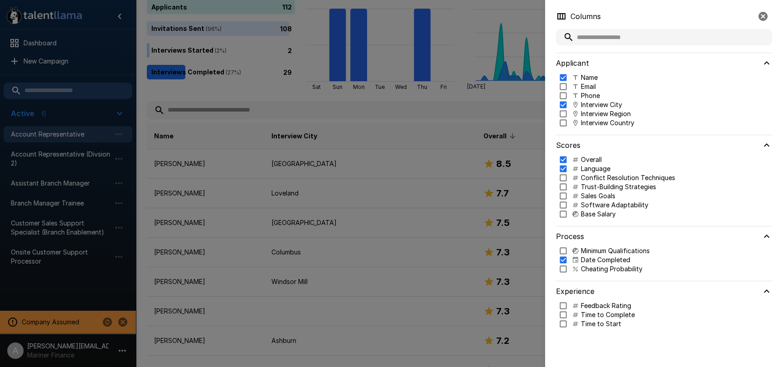
click at [599, 116] on p "Interview Region" at bounding box center [606, 113] width 50 height 9
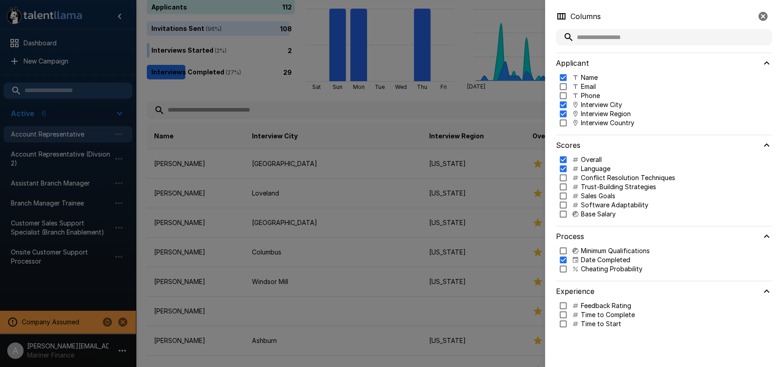
click at [599, 127] on div "Name Email Phone Interview City Interview Region Interview Country" at bounding box center [664, 104] width 216 height 62
click at [604, 124] on p "Interview Country" at bounding box center [607, 122] width 53 height 9
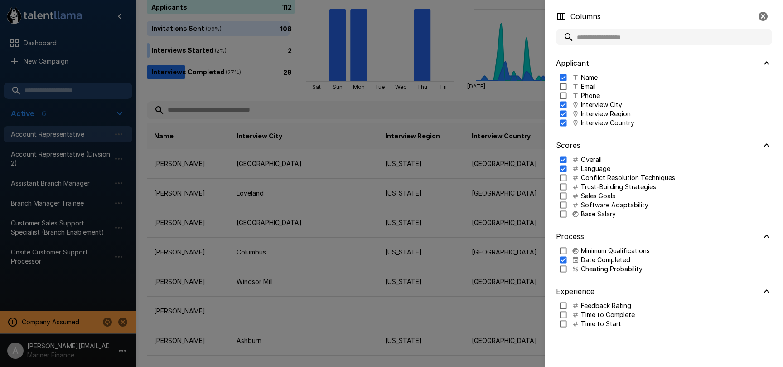
click at [471, 209] on div at bounding box center [391, 183] width 783 height 367
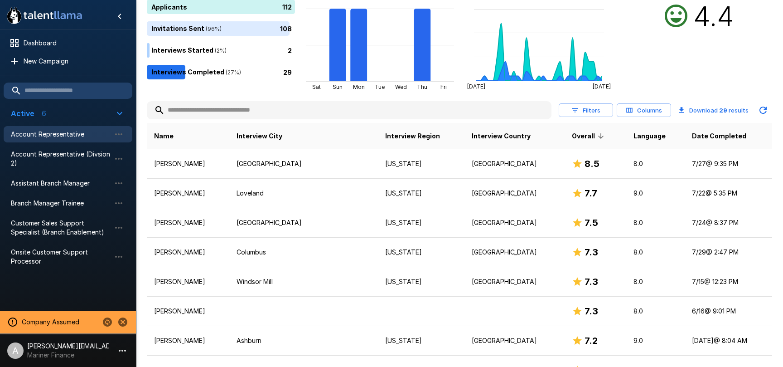
click at [586, 111] on button "Filters" at bounding box center [586, 110] width 54 height 14
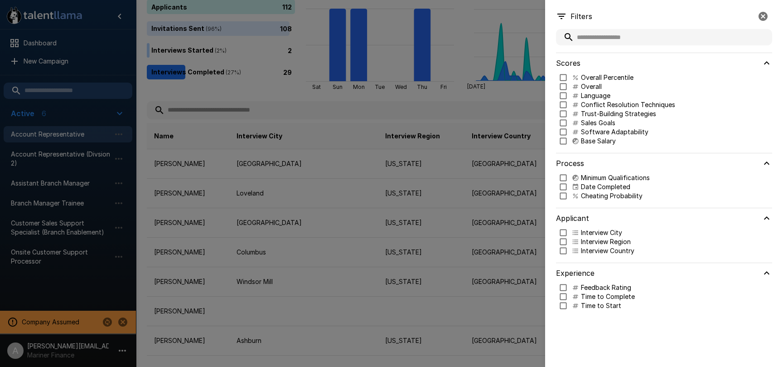
click at [524, 104] on div at bounding box center [391, 183] width 783 height 367
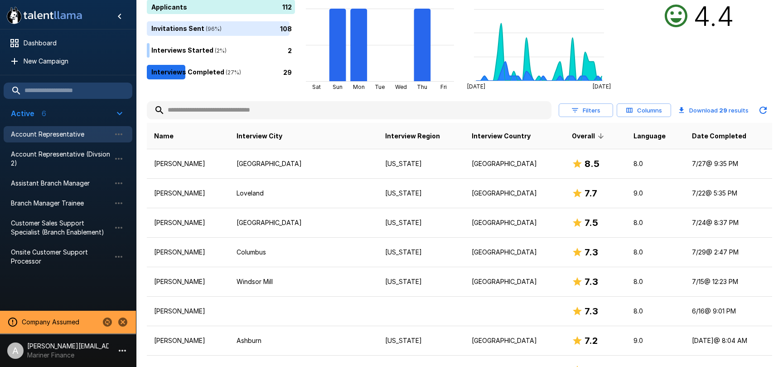
click at [588, 113] on button "Filters" at bounding box center [586, 110] width 54 height 14
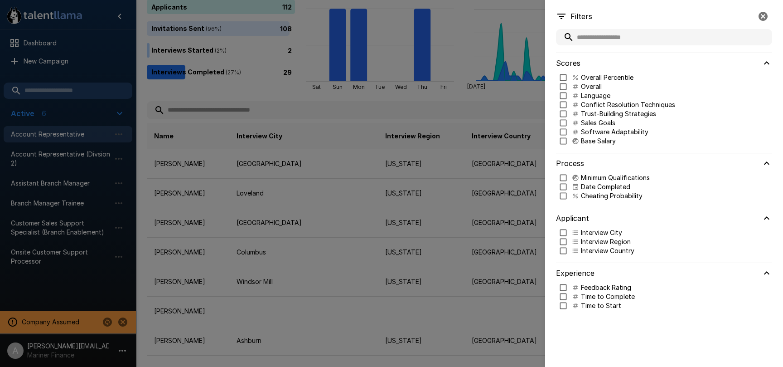
type input "***"
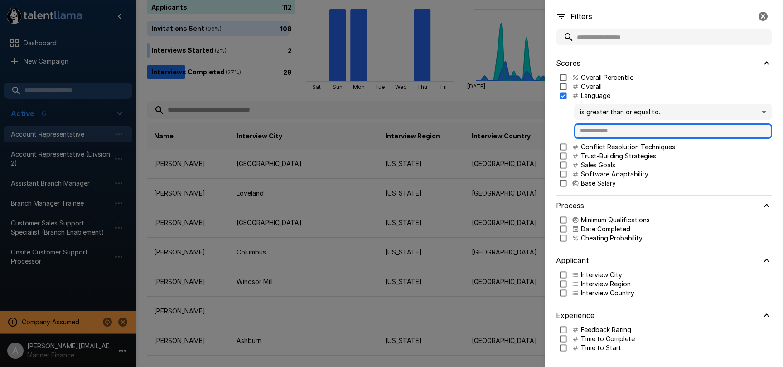
click at [615, 131] on input "text" at bounding box center [673, 130] width 198 height 15
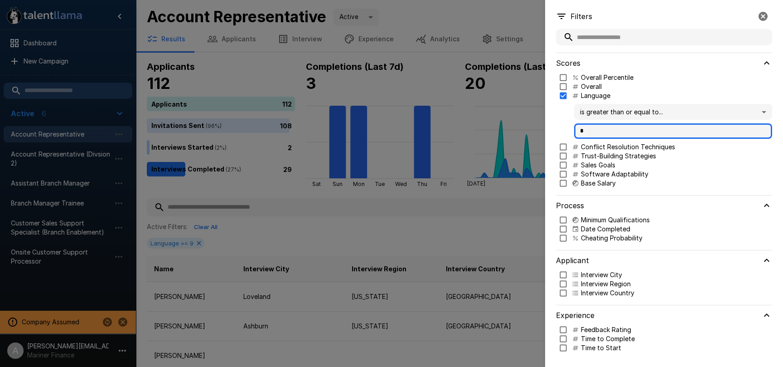
type input "*"
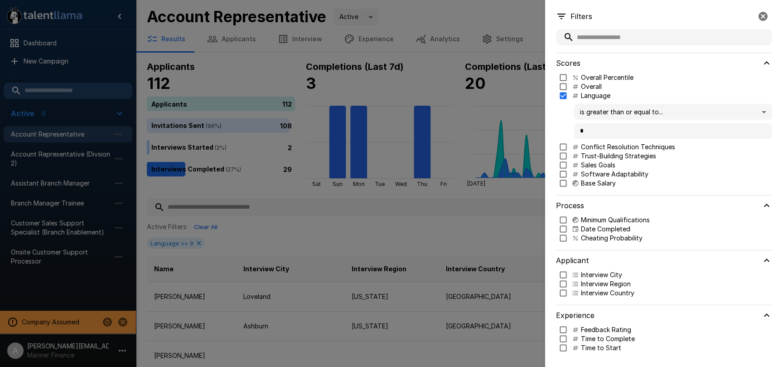
click at [435, 196] on div at bounding box center [391, 183] width 783 height 367
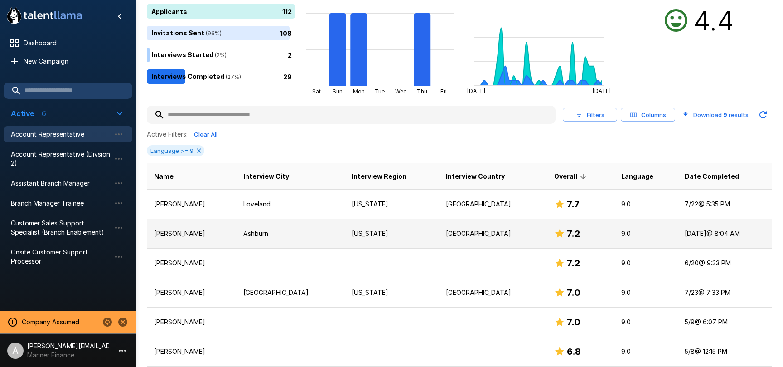
scroll to position [117, 0]
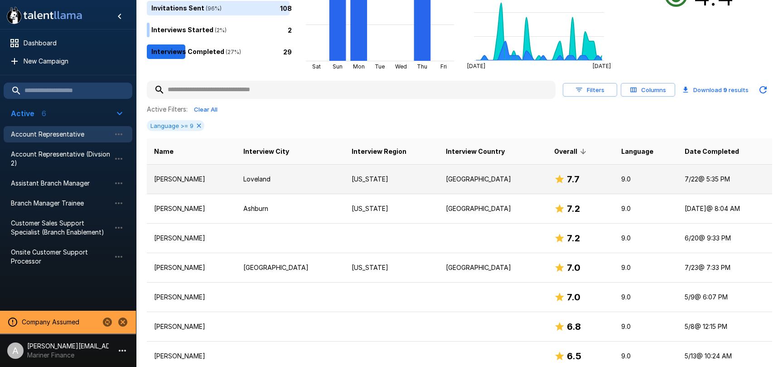
click at [448, 181] on p "United States" at bounding box center [493, 179] width 94 height 9
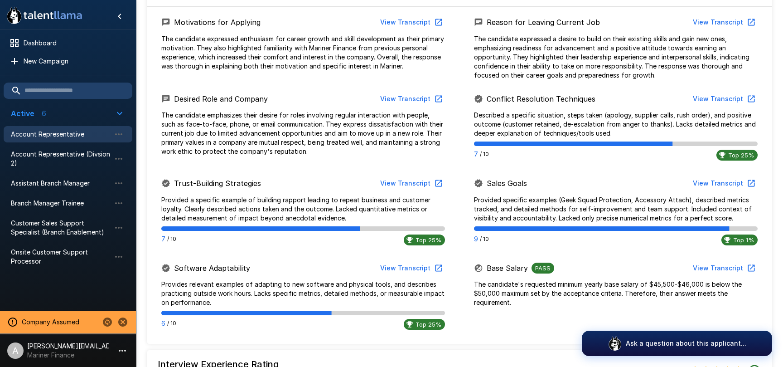
scroll to position [471, 0]
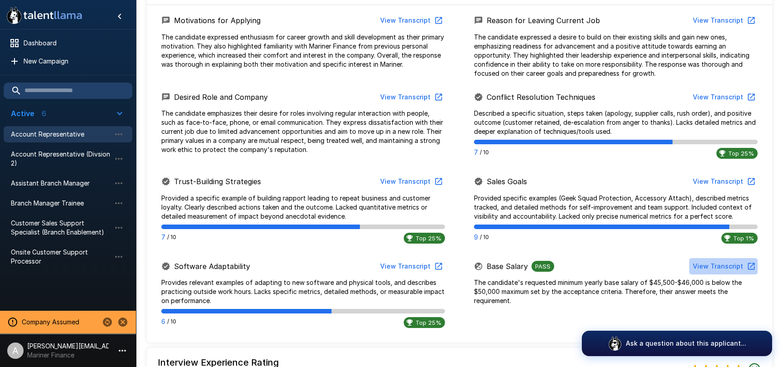
click at [729, 267] on button "View Transcript" at bounding box center [723, 266] width 68 height 17
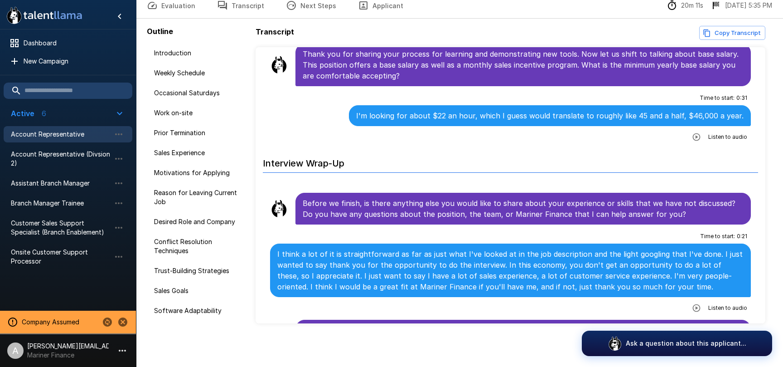
scroll to position [2885, 0]
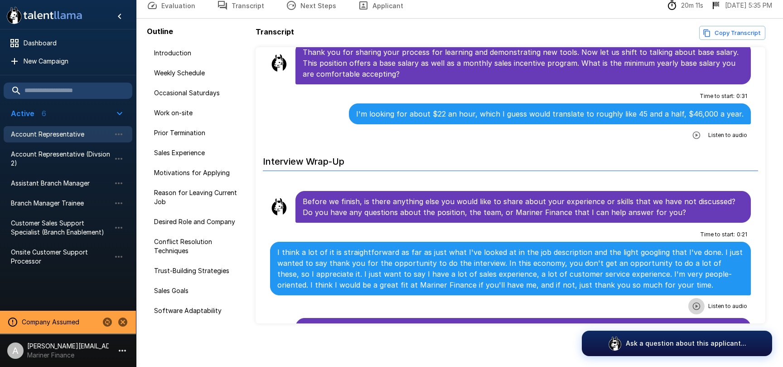
click at [695, 301] on icon "button" at bounding box center [696, 305] width 9 height 9
click at [659, 303] on icon "button" at bounding box center [659, 307] width 8 height 8
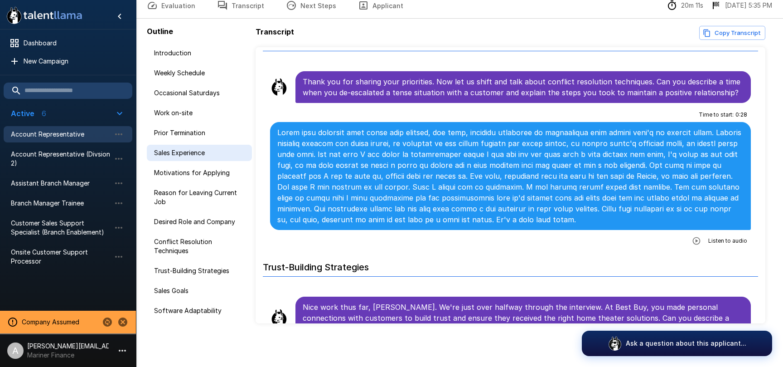
scroll to position [0, 0]
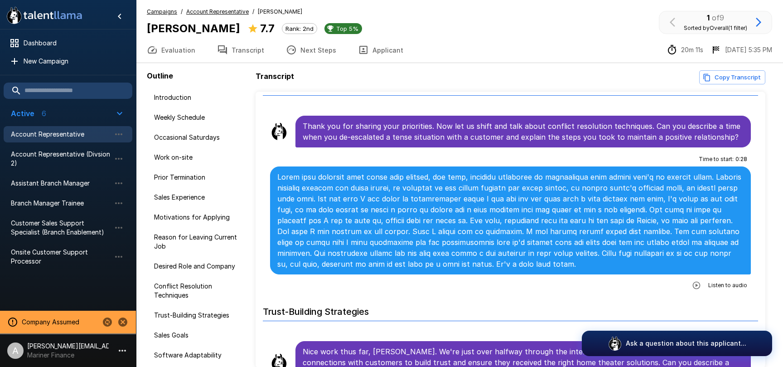
click at [212, 10] on u "Account Representative" at bounding box center [217, 11] width 63 height 7
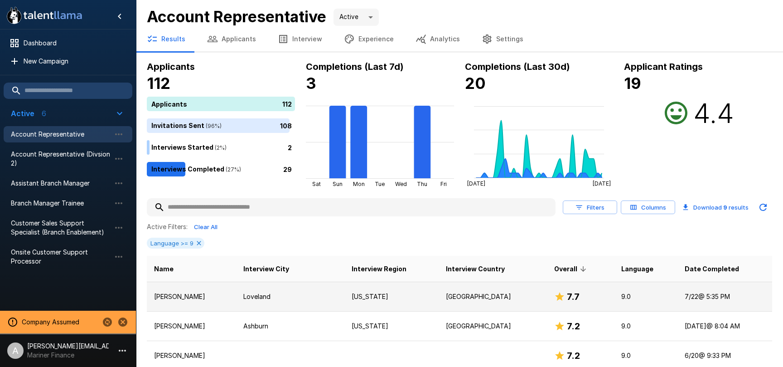
click at [396, 291] on td "Ohio" at bounding box center [391, 295] width 94 height 29
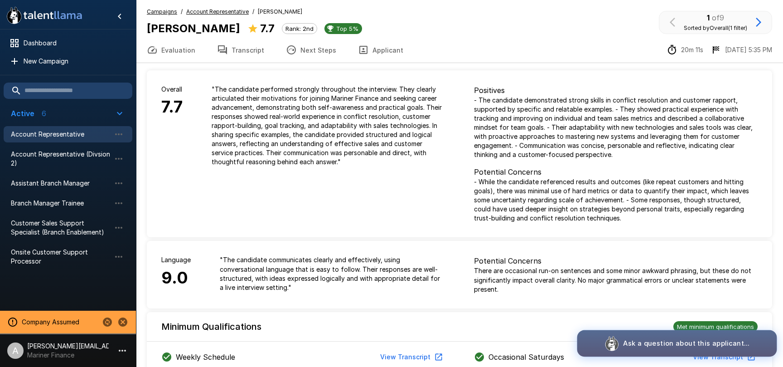
click at [665, 345] on p "Ask a question about this applicant..." at bounding box center [686, 343] width 126 height 10
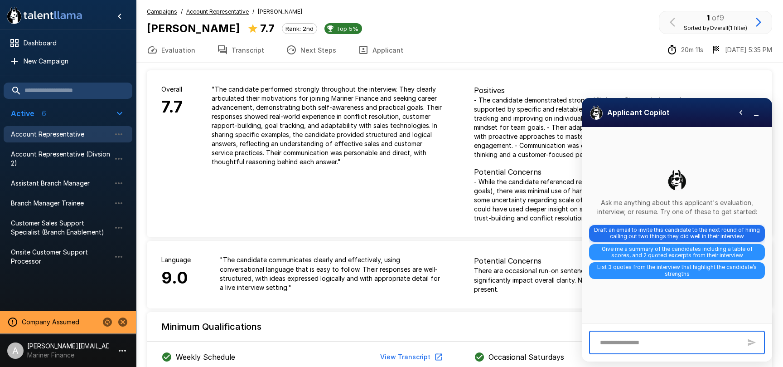
click at [669, 233] on span "Draft an email to invite this candidate to the next round of hiring calling out…" at bounding box center [677, 233] width 176 height 17
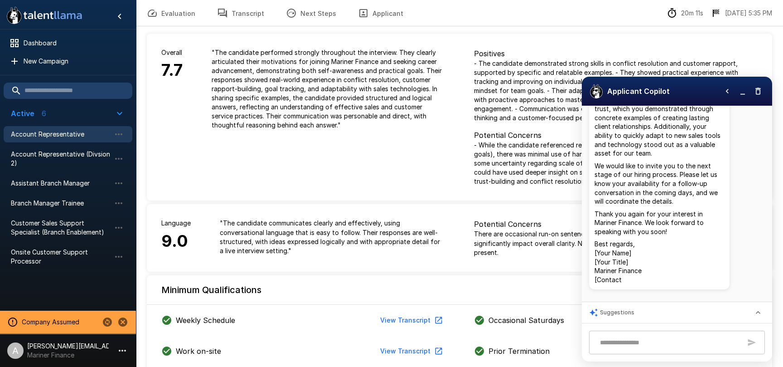
scroll to position [180, 0]
click at [725, 293] on icon "Copy to clipboard" at bounding box center [725, 293] width 5 height 5
click at [755, 92] on icon "button" at bounding box center [758, 91] width 9 height 9
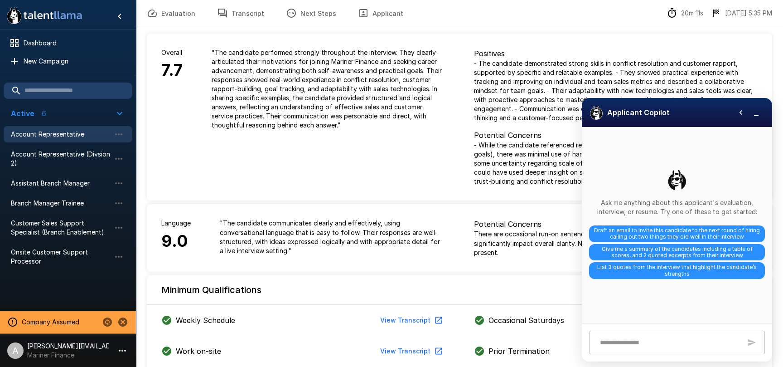
scroll to position [0, 0]
click at [757, 111] on icon "button" at bounding box center [756, 112] width 9 height 9
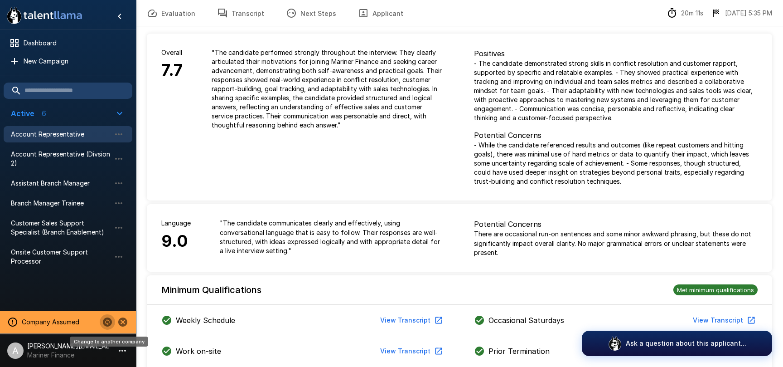
click at [111, 325] on icon "Change to another company" at bounding box center [107, 321] width 11 height 11
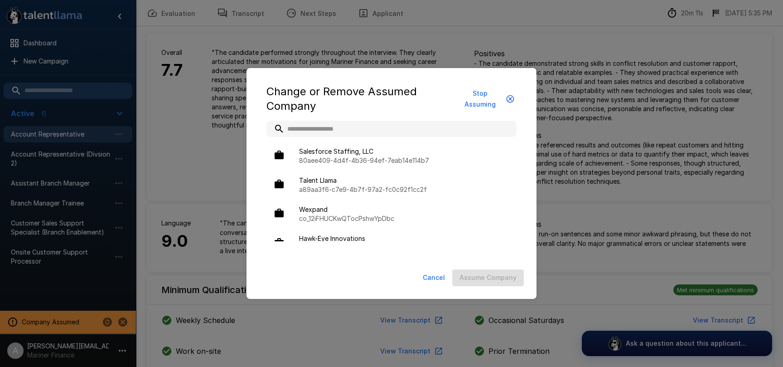
click at [364, 128] on input "text" at bounding box center [392, 129] width 250 height 16
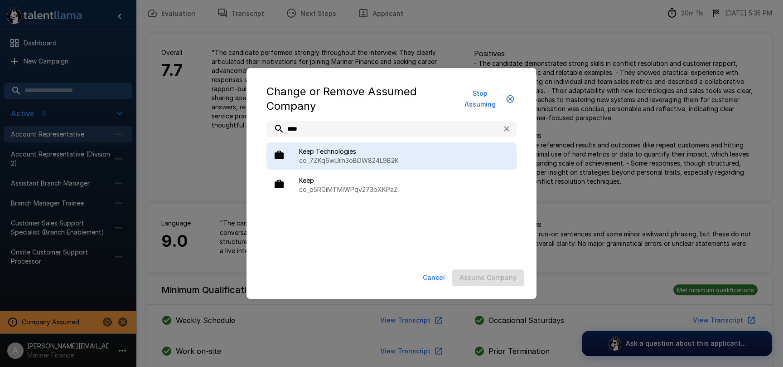
type input "****"
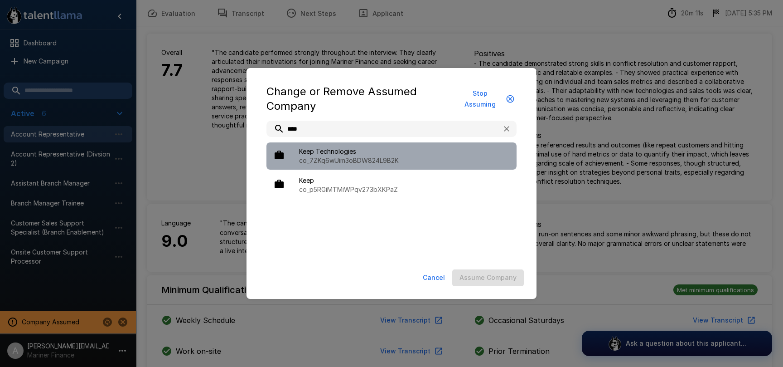
click at [373, 153] on span "Keep Technologies" at bounding box center [404, 151] width 210 height 9
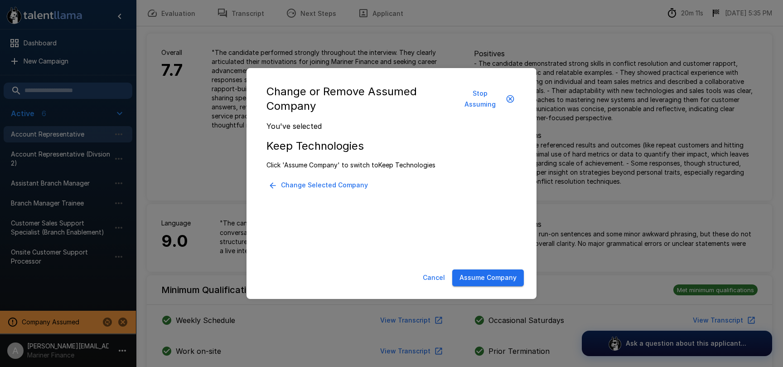
click at [483, 277] on button "Assume Company" at bounding box center [488, 277] width 72 height 17
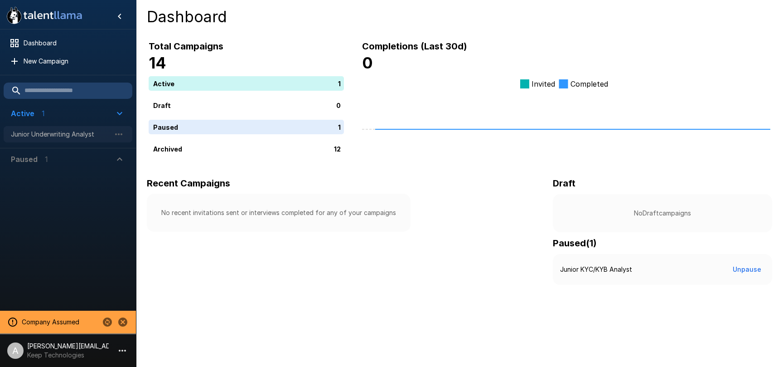
click at [50, 134] on span "Junior Underwriting Analyst" at bounding box center [61, 134] width 100 height 9
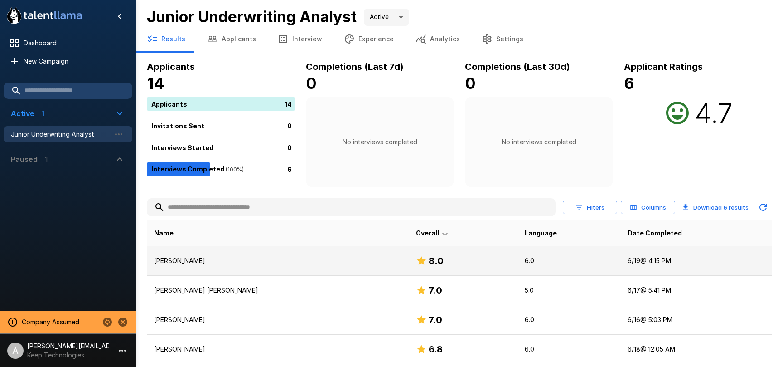
click at [444, 266] on h6 "8.0" at bounding box center [436, 260] width 15 height 15
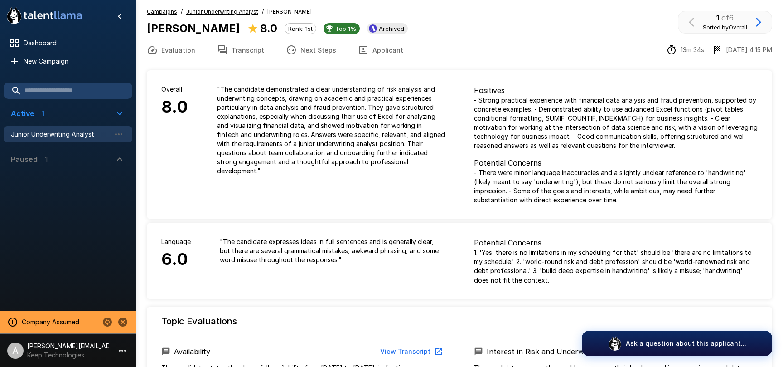
click at [237, 14] on u "Junior Underwriting Analyst" at bounding box center [222, 11] width 72 height 7
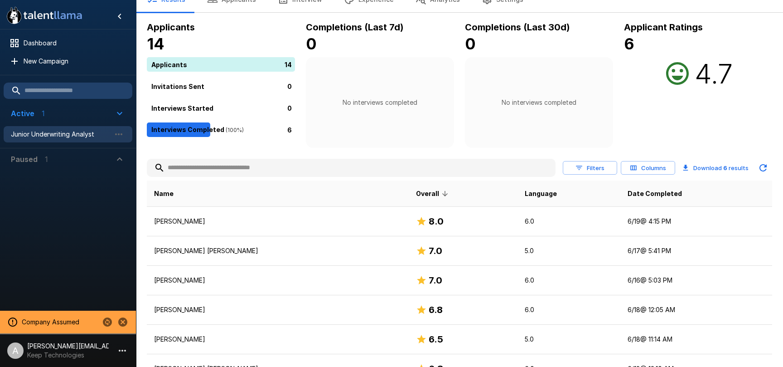
scroll to position [43, 0]
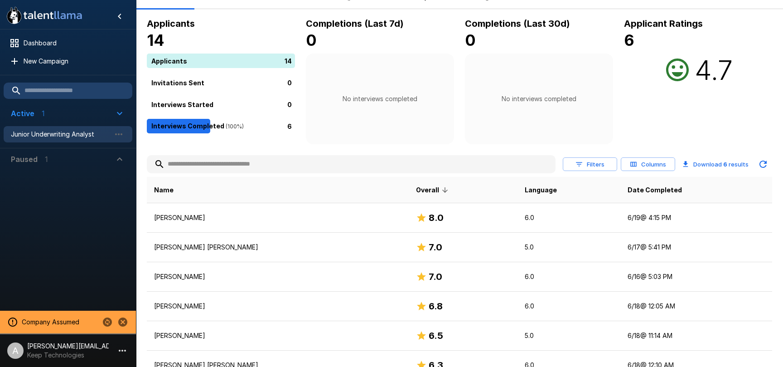
click at [659, 163] on button "Columns" at bounding box center [648, 164] width 54 height 14
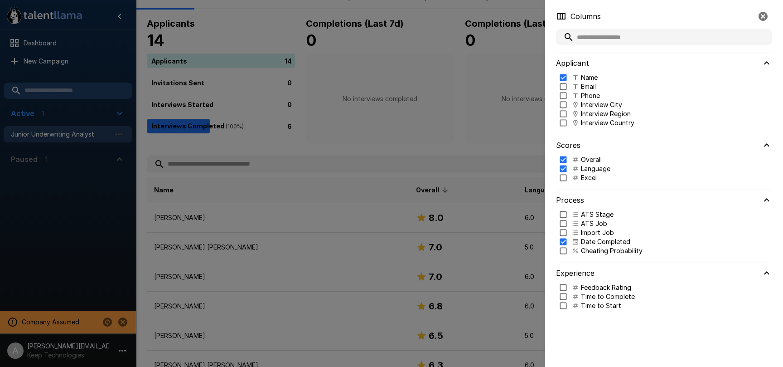
click at [601, 214] on p "ATS Stage" at bounding box center [597, 214] width 33 height 9
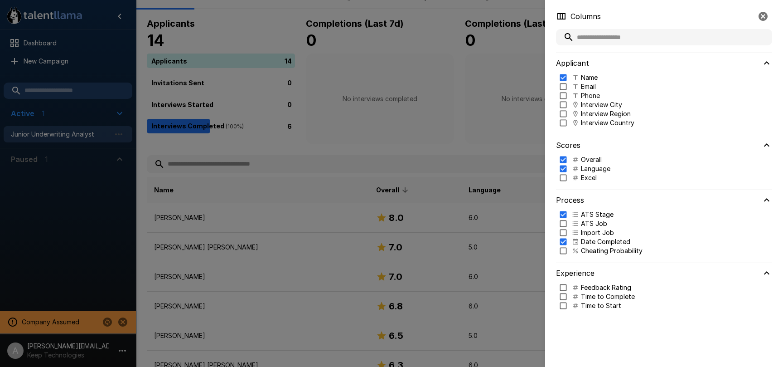
click at [350, 120] on div at bounding box center [391, 183] width 783 height 367
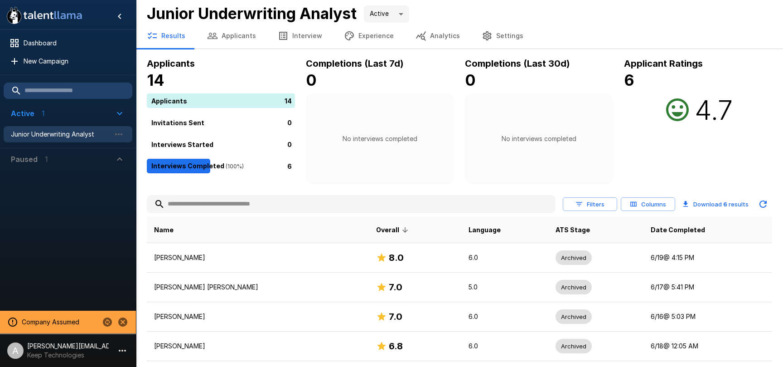
scroll to position [0, 0]
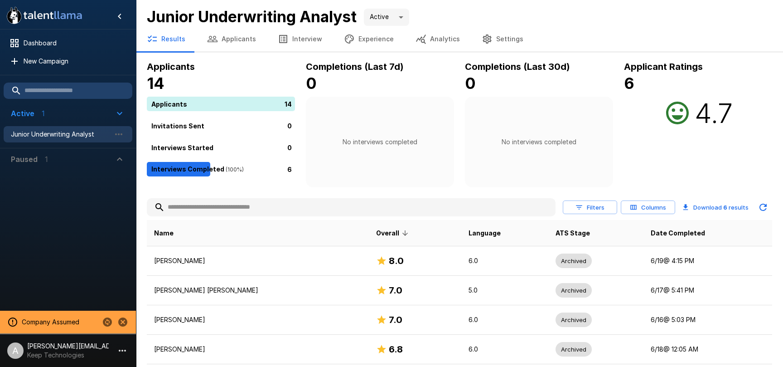
click at [60, 154] on span "Paused 1" at bounding box center [62, 159] width 103 height 11
click at [58, 178] on span "Junior KYC/KYB Analyst" at bounding box center [61, 179] width 100 height 9
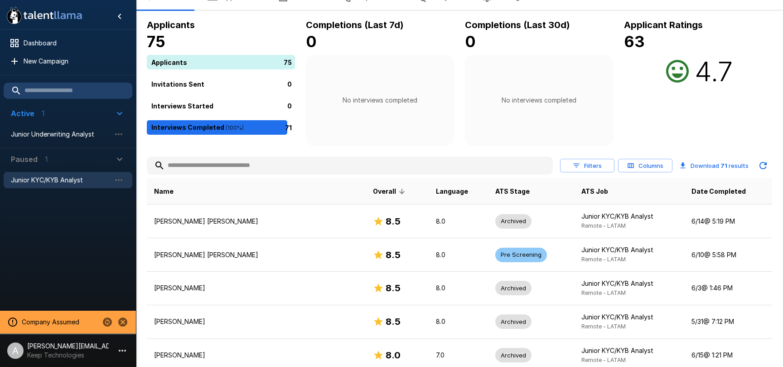
scroll to position [124, 0]
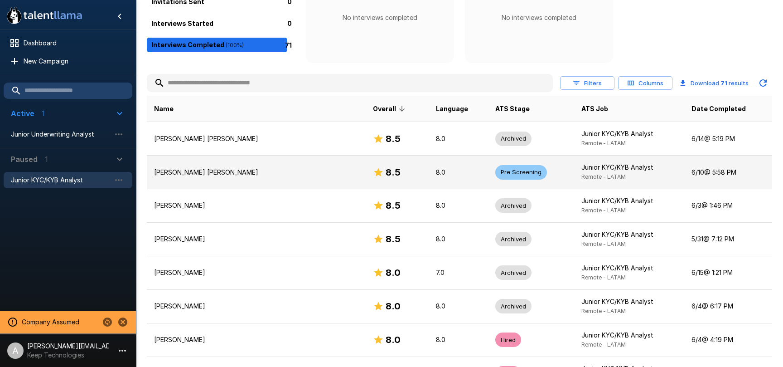
click at [438, 166] on td "8.0" at bounding box center [458, 172] width 59 height 34
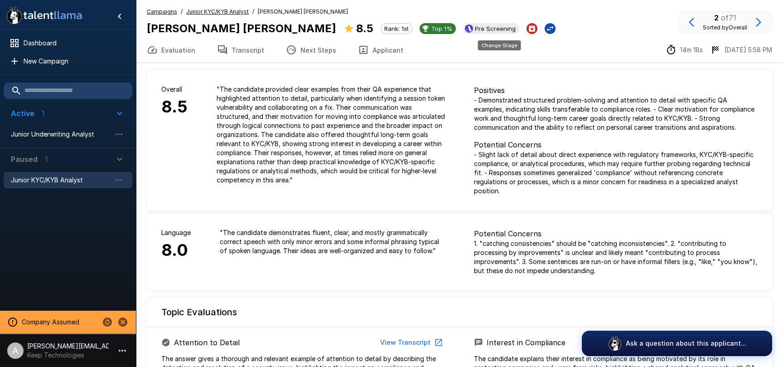
click at [546, 31] on icon "Change Stage" at bounding box center [550, 28] width 9 height 9
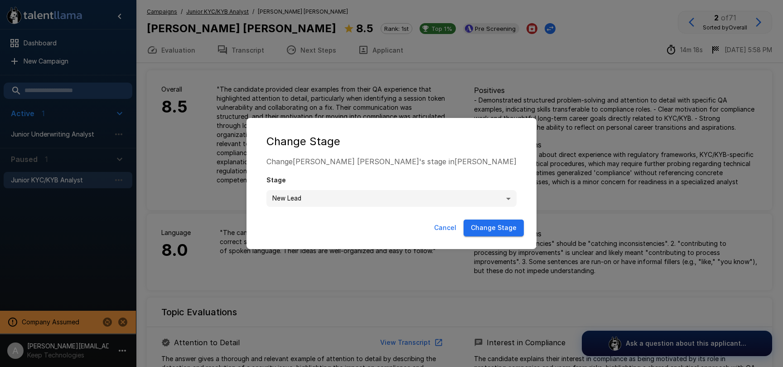
drag, startPoint x: 446, startPoint y: 226, endPoint x: 495, endPoint y: 57, distance: 176.2
click at [447, 225] on button "Cancel" at bounding box center [445, 227] width 29 height 17
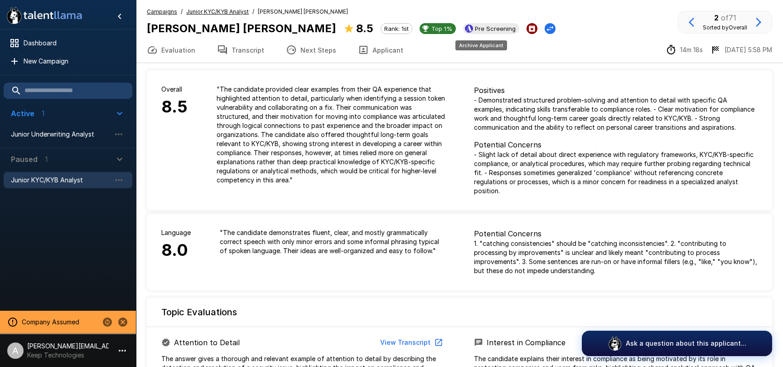
click at [528, 26] on icon "Archive Applicant" at bounding box center [532, 28] width 8 height 8
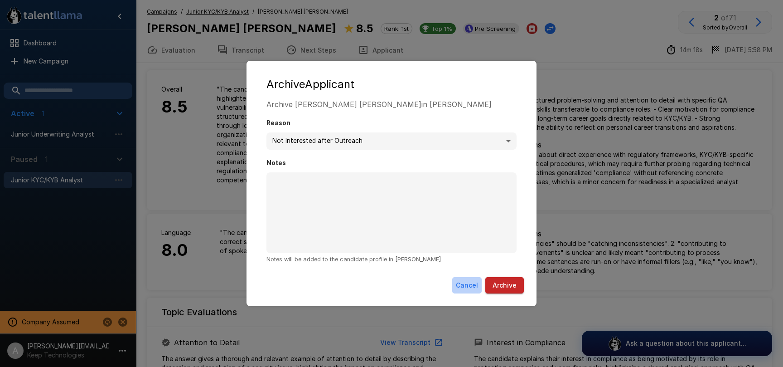
drag, startPoint x: 468, startPoint y: 283, endPoint x: 714, endPoint y: 72, distance: 324.3
click at [478, 276] on div "Cancel Archive" at bounding box center [392, 285] width 272 height 24
click at [464, 287] on button "Cancel" at bounding box center [466, 285] width 29 height 17
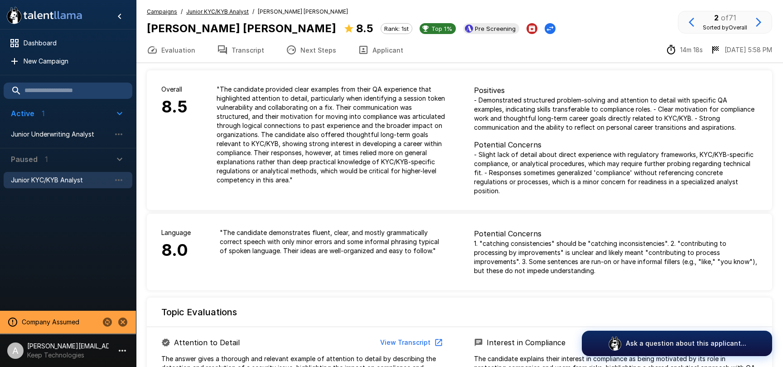
click at [205, 15] on u "Junior KYC/KYB Analyst" at bounding box center [217, 11] width 63 height 7
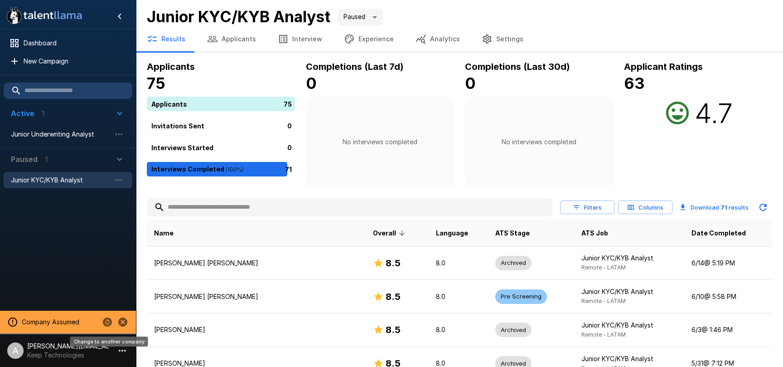
click at [106, 324] on icon "Change to another company" at bounding box center [107, 321] width 11 height 11
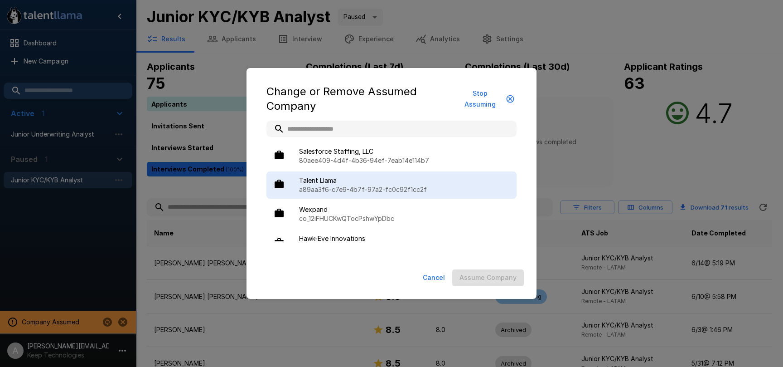
click at [333, 188] on p "a89aa3f6-c7e9-4b7f-97a2-fc0c92f1cc2f" at bounding box center [404, 189] width 210 height 9
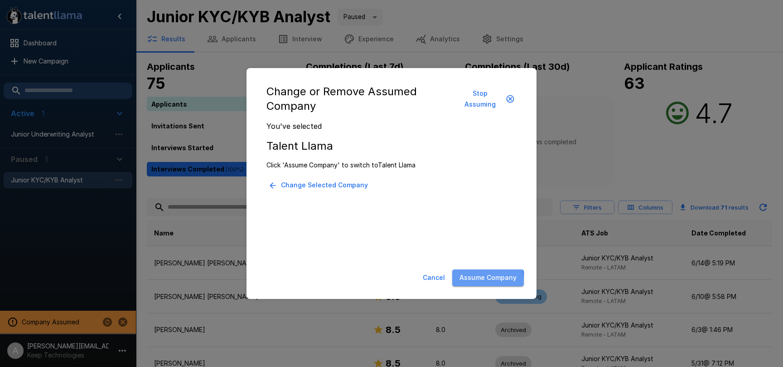
click at [474, 281] on button "Assume Company" at bounding box center [488, 277] width 72 height 17
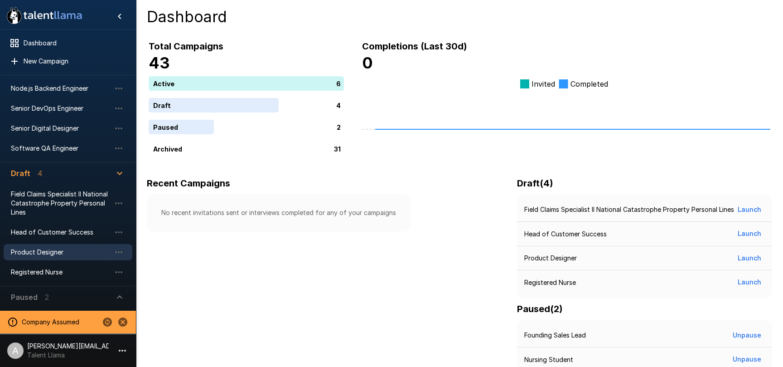
scroll to position [44, 0]
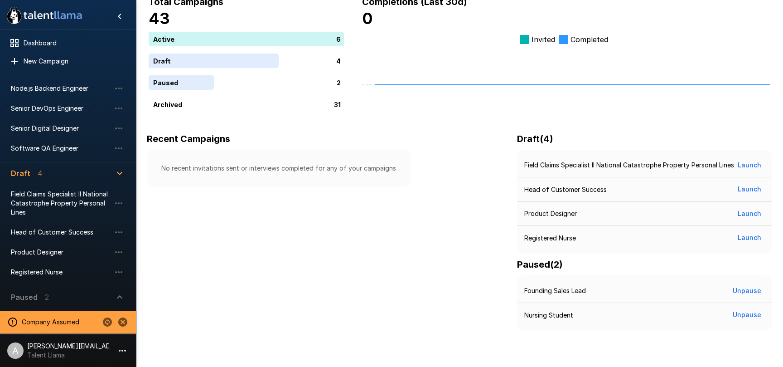
drag, startPoint x: 43, startPoint y: 298, endPoint x: 61, endPoint y: 281, distance: 24.7
click at [43, 298] on div "Paused 2" at bounding box center [30, 296] width 38 height 11
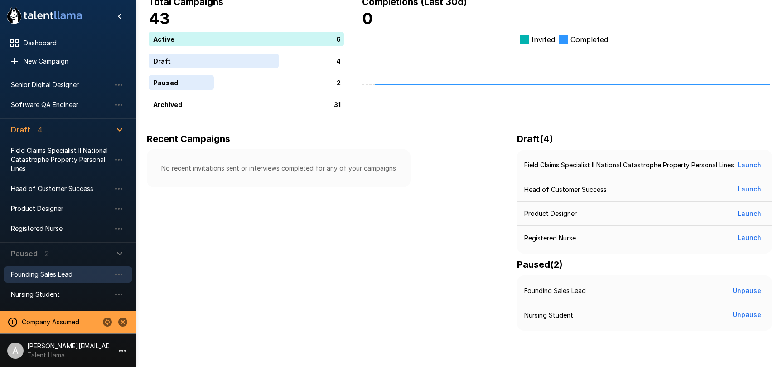
click at [60, 275] on span "Founding Sales Lead" at bounding box center [61, 274] width 100 height 9
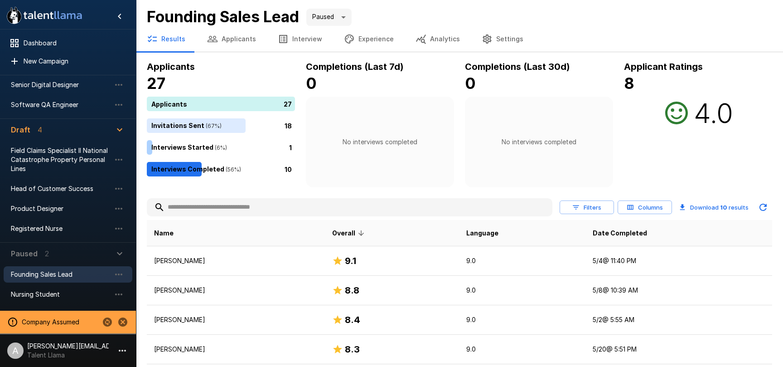
click at [488, 40] on button "Settings" at bounding box center [502, 38] width 63 height 25
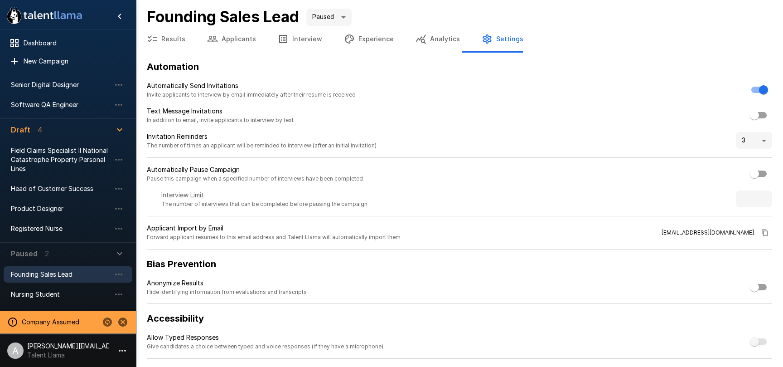
click at [231, 45] on button "Applicants" at bounding box center [231, 38] width 71 height 25
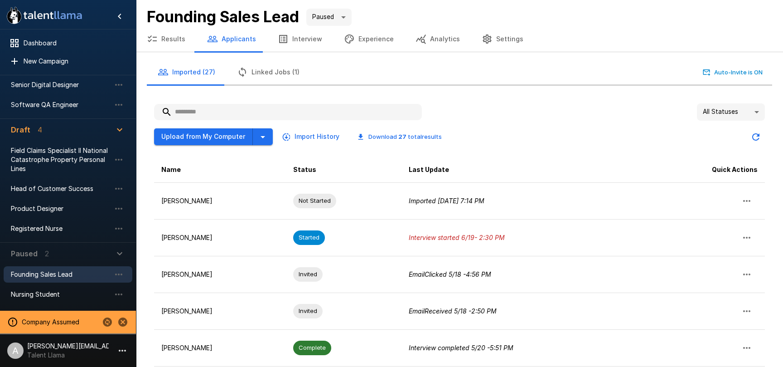
click at [147, 40] on icon "button" at bounding box center [152, 39] width 11 height 11
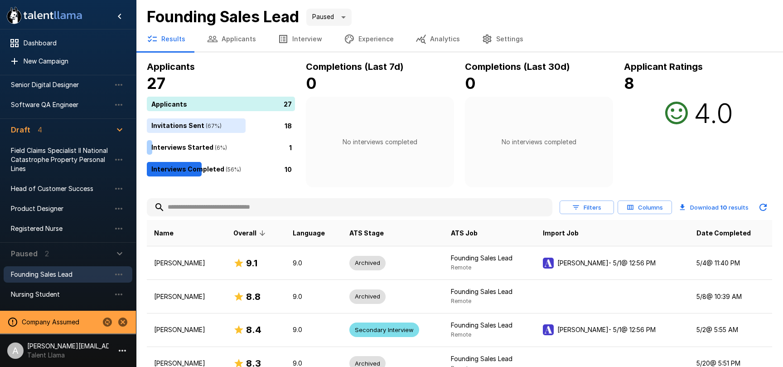
click at [597, 210] on button "Filters" at bounding box center [587, 207] width 54 height 14
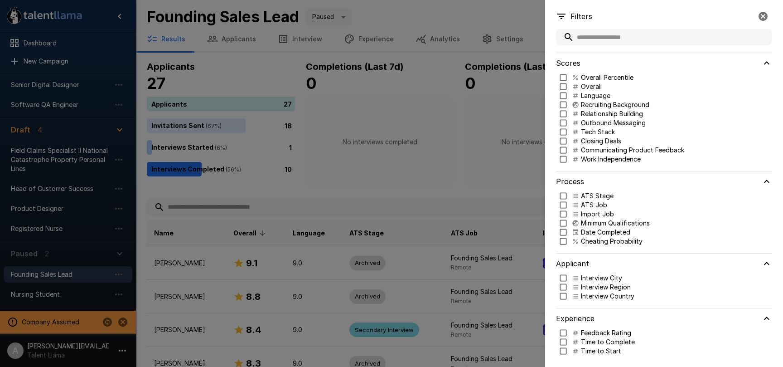
click at [456, 141] on div at bounding box center [391, 183] width 783 height 367
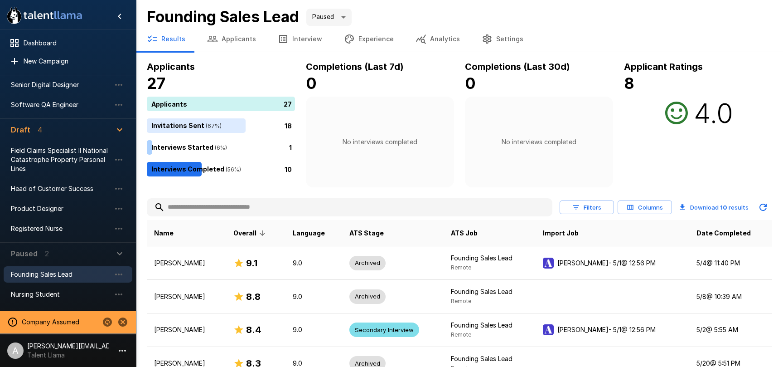
click at [510, 39] on button "Settings" at bounding box center [502, 38] width 63 height 25
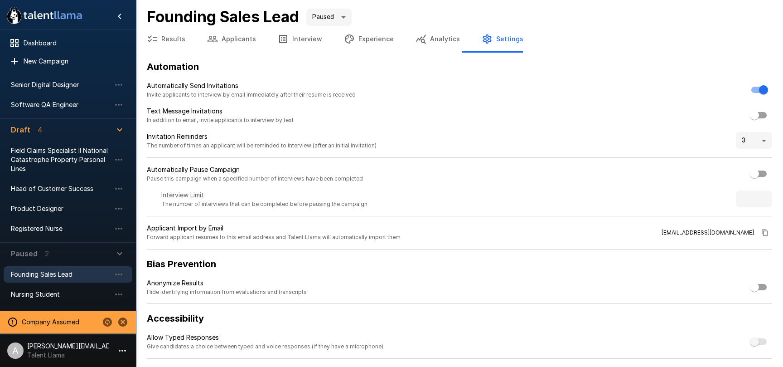
drag, startPoint x: 152, startPoint y: 44, endPoint x: 189, endPoint y: 57, distance: 39.4
click at [152, 44] on icon "button" at bounding box center [152, 39] width 11 height 11
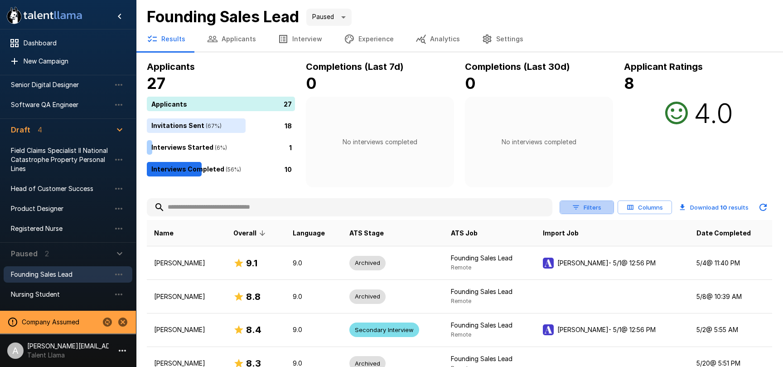
click at [599, 208] on button "Filters" at bounding box center [587, 207] width 54 height 14
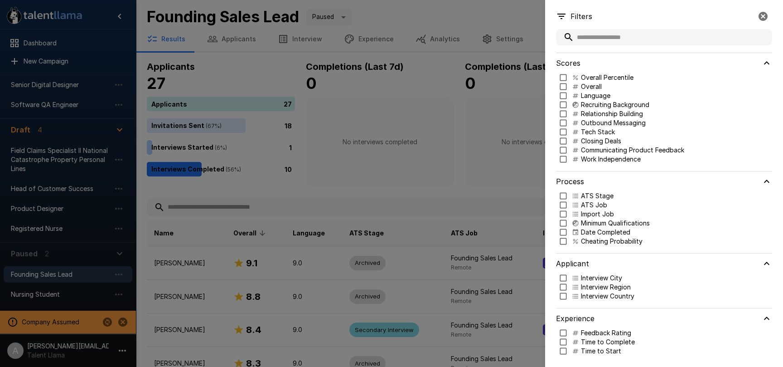
click at [589, 97] on p "Language" at bounding box center [595, 95] width 29 height 9
type input "***"
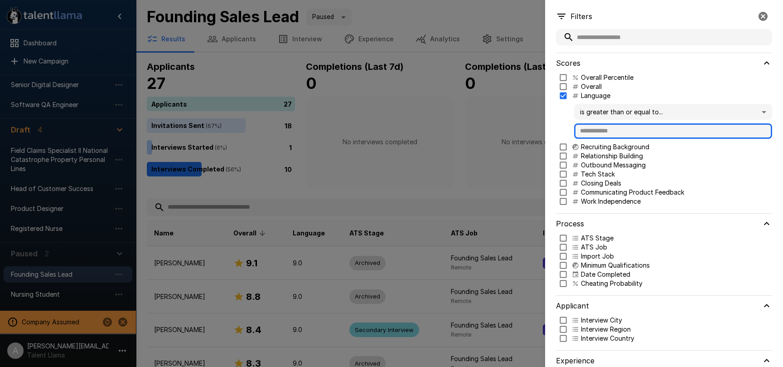
click at [611, 130] on input "text" at bounding box center [673, 130] width 198 height 15
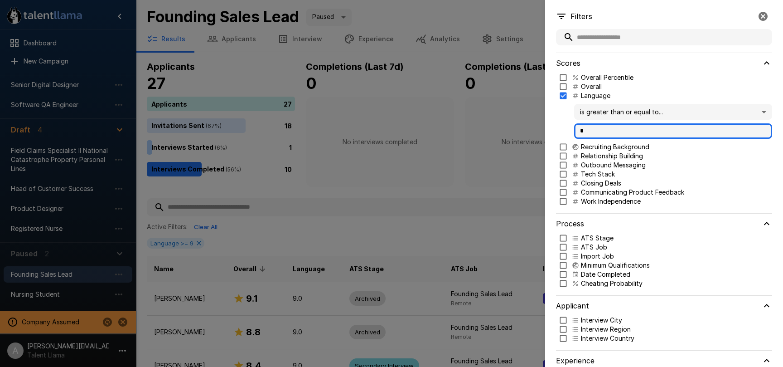
type input "*"
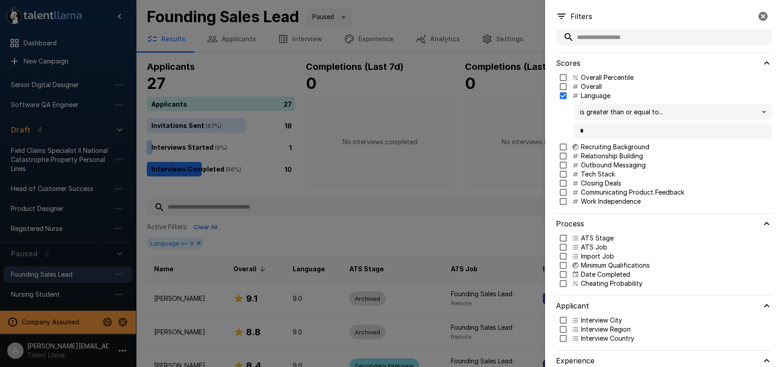
drag, startPoint x: 504, startPoint y: 152, endPoint x: 545, endPoint y: 178, distance: 49.3
click at [504, 152] on div at bounding box center [391, 183] width 783 height 367
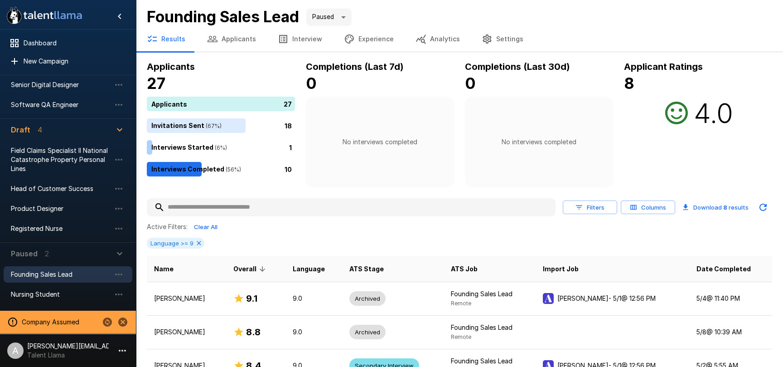
click at [638, 208] on button "Columns" at bounding box center [648, 207] width 54 height 14
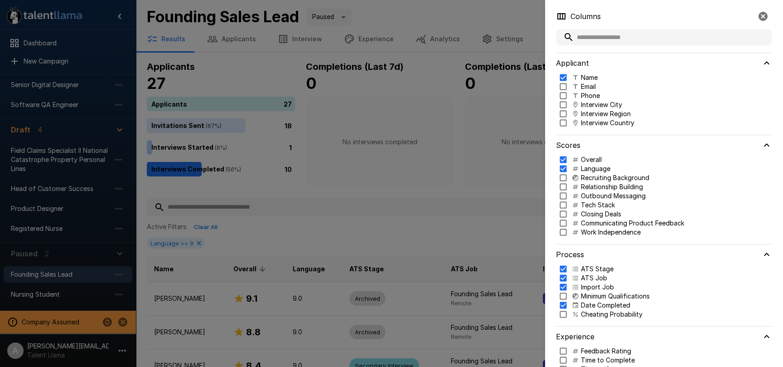
drag, startPoint x: 421, startPoint y: 169, endPoint x: 416, endPoint y: 170, distance: 5.0
click at [420, 169] on div at bounding box center [391, 183] width 783 height 367
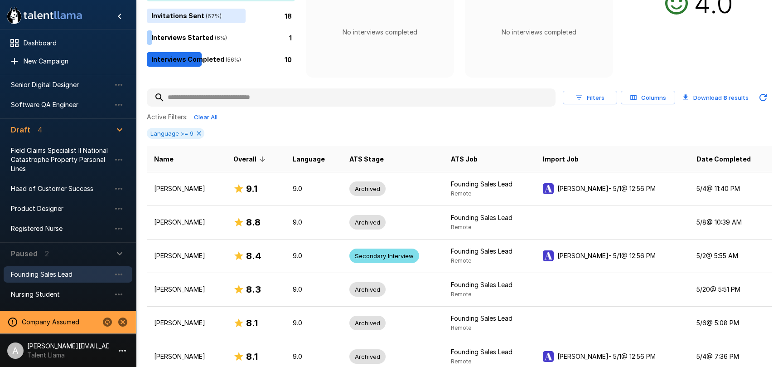
scroll to position [85, 0]
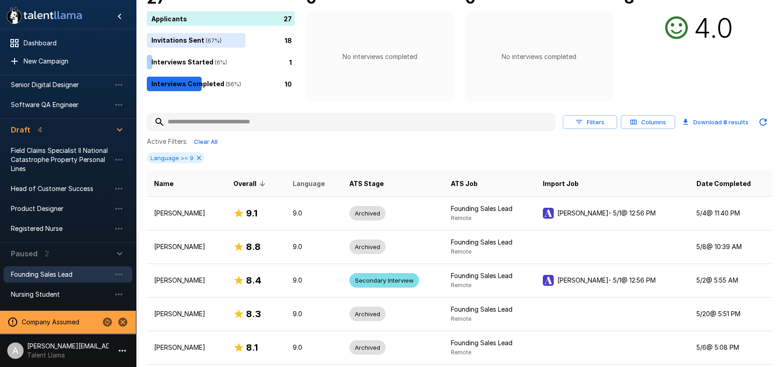
click at [325, 182] on span "Language" at bounding box center [309, 183] width 32 height 11
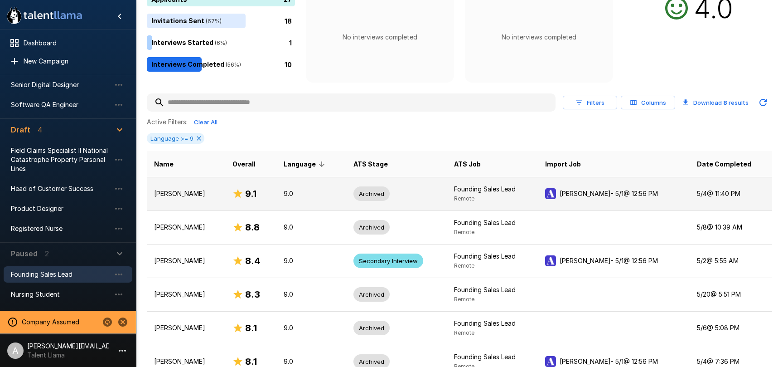
scroll to position [114, 0]
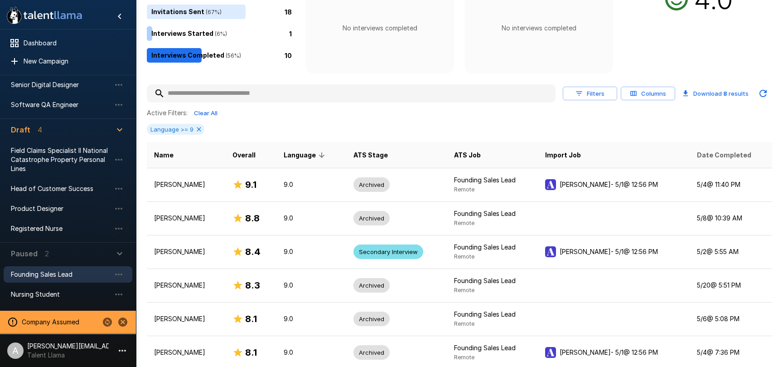
click at [741, 156] on span "Date Completed" at bounding box center [724, 155] width 54 height 11
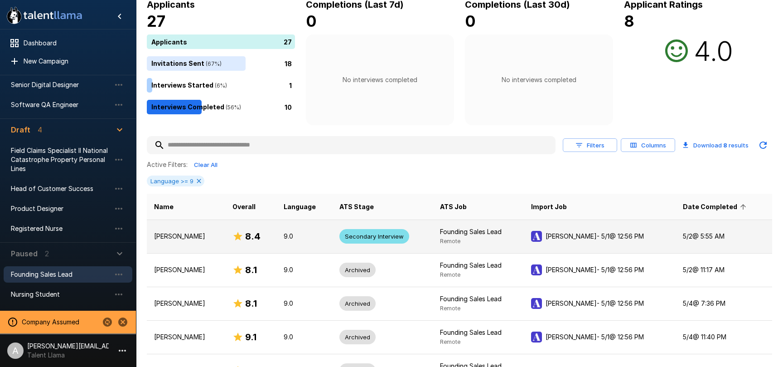
scroll to position [88, 0]
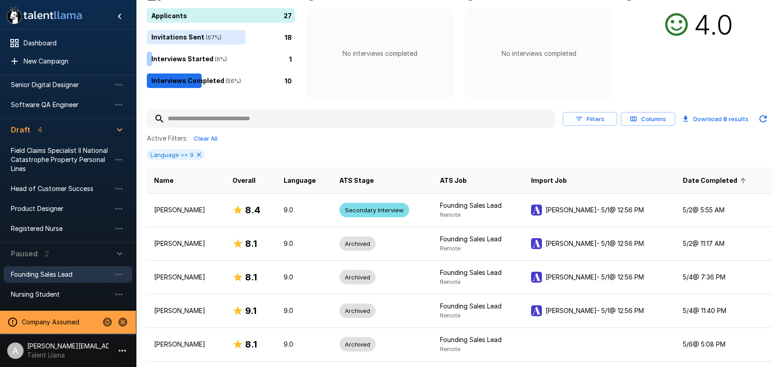
click at [732, 181] on span "Date Completed" at bounding box center [716, 180] width 66 height 11
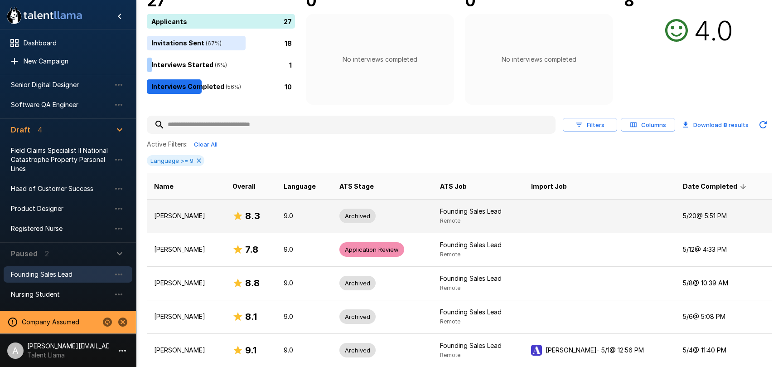
scroll to position [0, 0]
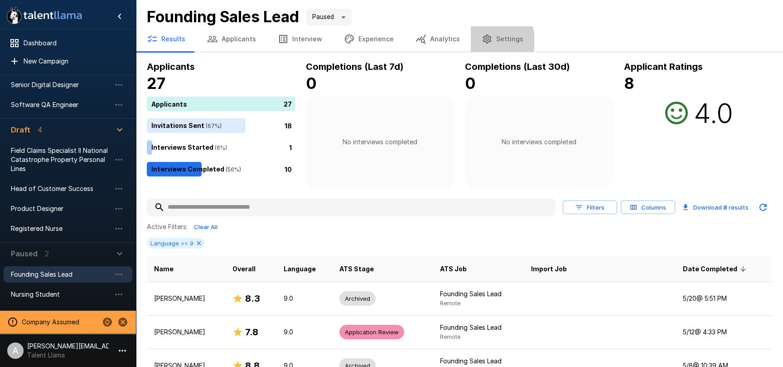
click at [486, 40] on button "Settings" at bounding box center [502, 38] width 63 height 25
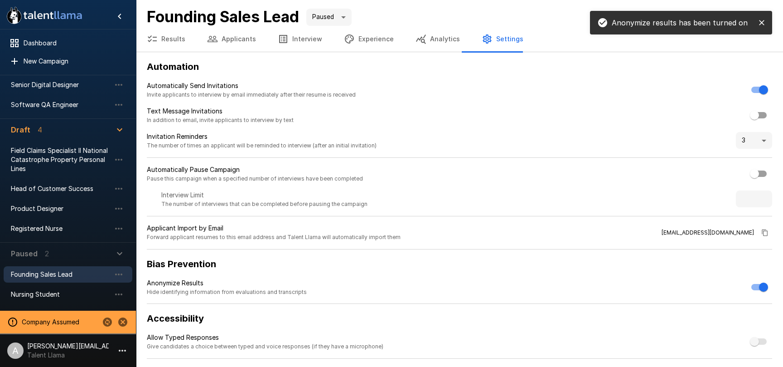
click at [760, 23] on icon "close" at bounding box center [761, 22] width 9 height 9
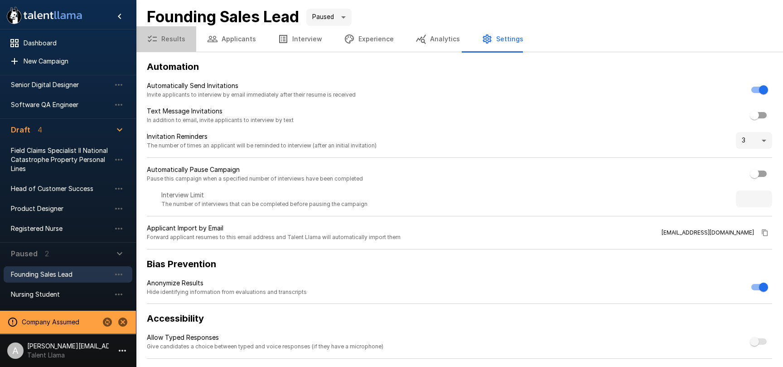
click at [171, 41] on button "Results" at bounding box center [166, 38] width 60 height 25
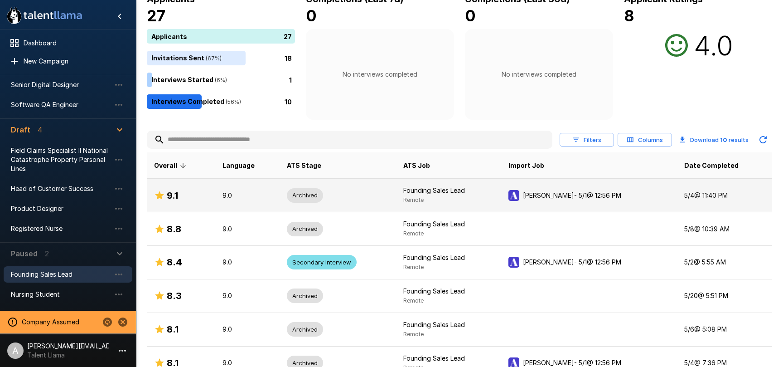
scroll to position [76, 0]
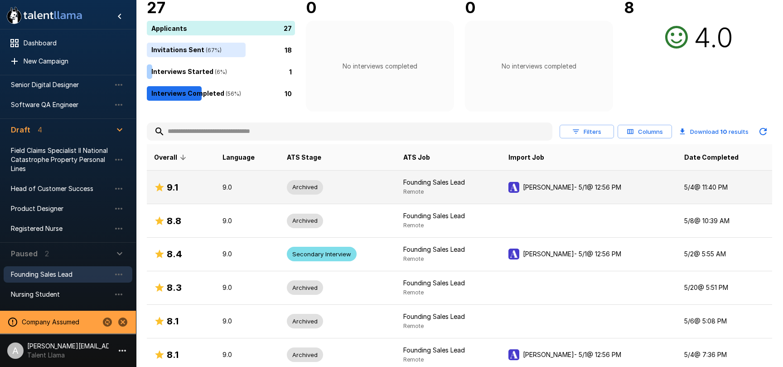
click at [412, 184] on td "Founding Sales Lead Remote" at bounding box center [448, 187] width 105 height 34
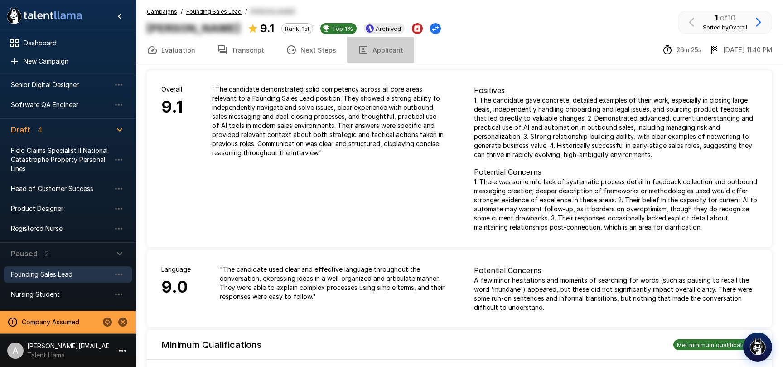
drag, startPoint x: 383, startPoint y: 53, endPoint x: 388, endPoint y: 55, distance: 4.9
click at [383, 53] on button "Applicant" at bounding box center [380, 49] width 67 height 25
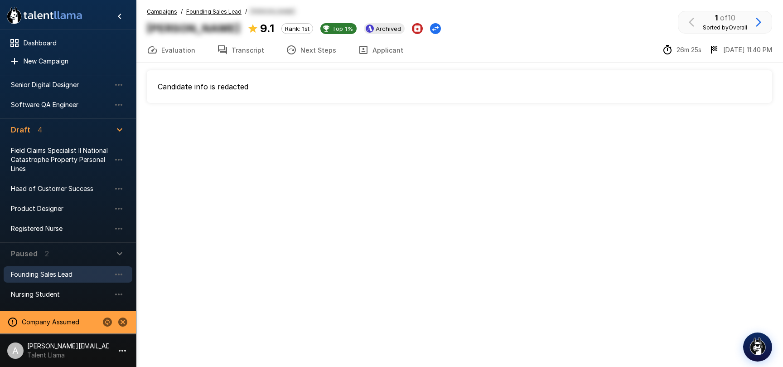
drag, startPoint x: 163, startPoint y: 93, endPoint x: 310, endPoint y: 91, distance: 147.3
click at [319, 92] on div "Candidate info is redacted" at bounding box center [459, 86] width 625 height 33
click at [196, 59] on button "Evaluation" at bounding box center [171, 49] width 70 height 25
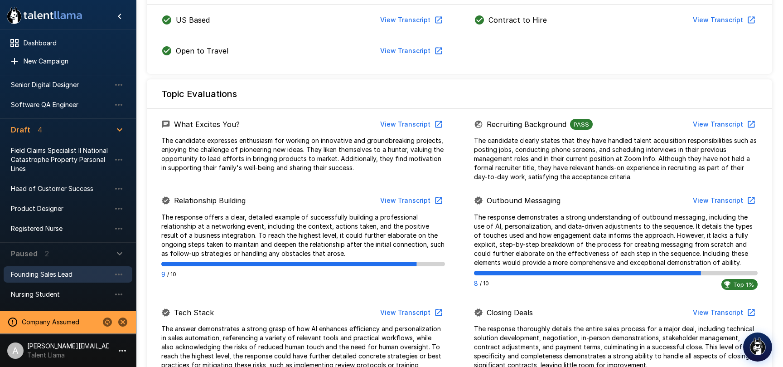
scroll to position [383, 0]
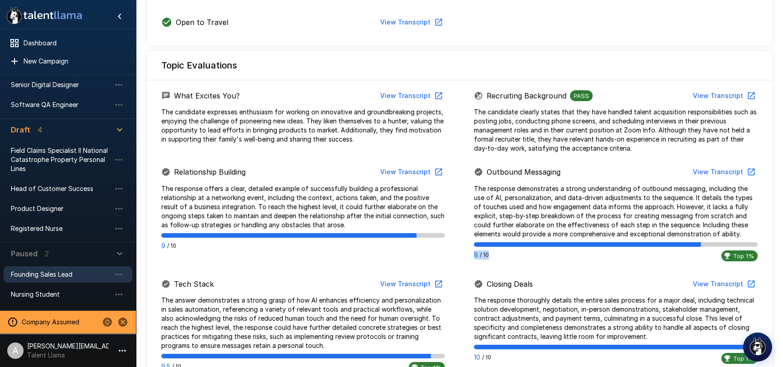
drag, startPoint x: 506, startPoint y: 256, endPoint x: 512, endPoint y: 256, distance: 6.3
click at [512, 256] on div "Outbound Messaging View Transcript The response demonstrates a strong understan…" at bounding box center [616, 214] width 313 height 101
click at [512, 256] on div "8 / 10 Top 1%" at bounding box center [616, 255] width 284 height 11
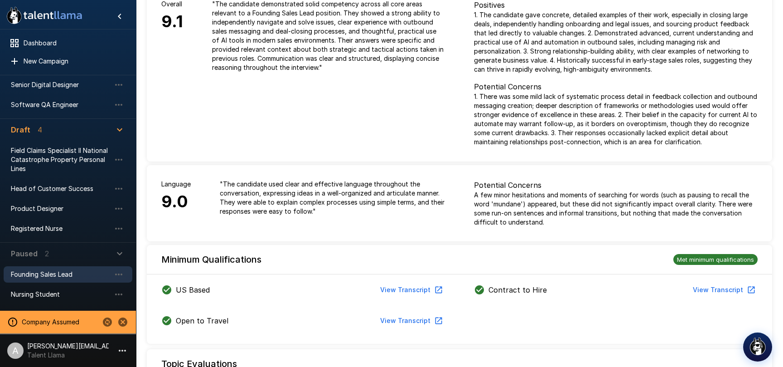
scroll to position [0, 0]
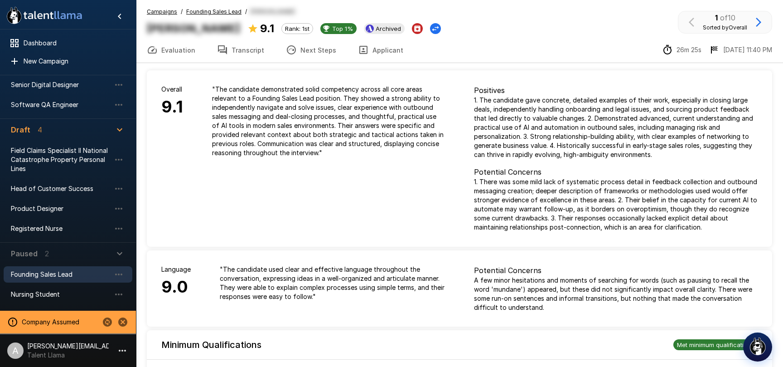
click at [211, 13] on u "Founding Sales Lead" at bounding box center [213, 11] width 55 height 7
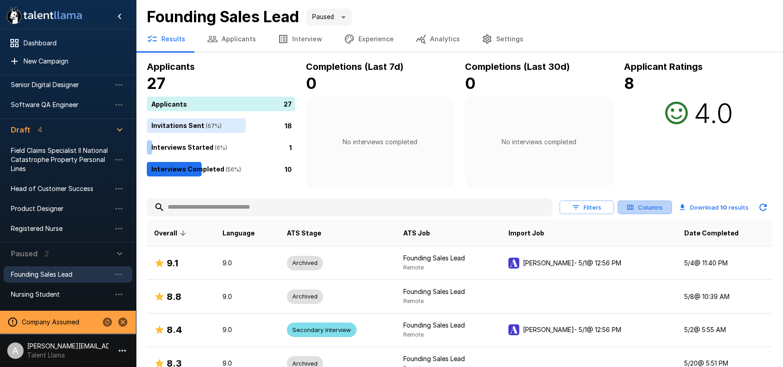
click at [652, 210] on button "Columns" at bounding box center [645, 207] width 54 height 14
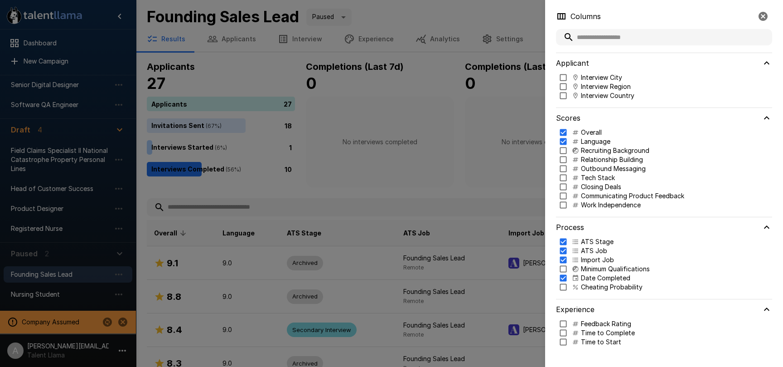
click at [601, 286] on p "Cheating Probability" at bounding box center [612, 286] width 62 height 9
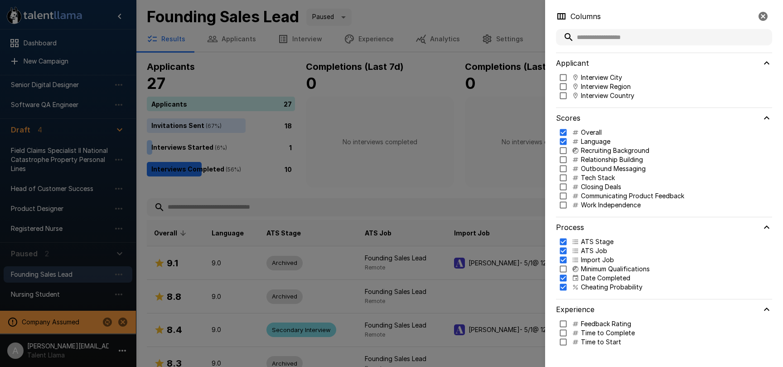
click at [455, 162] on div at bounding box center [391, 183] width 783 height 367
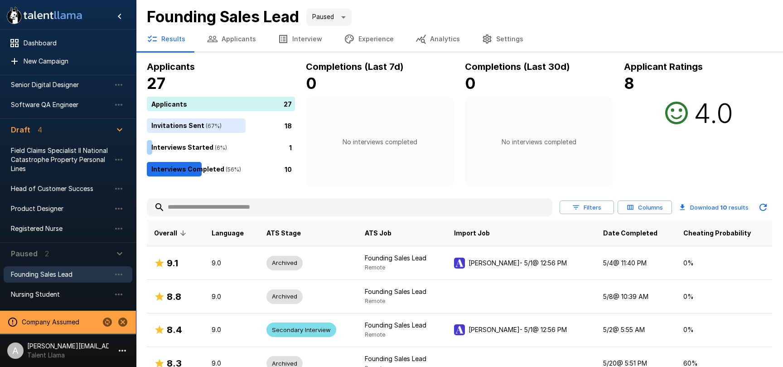
click at [595, 208] on button "Filters" at bounding box center [587, 207] width 54 height 14
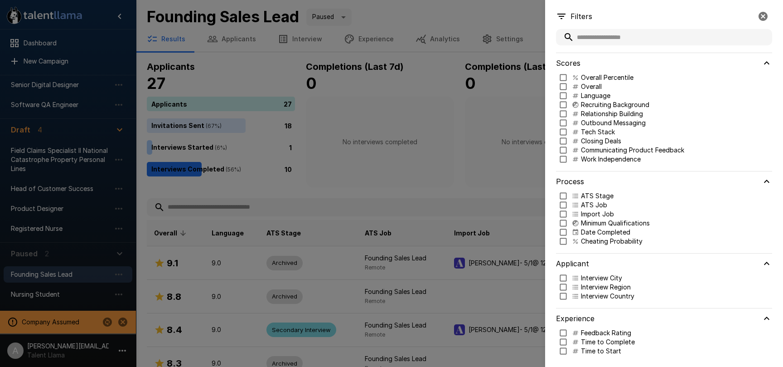
scroll to position [3, 0]
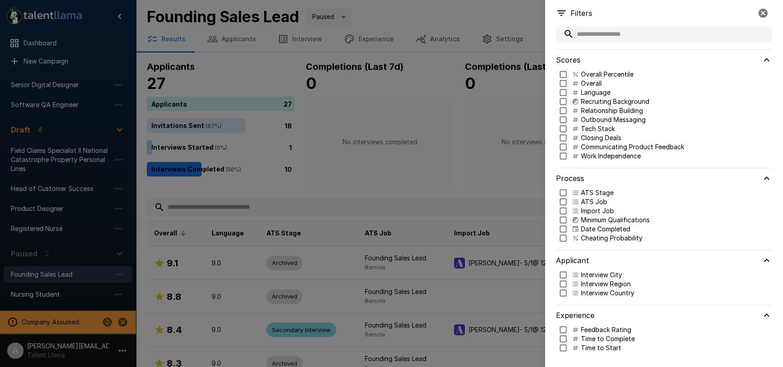
drag, startPoint x: 600, startPoint y: 240, endPoint x: 601, endPoint y: 245, distance: 4.9
click at [600, 240] on p "Cheating Probability" at bounding box center [612, 237] width 62 height 9
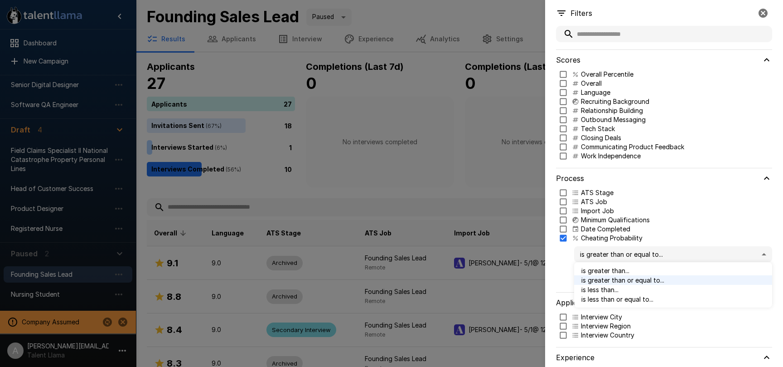
click at [628, 257] on body ".st0{fill:#FFFFFF;} .st1{fill:#76a4ed;} Dashboard New Campaign Active 6 Applica…" at bounding box center [391, 183] width 783 height 367
click at [611, 296] on span "is less than or equal to..." at bounding box center [674, 299] width 184 height 10
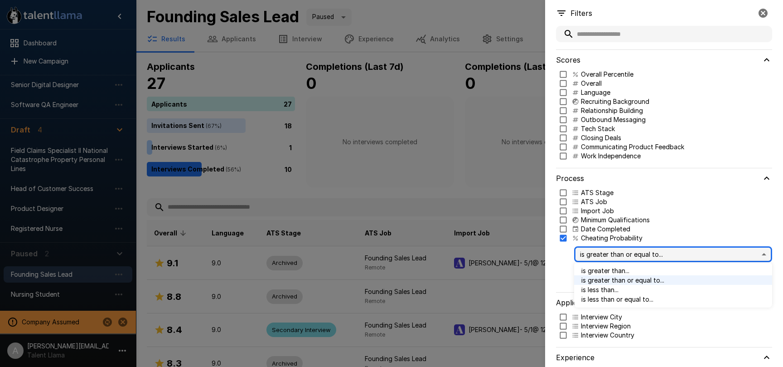
type input "***"
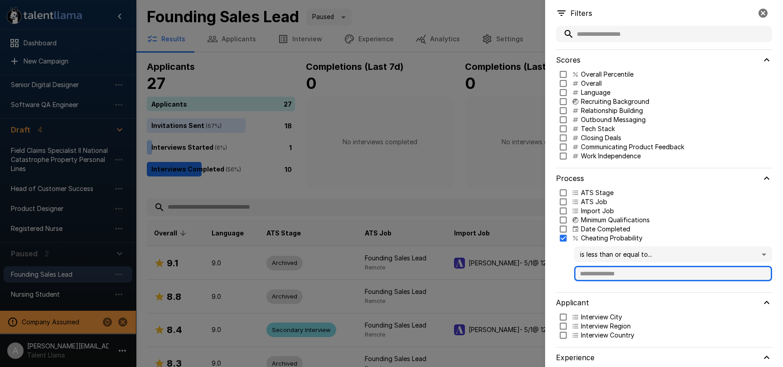
click at [616, 274] on input "text" at bounding box center [673, 273] width 198 height 15
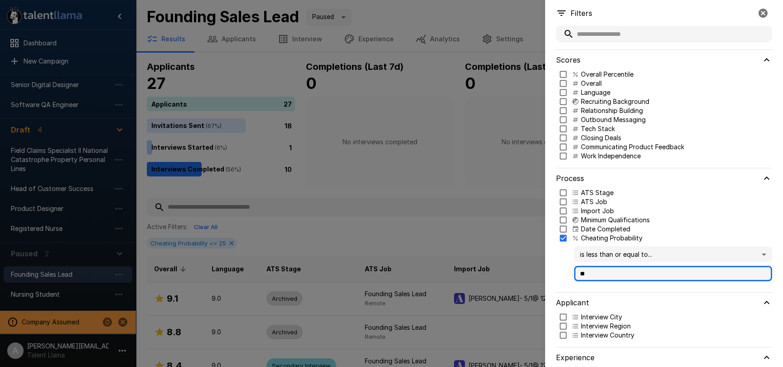
type input "**"
click at [459, 144] on div at bounding box center [391, 183] width 783 height 367
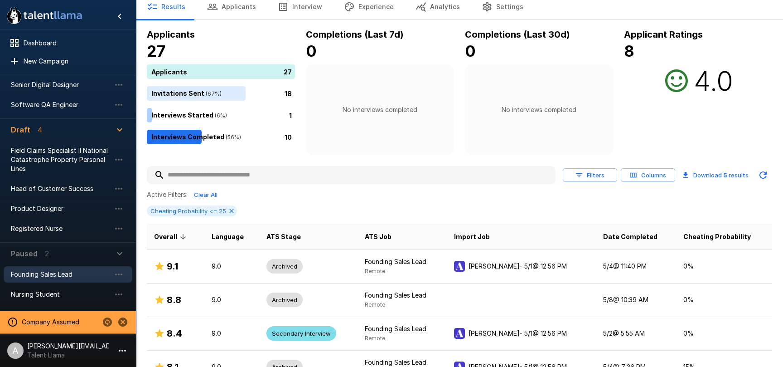
scroll to position [14, 0]
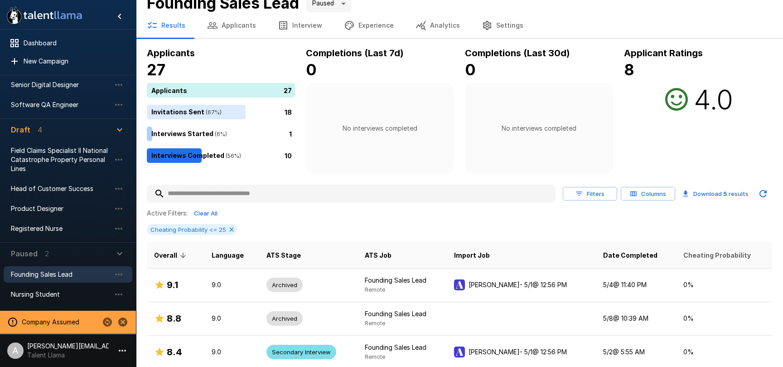
click at [703, 257] on span "Cheating Probability" at bounding box center [718, 255] width 68 height 11
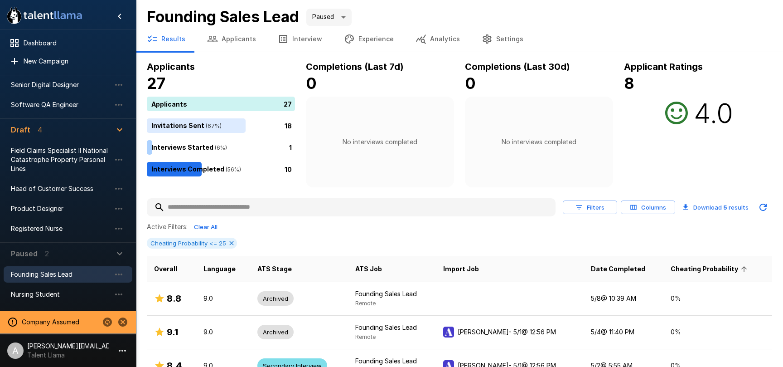
scroll to position [0, 0]
click at [700, 268] on span "Cheating Probability" at bounding box center [710, 268] width 79 height 11
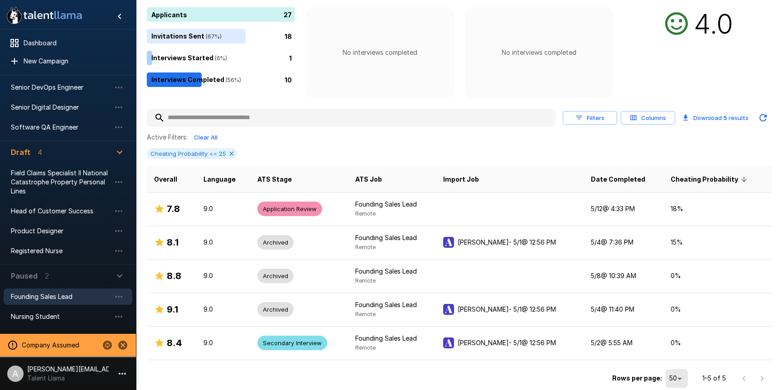
scroll to position [106, 0]
click at [122, 16] on icon "Hide menu" at bounding box center [119, 16] width 11 height 11
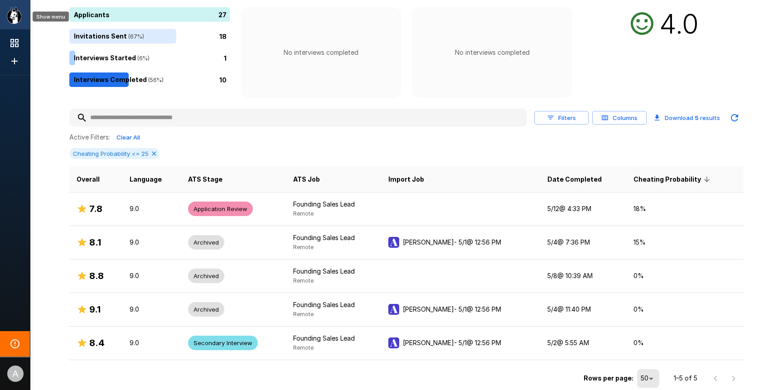
drag, startPoint x: 17, startPoint y: 18, endPoint x: 27, endPoint y: 16, distance: 10.1
click at [17, 18] on icon "Show menu" at bounding box center [14, 15] width 15 height 17
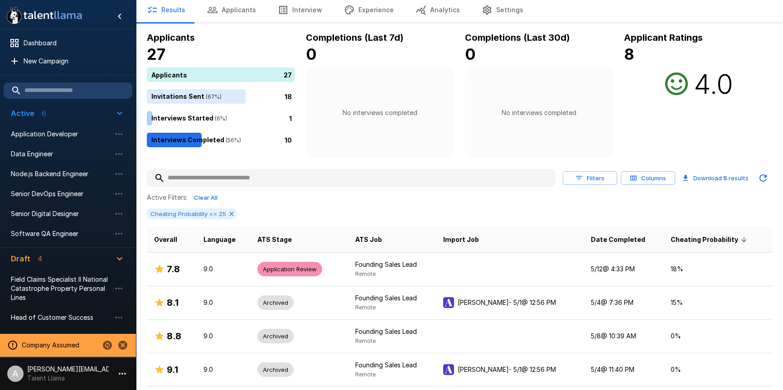
scroll to position [0, 0]
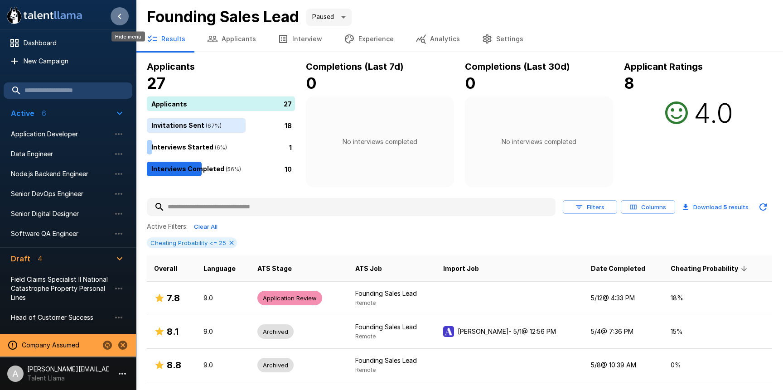
click at [122, 16] on icon "Hide menu" at bounding box center [119, 16] width 11 height 11
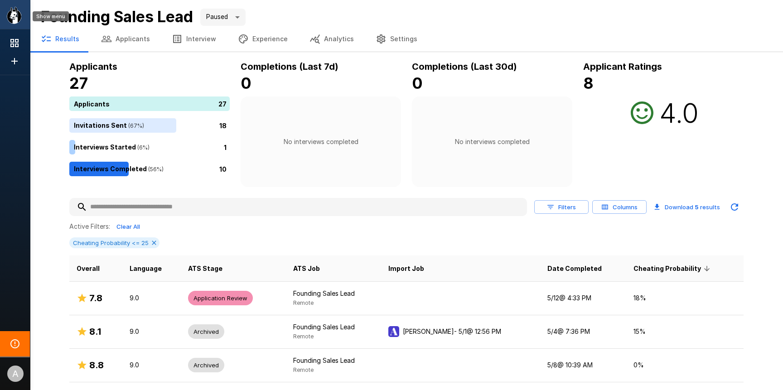
click at [16, 19] on icon "Show menu" at bounding box center [14, 15] width 15 height 17
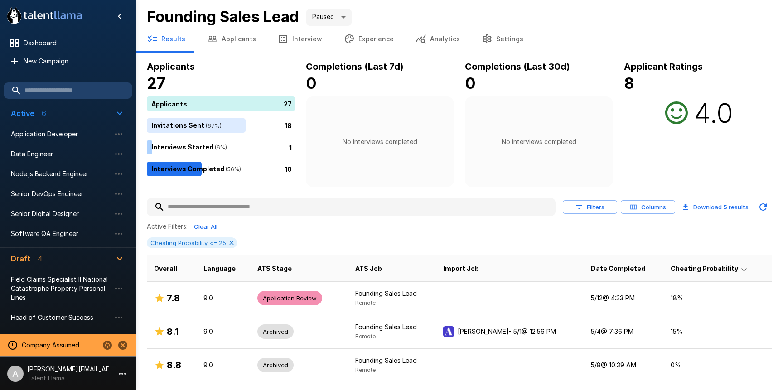
scroll to position [89, 0]
